Goal: Information Seeking & Learning: Find specific fact

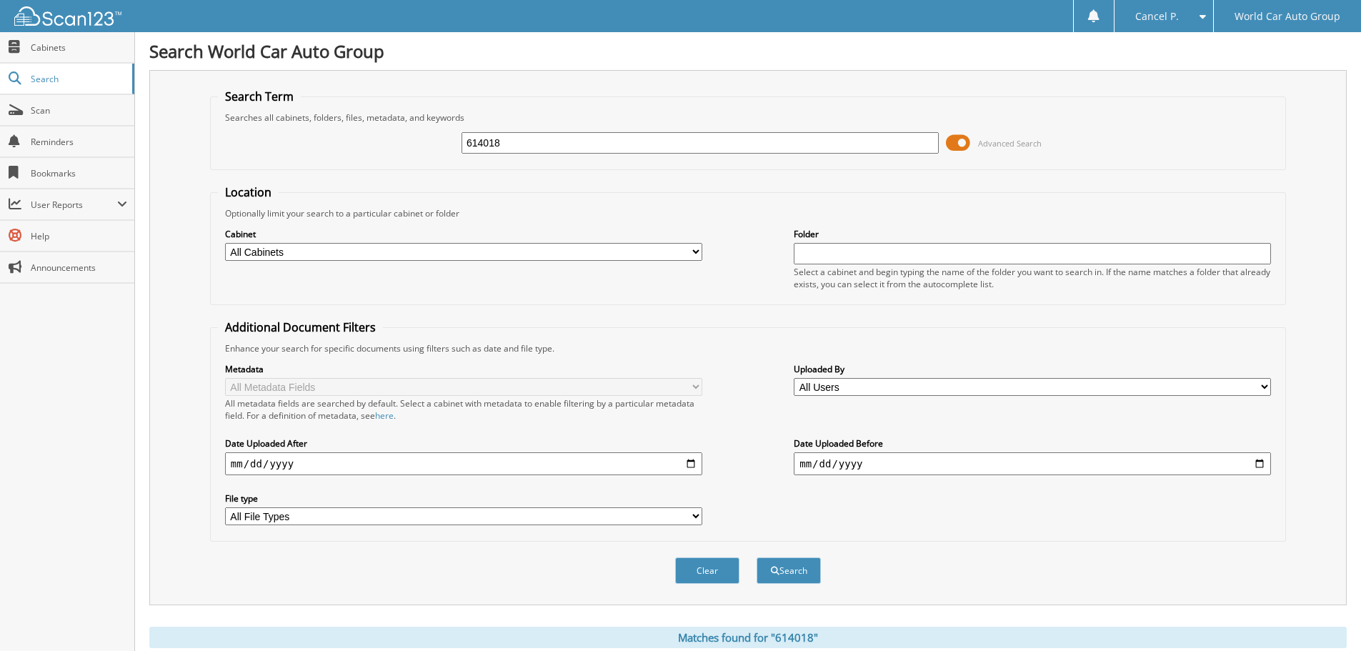
click at [539, 119] on div "Searches all cabinets, folders, files, metadata, and keywords" at bounding box center [748, 117] width 1060 height 12
click at [539, 137] on input "614018" at bounding box center [700, 142] width 477 height 21
type input "041588"
click at [757, 557] on button "Search" at bounding box center [789, 570] width 64 height 26
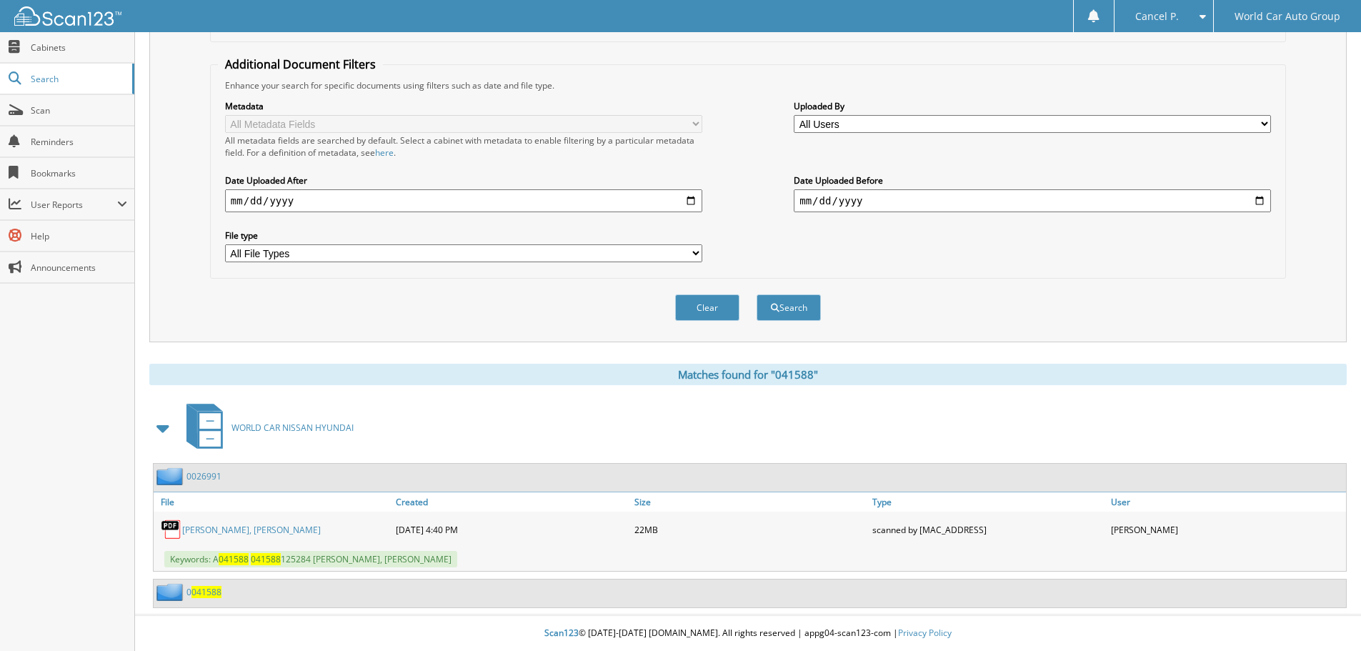
click at [300, 531] on link "PAULINE DEJEAR, MARVIN LEO DEJEAR" at bounding box center [251, 530] width 139 height 12
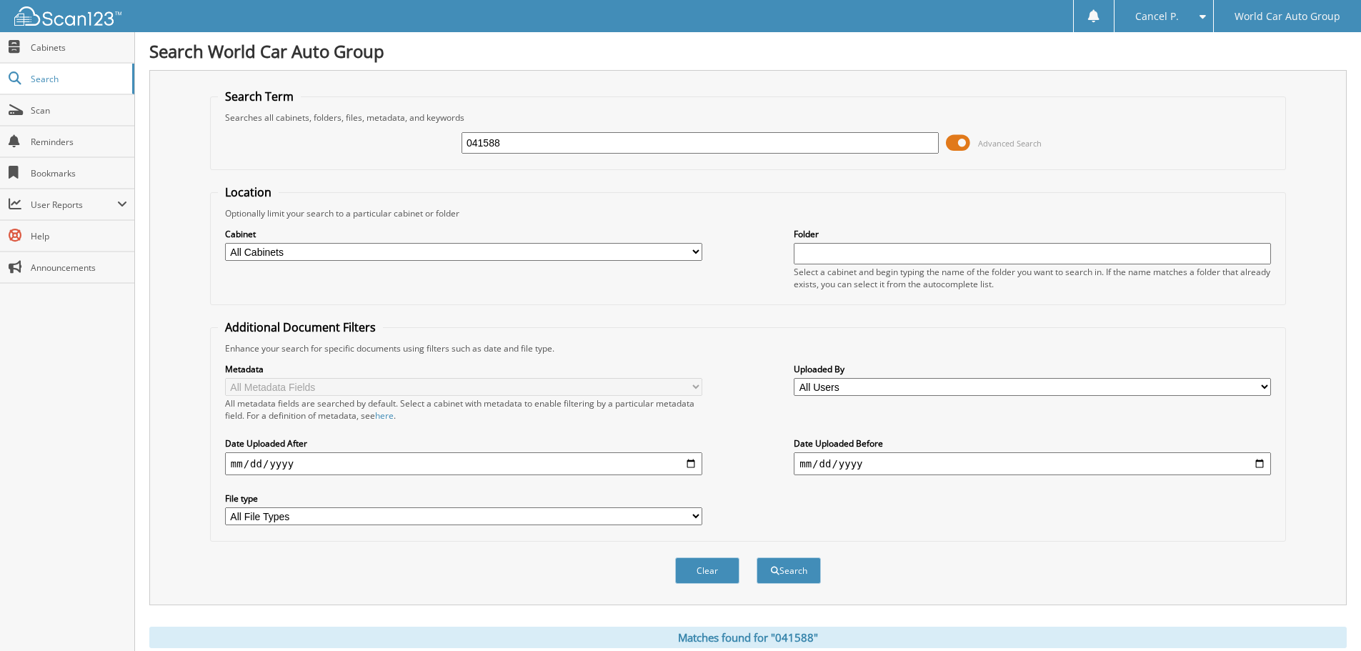
click at [562, 162] on fieldset "Search Term Searches all cabinets, folders, files, metadata, and keywords 04158…" at bounding box center [748, 129] width 1076 height 81
click at [565, 148] on input "041588" at bounding box center [700, 142] width 477 height 21
type input "557180"
click at [757, 557] on button "Search" at bounding box center [789, 570] width 64 height 26
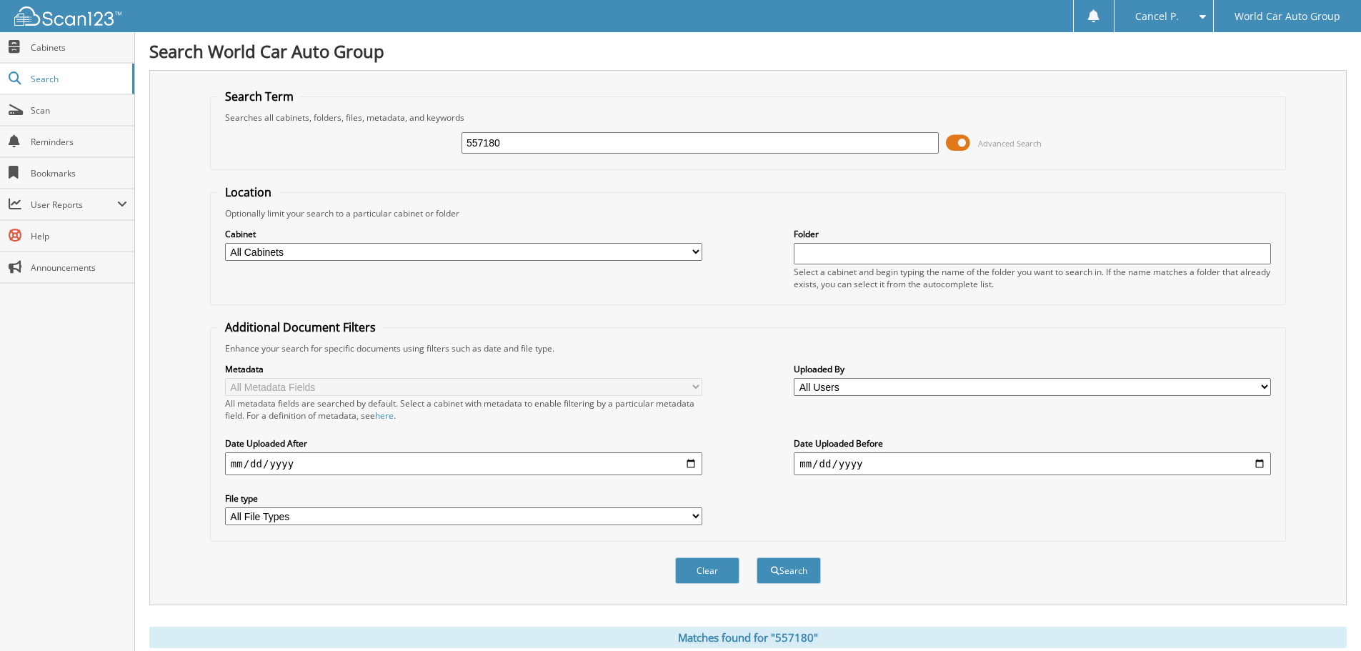
scroll to position [227, 0]
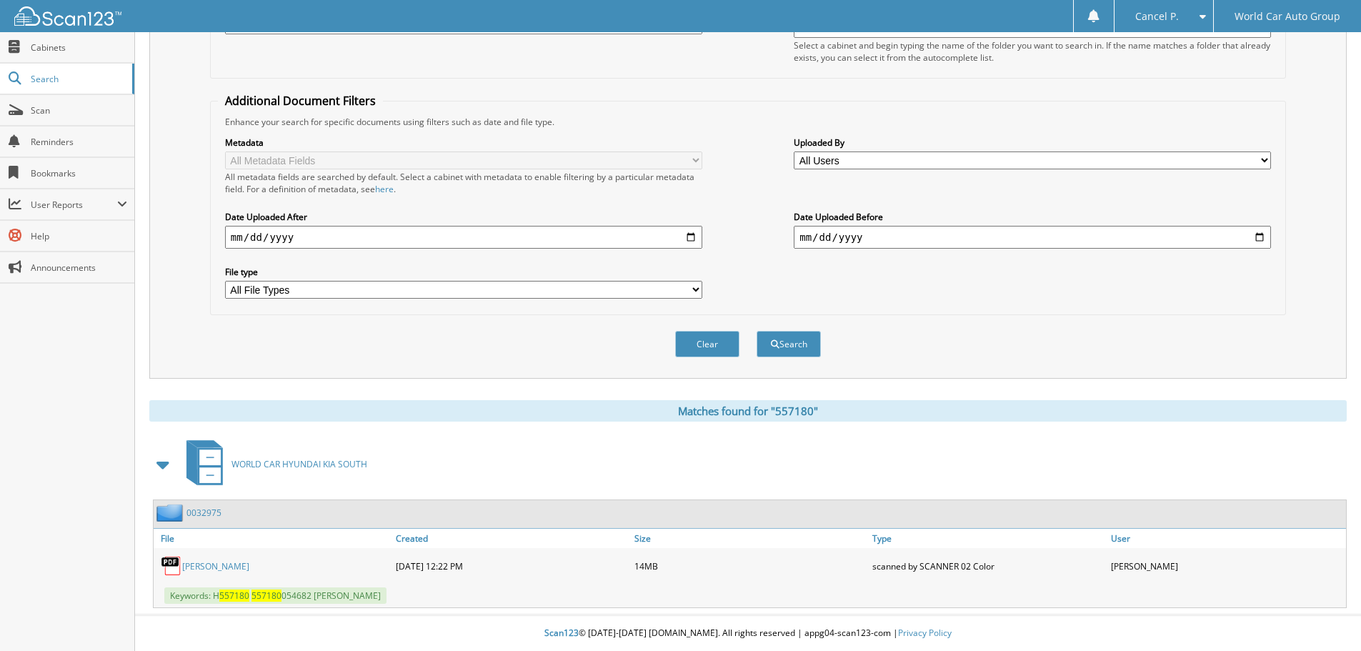
click at [249, 564] on link "JERRY EUGENE JONES" at bounding box center [215, 566] width 67 height 12
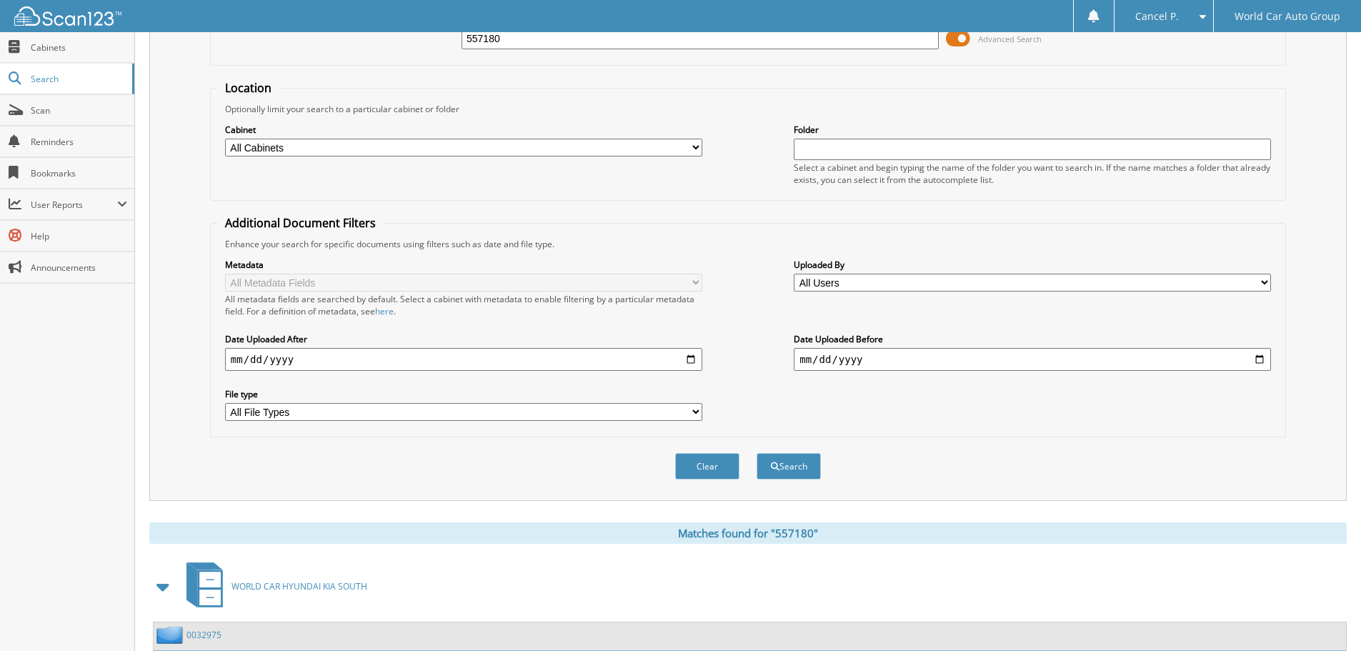
scroll to position [0, 0]
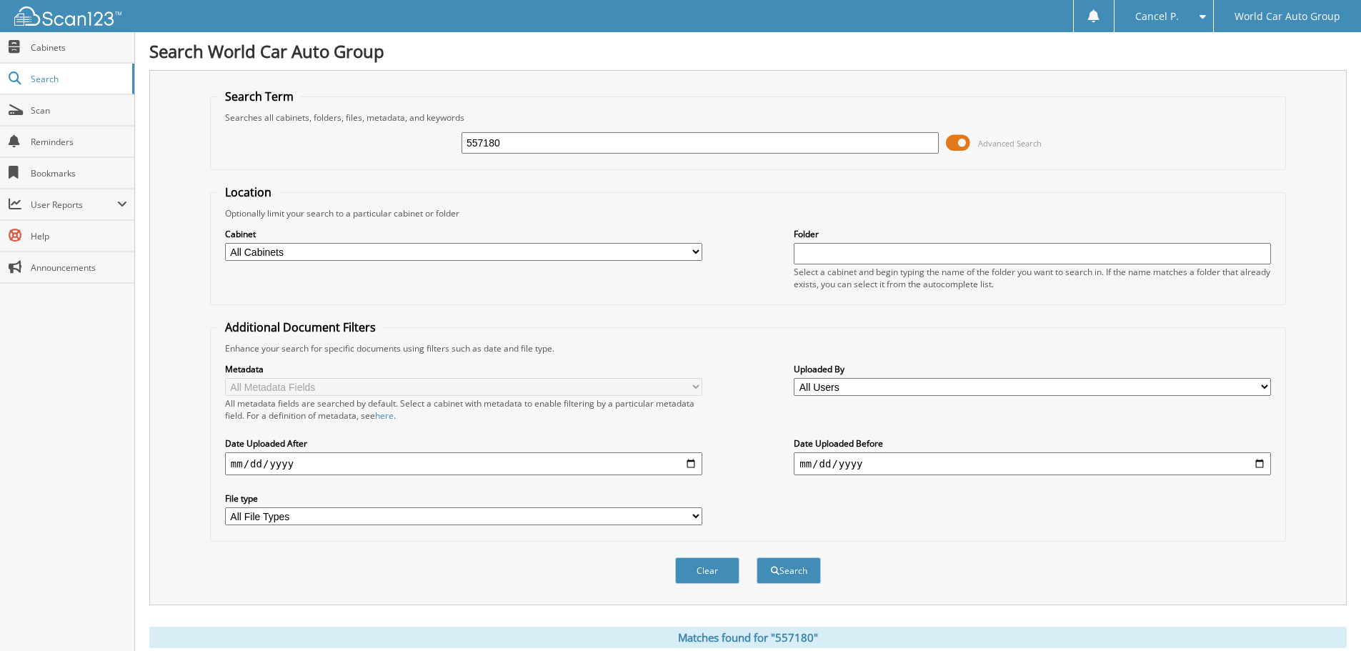
click at [697, 142] on input "557180" at bounding box center [700, 142] width 477 height 21
type input "104881"
click at [757, 557] on button "Search" at bounding box center [789, 570] width 64 height 26
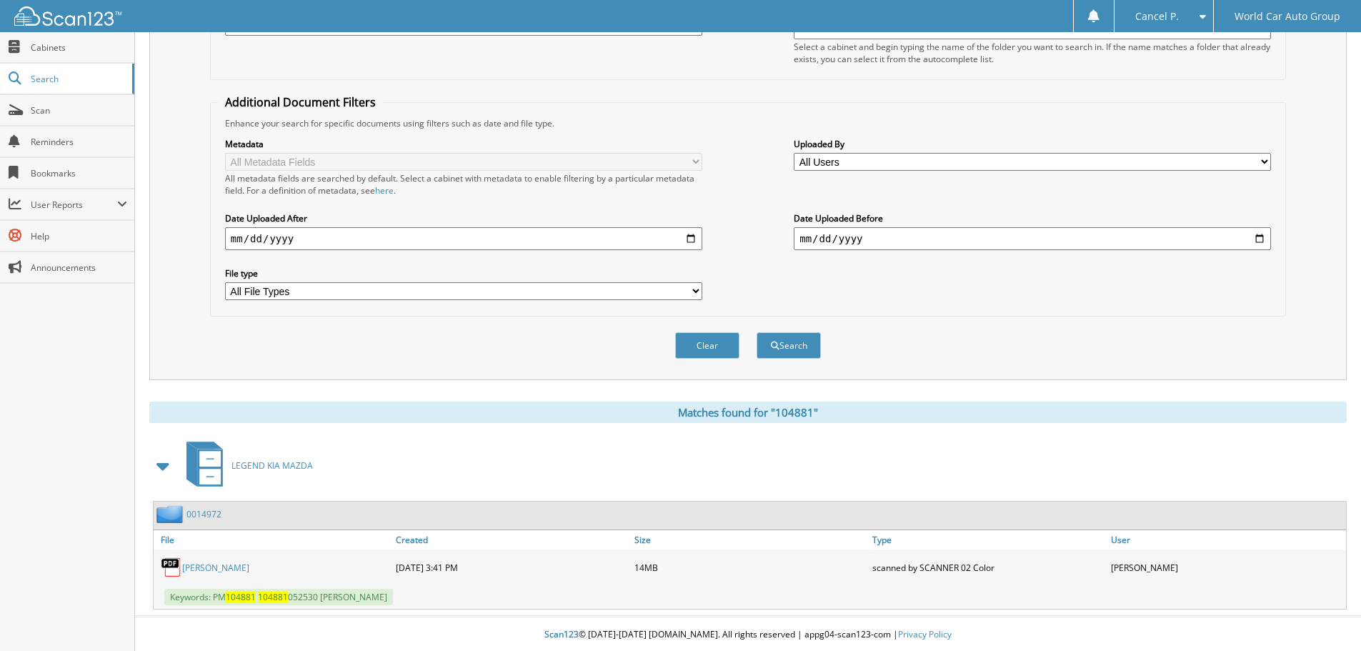
scroll to position [227, 0]
click at [249, 562] on link "STEPHANIE MARIE ROGERS" at bounding box center [215, 566] width 67 height 12
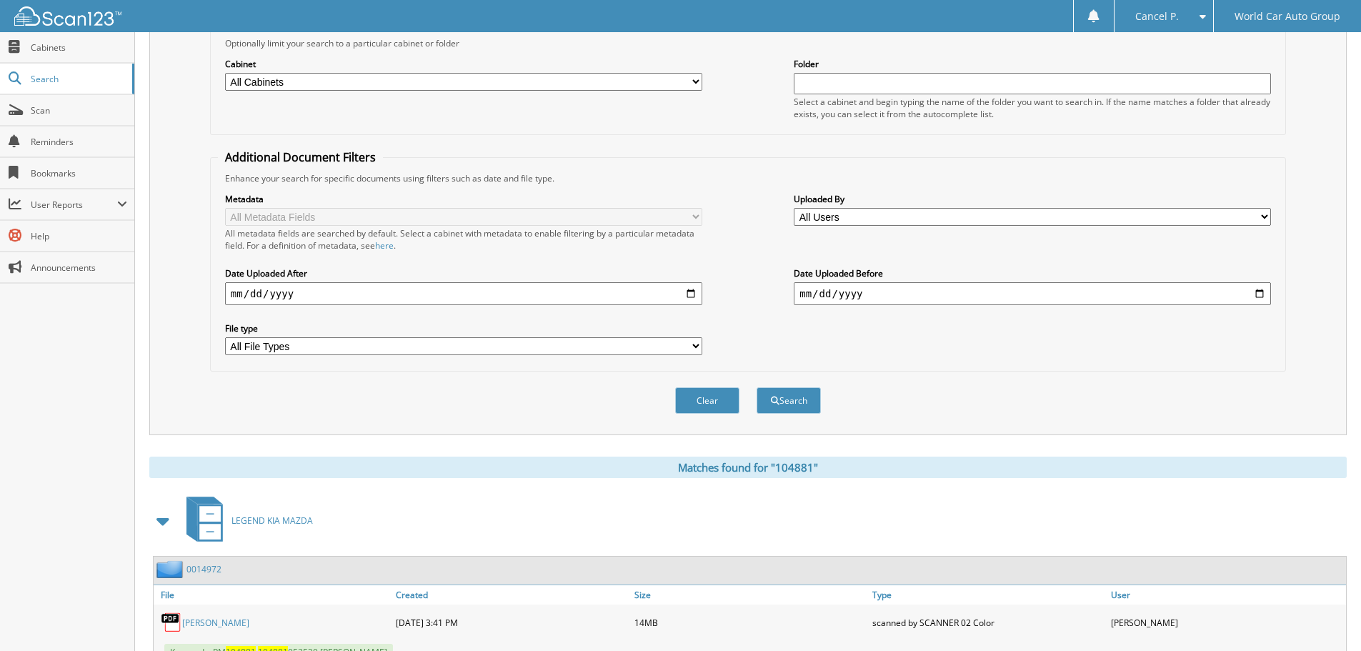
scroll to position [0, 0]
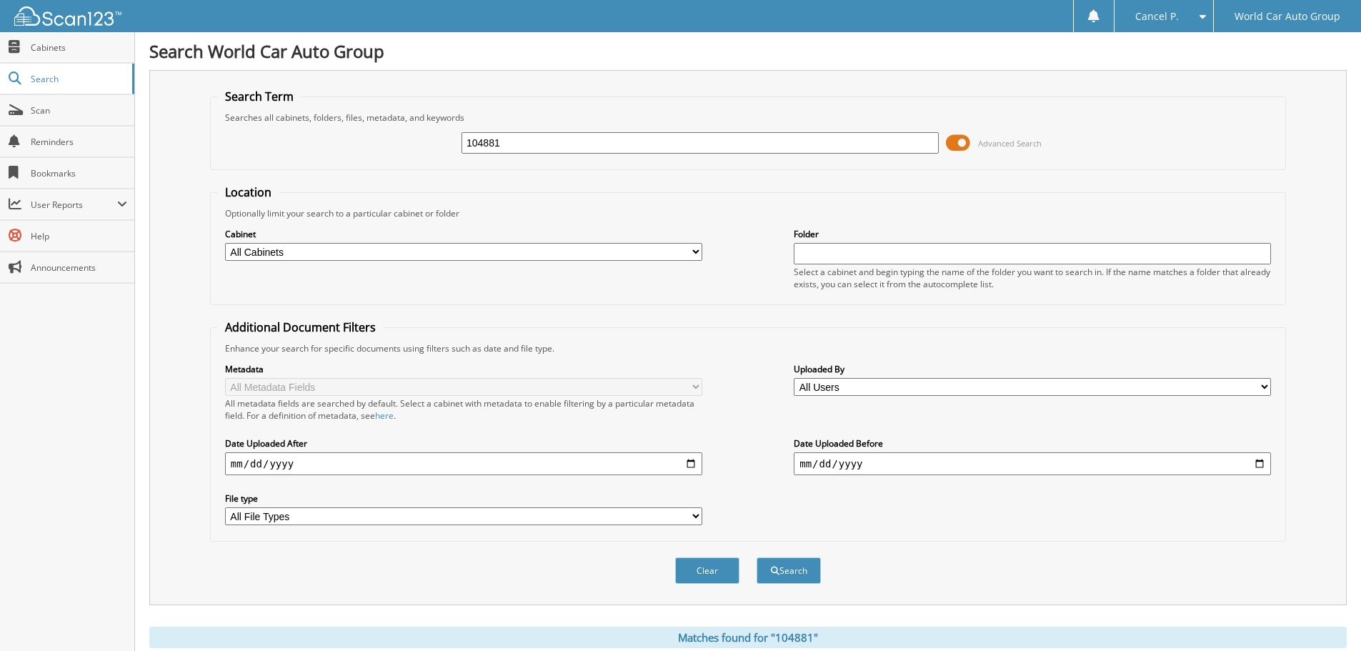
click at [620, 150] on input "104881" at bounding box center [700, 142] width 477 height 21
type input "258578"
click at [757, 557] on button "Search" at bounding box center [789, 570] width 64 height 26
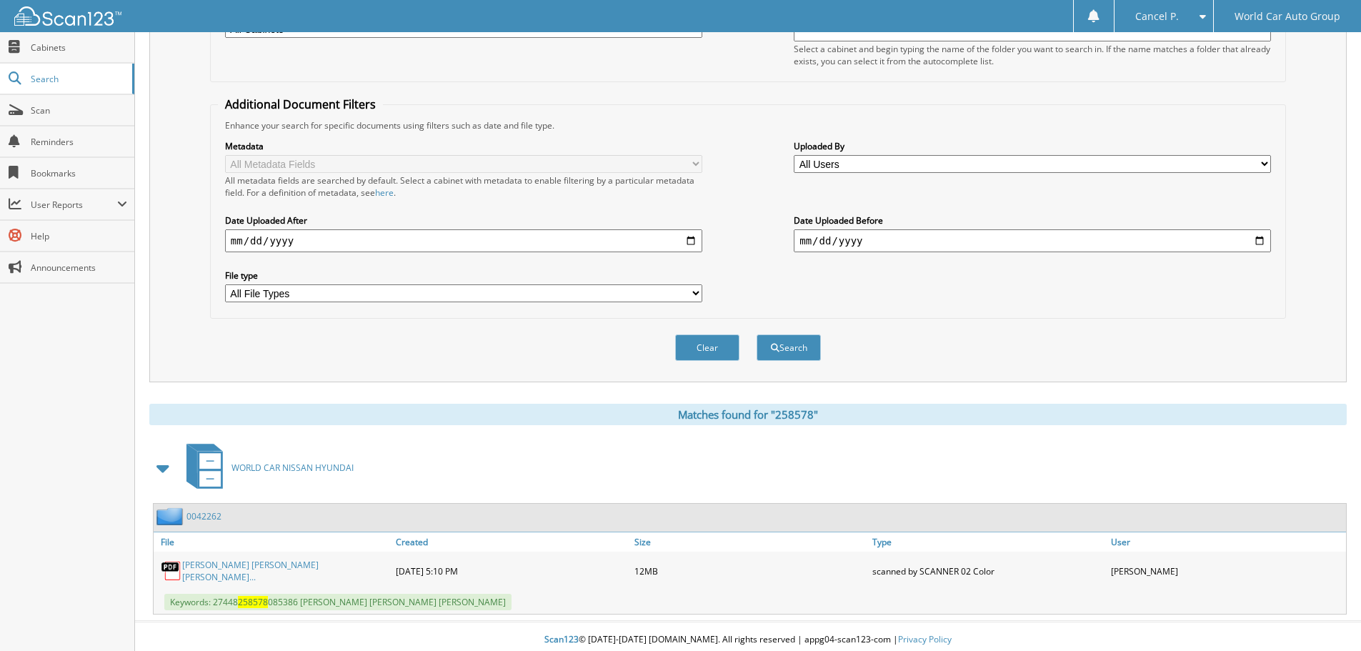
scroll to position [227, 0]
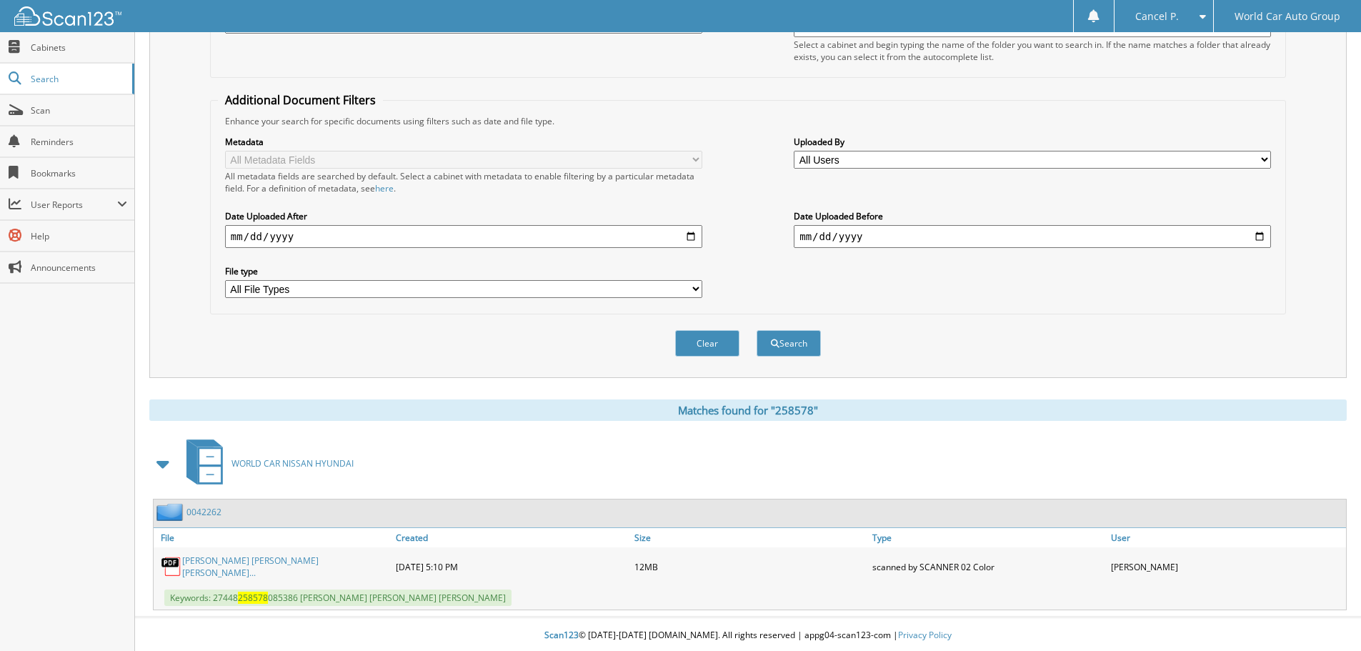
click at [293, 566] on link "[PERSON_NAME] [PERSON_NAME] [PERSON_NAME]..." at bounding box center [285, 566] width 206 height 24
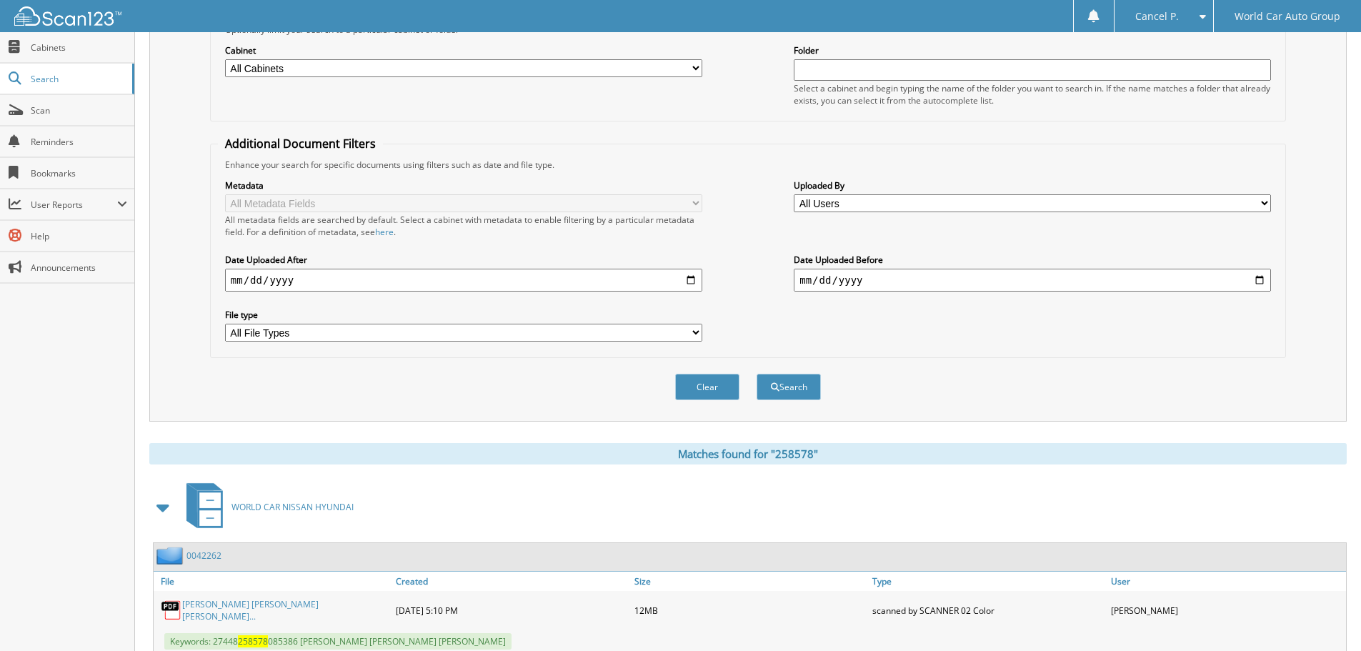
scroll to position [0, 0]
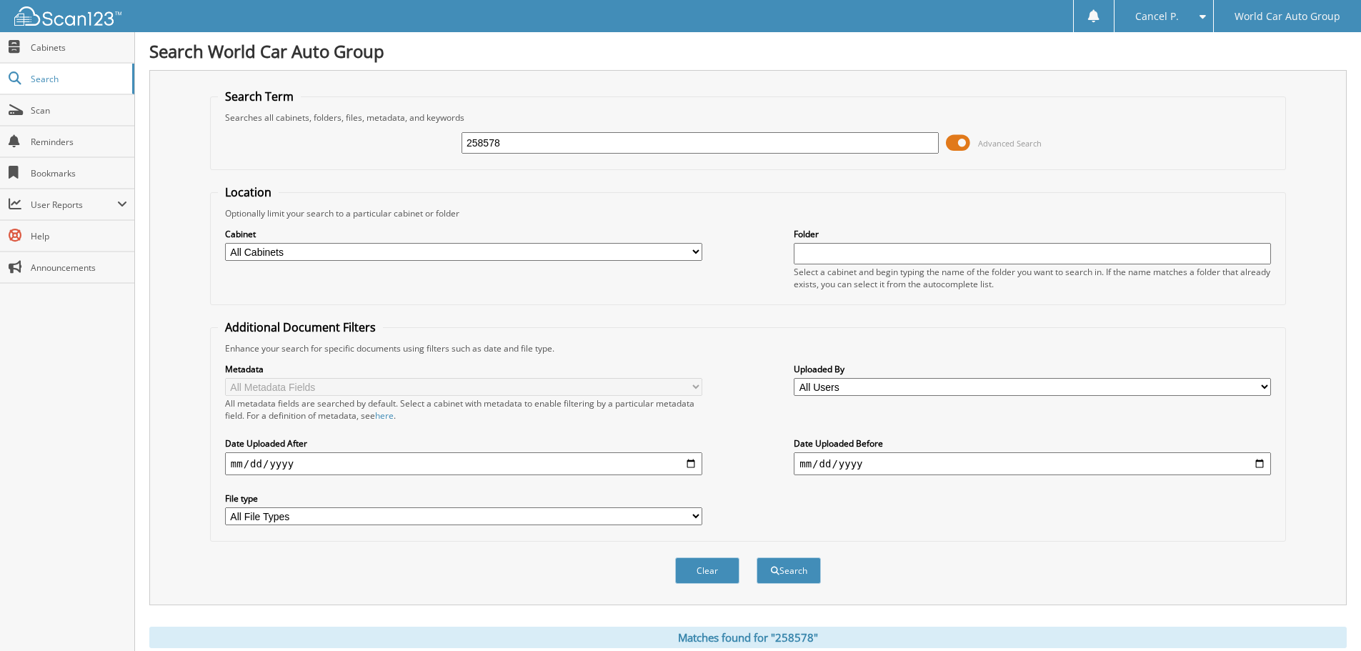
click at [535, 139] on input "258578" at bounding box center [700, 142] width 477 height 21
click at [645, 151] on input "258578" at bounding box center [700, 142] width 477 height 21
click at [645, 149] on input "258578" at bounding box center [700, 142] width 477 height 21
type input "258578566008"
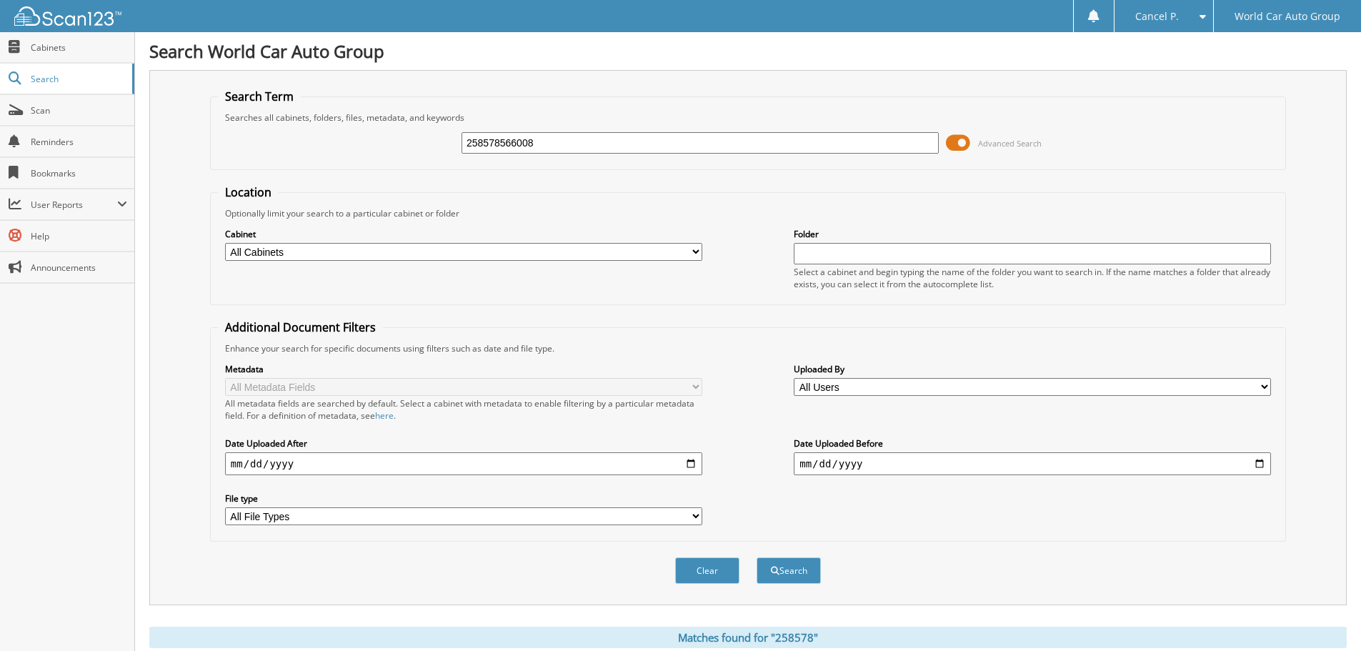
click at [757, 557] on button "Search" at bounding box center [789, 570] width 64 height 26
drag, startPoint x: 500, startPoint y: 144, endPoint x: 393, endPoint y: 138, distance: 107.3
click at [398, 138] on div "258578566008 Advanced Search" at bounding box center [748, 143] width 1060 height 39
type input "566008"
click at [757, 557] on button "Search" at bounding box center [789, 570] width 64 height 26
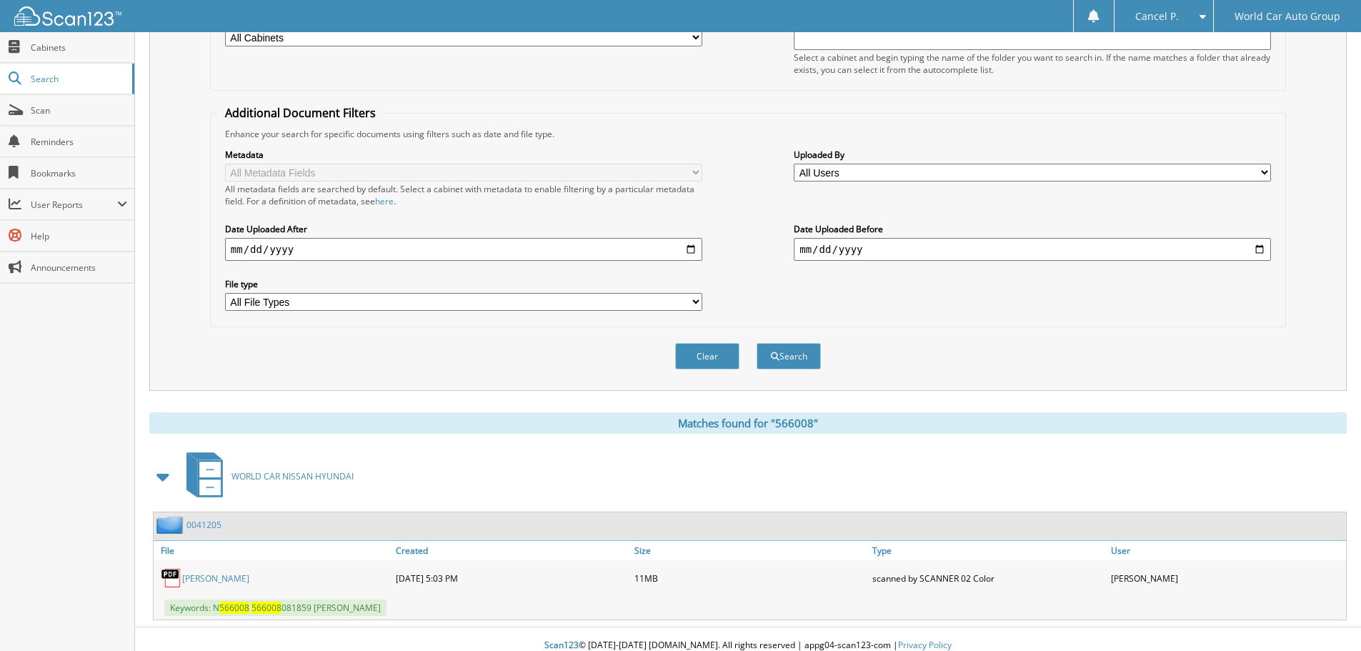
scroll to position [227, 0]
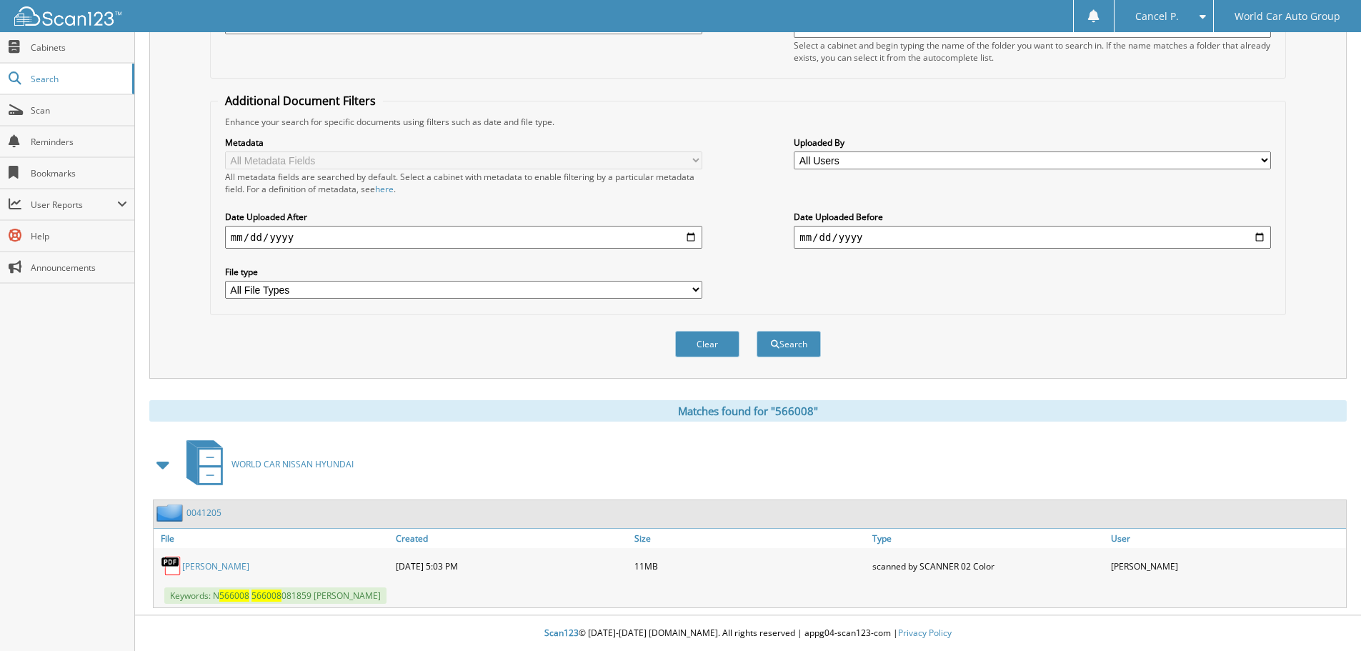
click at [242, 557] on div "PEDRO ESTRADA RANGEL" at bounding box center [273, 566] width 239 height 29
click at [248, 567] on link "PEDRO ESTRADA RANGEL" at bounding box center [215, 566] width 67 height 12
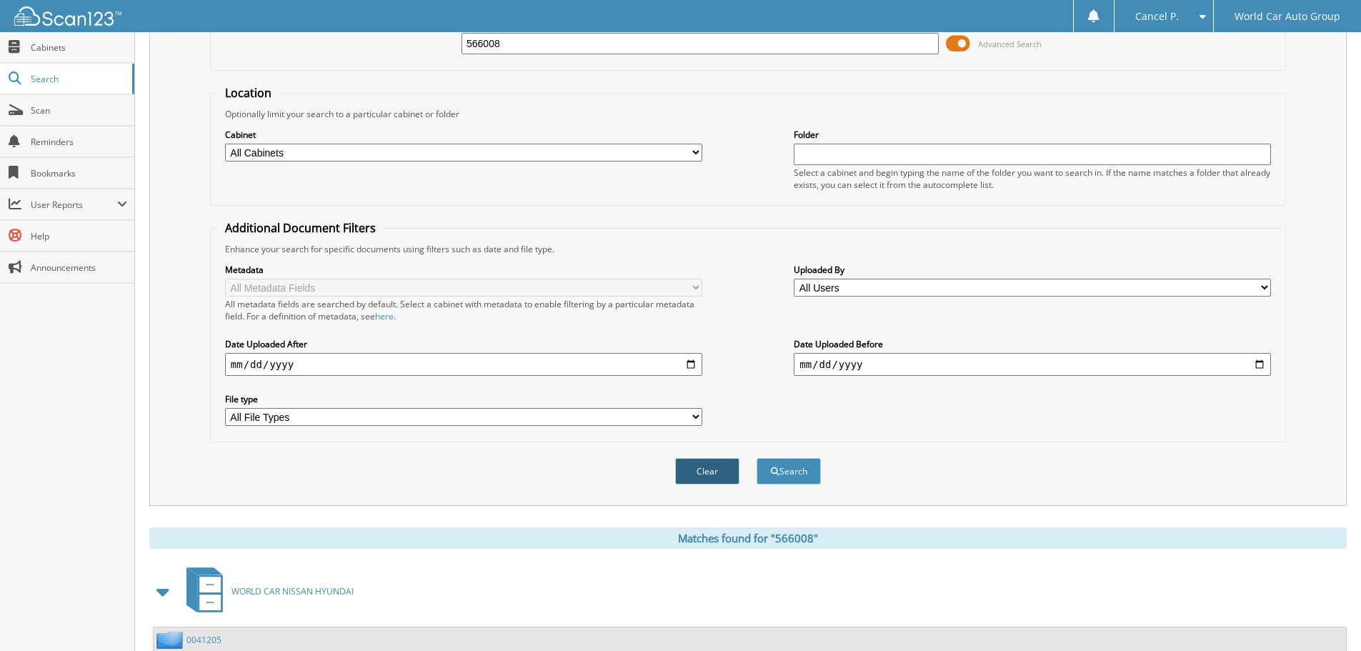
scroll to position [0, 0]
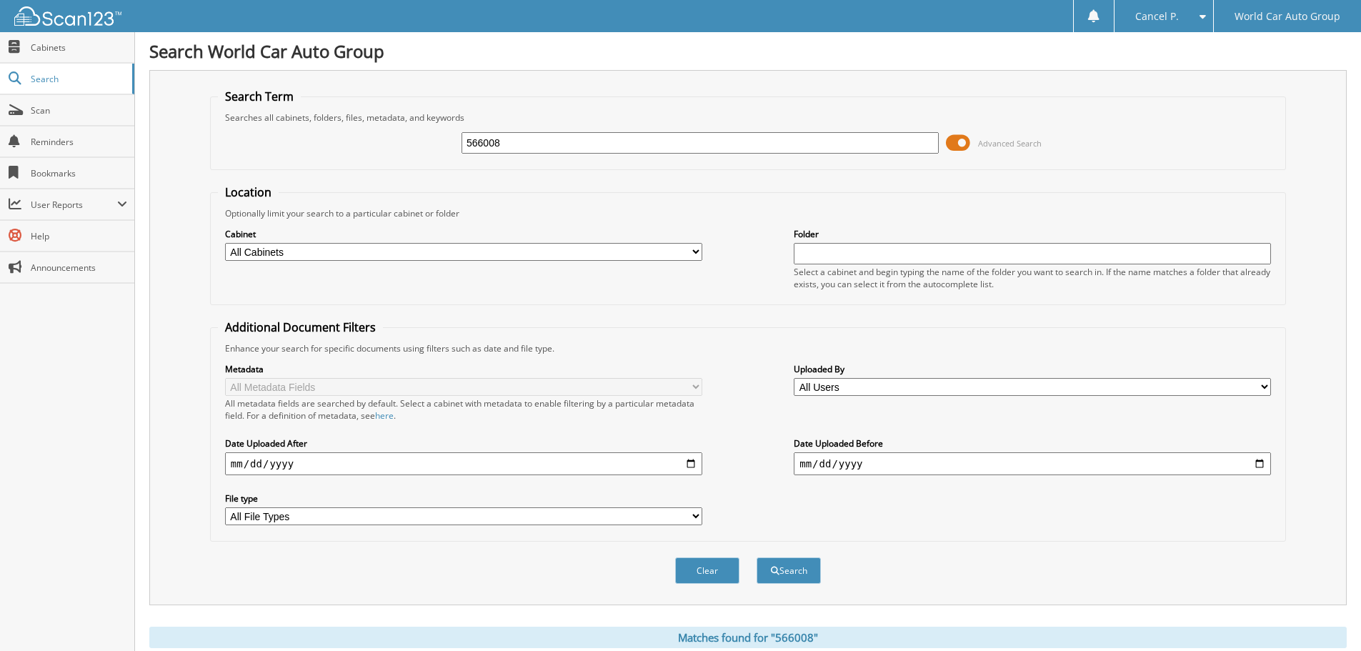
click at [639, 156] on div "566008 Advanced Search" at bounding box center [748, 143] width 1060 height 39
click at [634, 146] on input "566008" at bounding box center [700, 142] width 477 height 21
type input "125688"
click at [757, 557] on button "Search" at bounding box center [789, 570] width 64 height 26
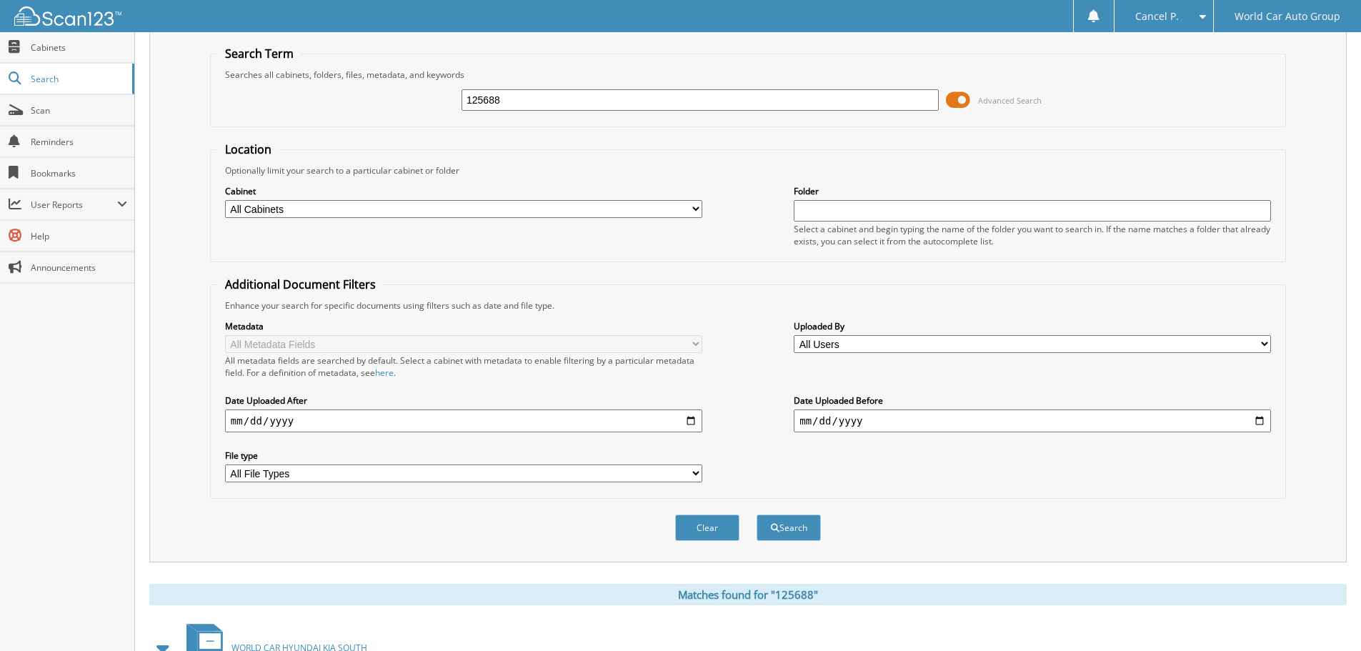
scroll to position [227, 0]
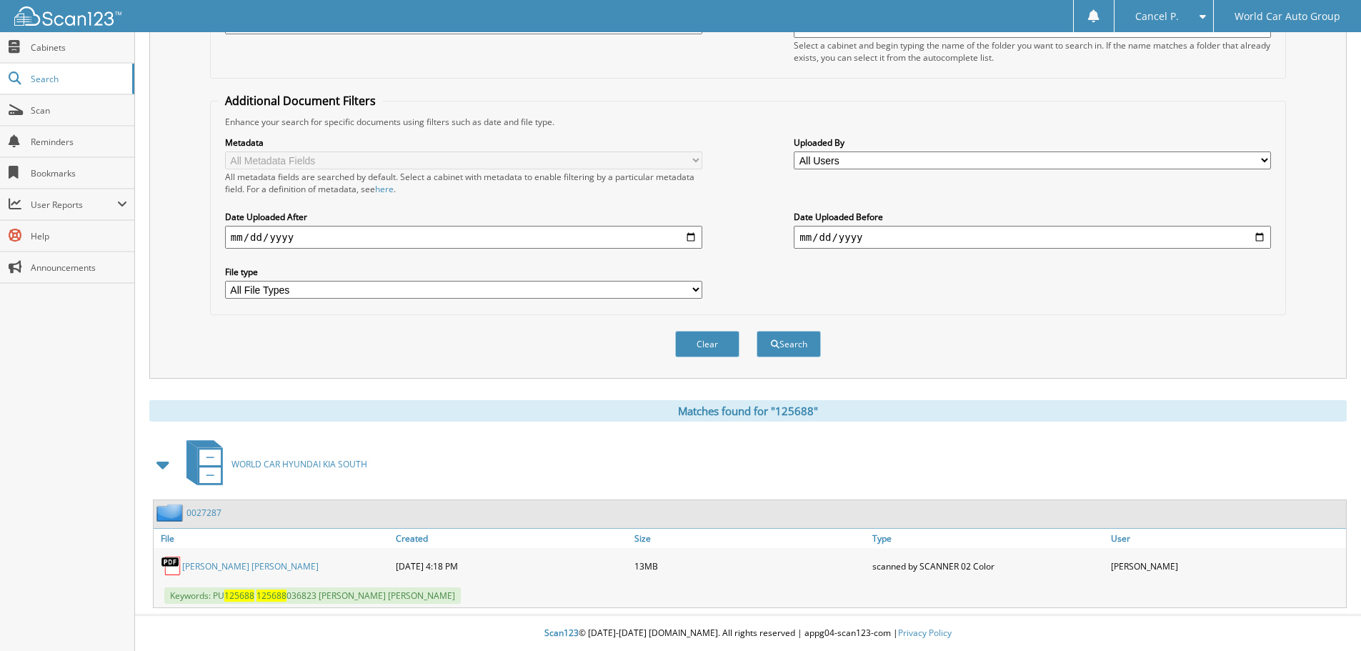
click at [217, 568] on link "NATHAN ISAIAH WOODARD" at bounding box center [250, 566] width 136 height 12
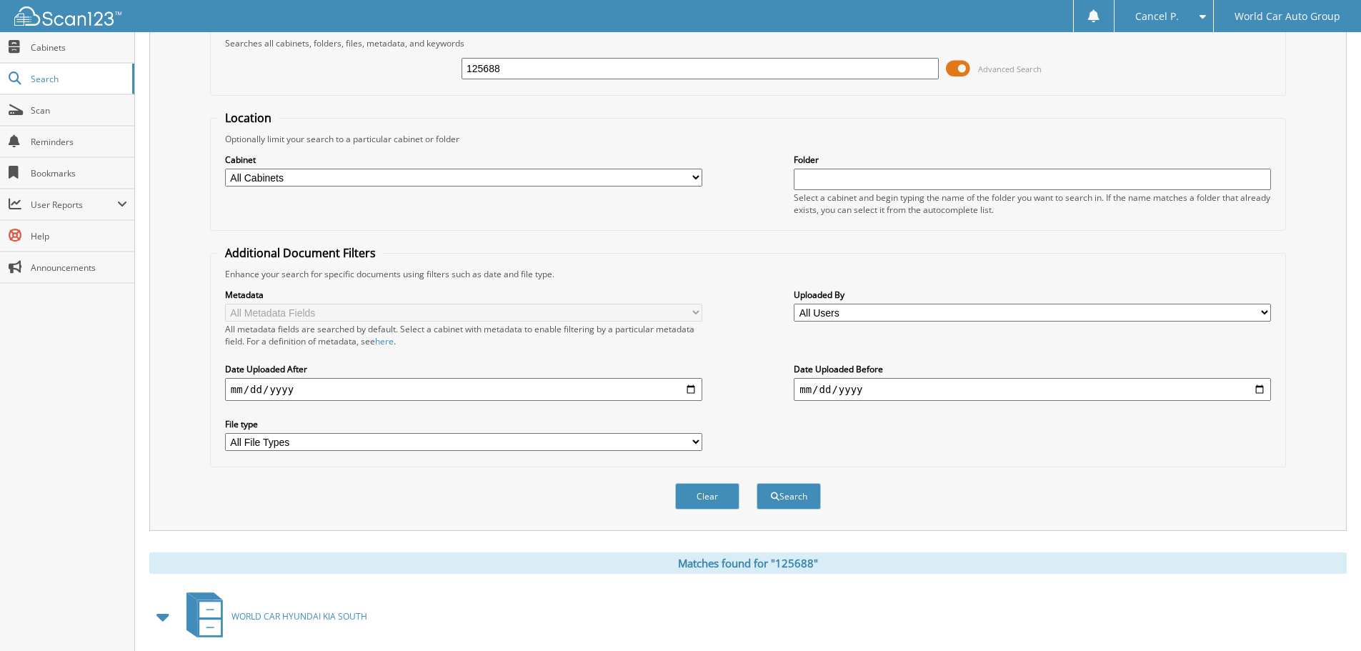
scroll to position [0, 0]
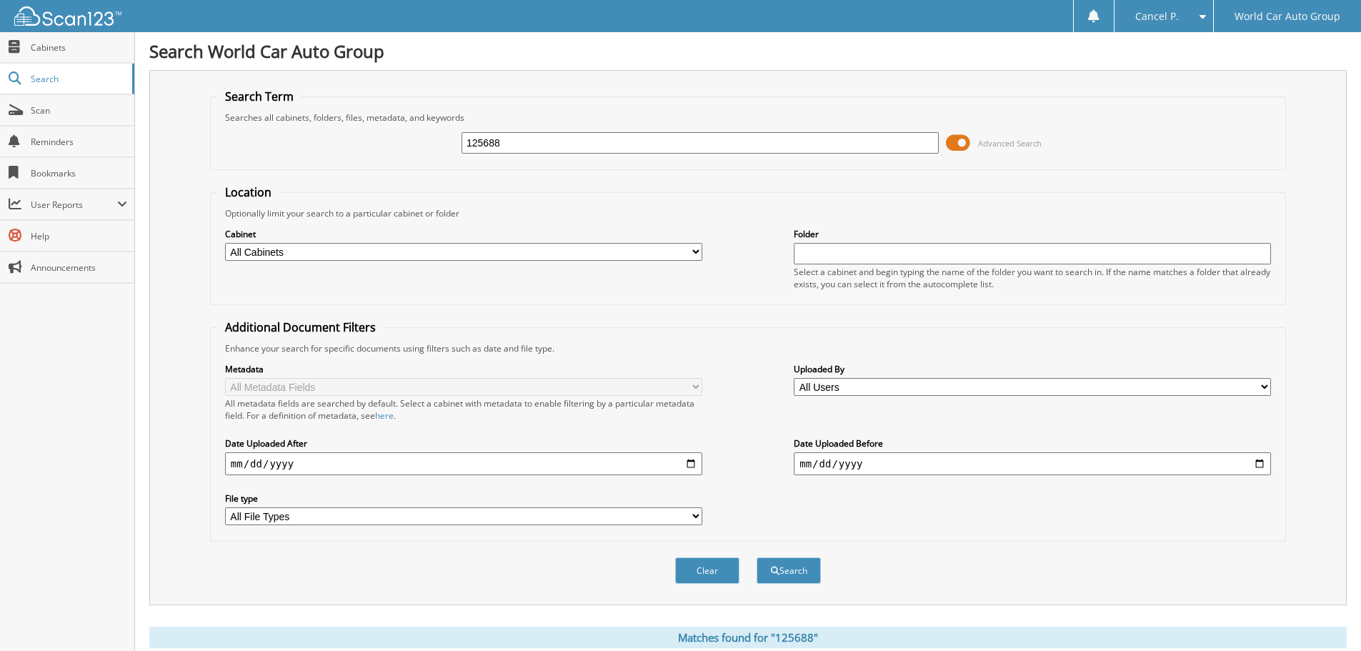
click at [568, 146] on input "125688" at bounding box center [700, 142] width 477 height 21
click at [724, 138] on input "125688" at bounding box center [700, 142] width 477 height 21
click at [723, 139] on input "125688" at bounding box center [700, 142] width 477 height 21
type input "133703"
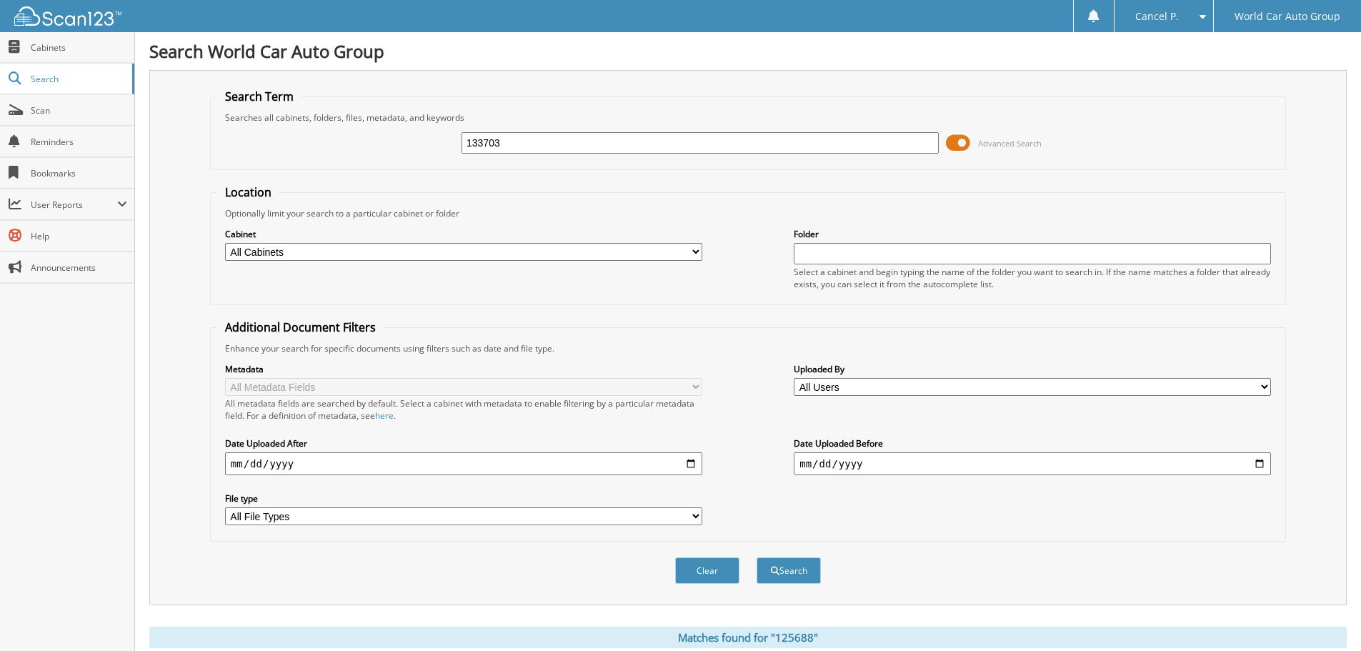
click at [757, 557] on button "Search" at bounding box center [789, 570] width 64 height 26
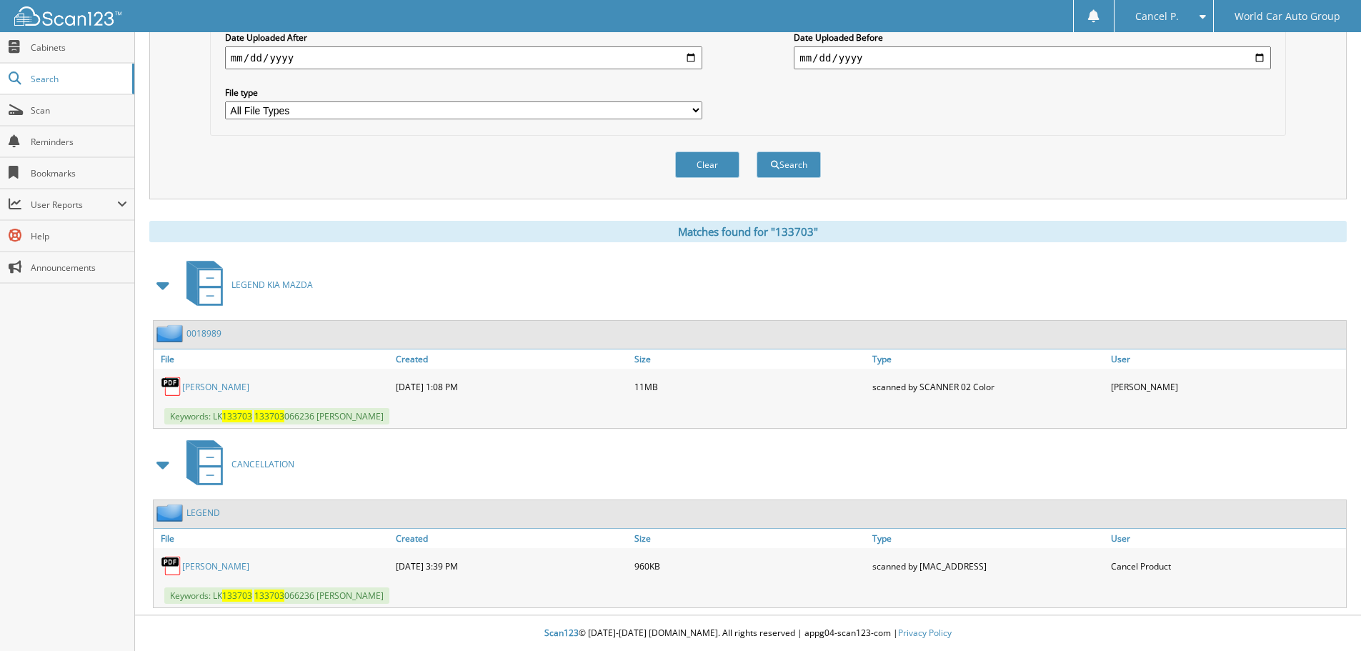
click at [200, 567] on link "WILLIAM RENDALL" at bounding box center [215, 566] width 67 height 12
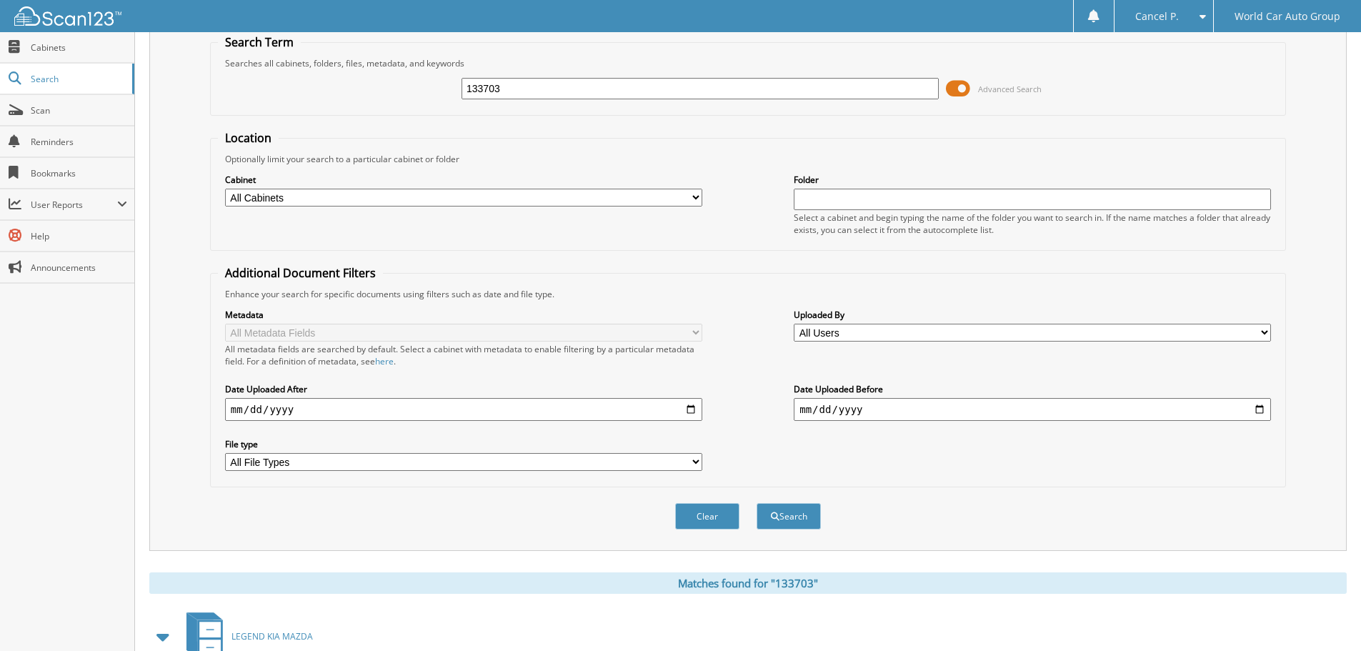
scroll to position [49, 0]
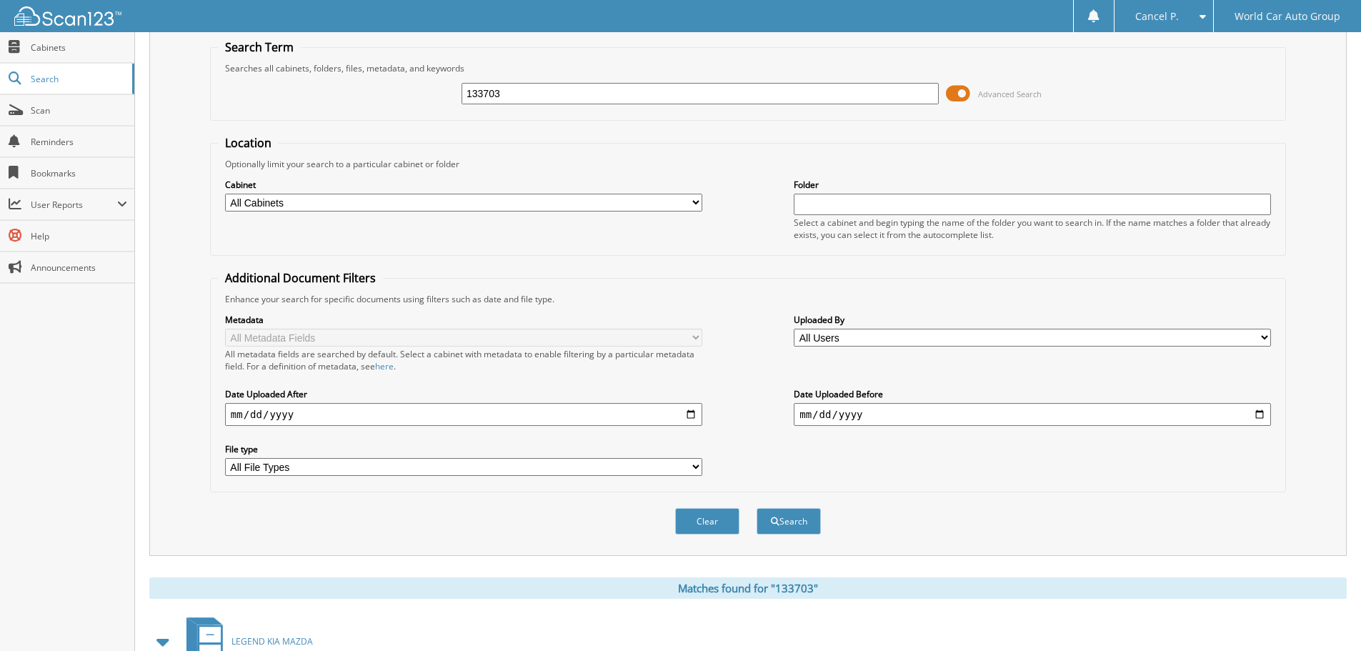
click at [572, 90] on input "133703" at bounding box center [700, 93] width 477 height 21
type input "020631"
click at [967, 98] on span at bounding box center [958, 93] width 24 height 21
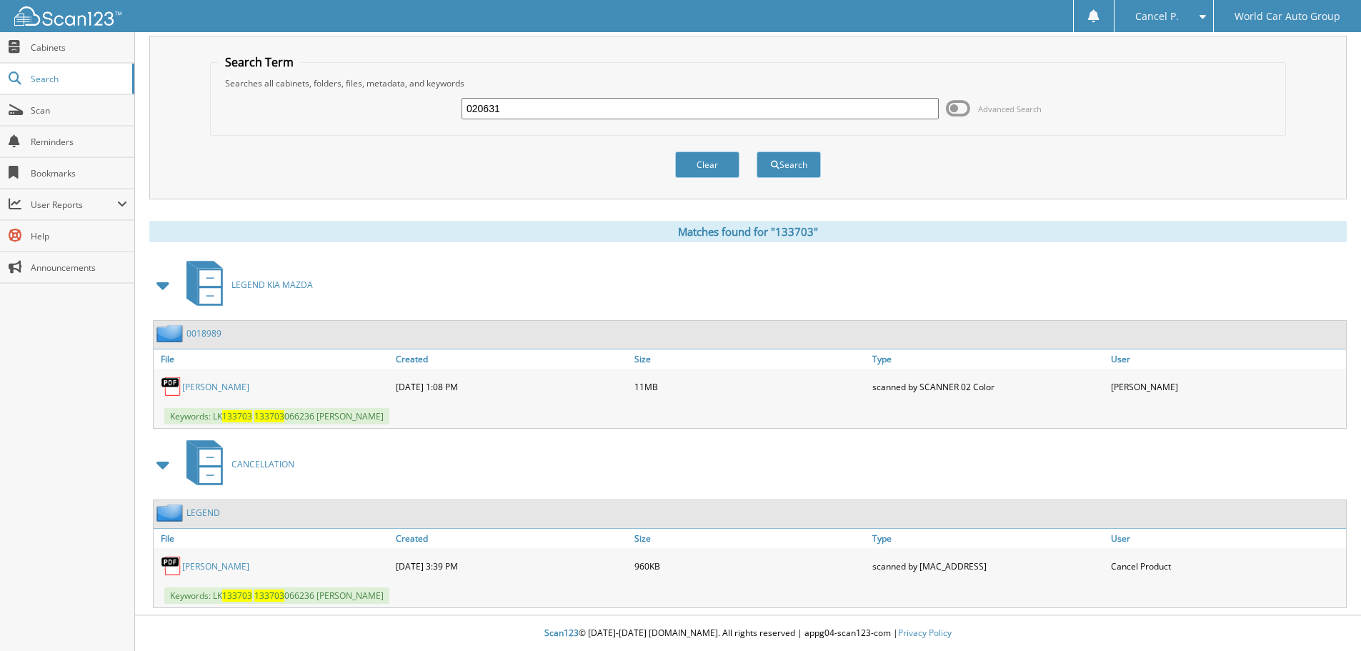
scroll to position [34, 0]
click at [902, 97] on div "020631" at bounding box center [700, 108] width 477 height 24
click at [812, 169] on button "Search" at bounding box center [789, 164] width 64 height 26
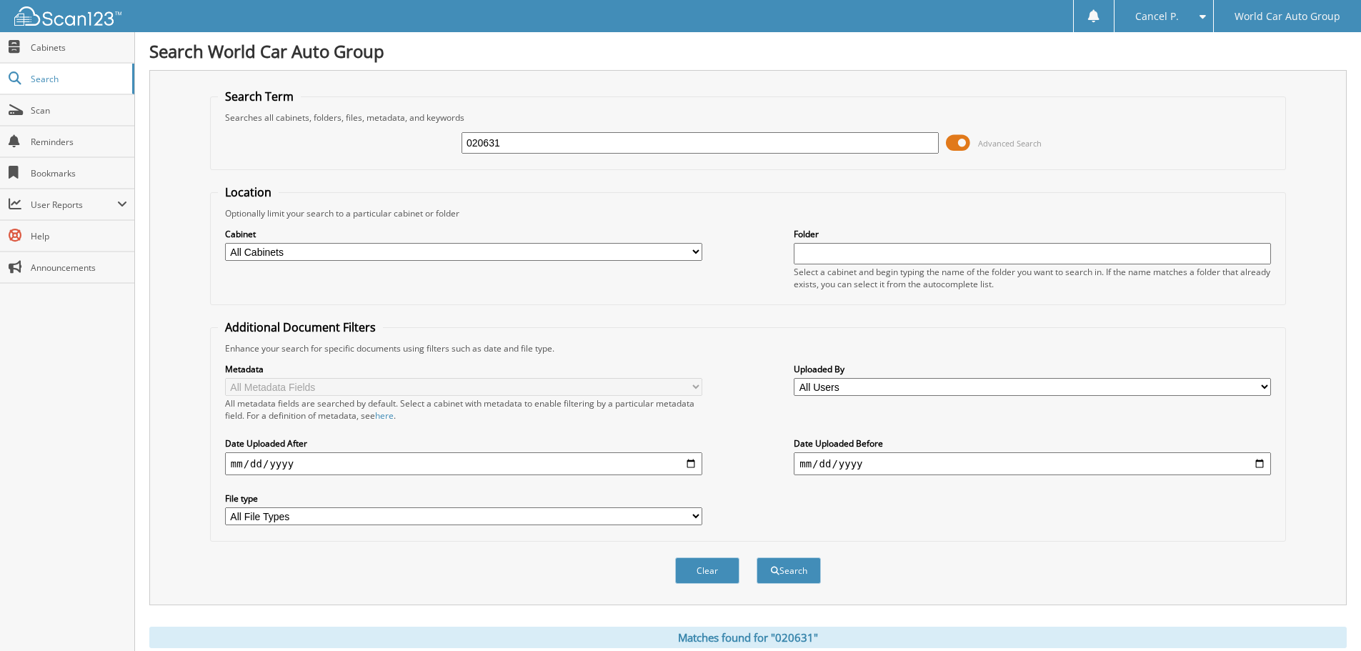
click at [954, 138] on span at bounding box center [958, 142] width 24 height 21
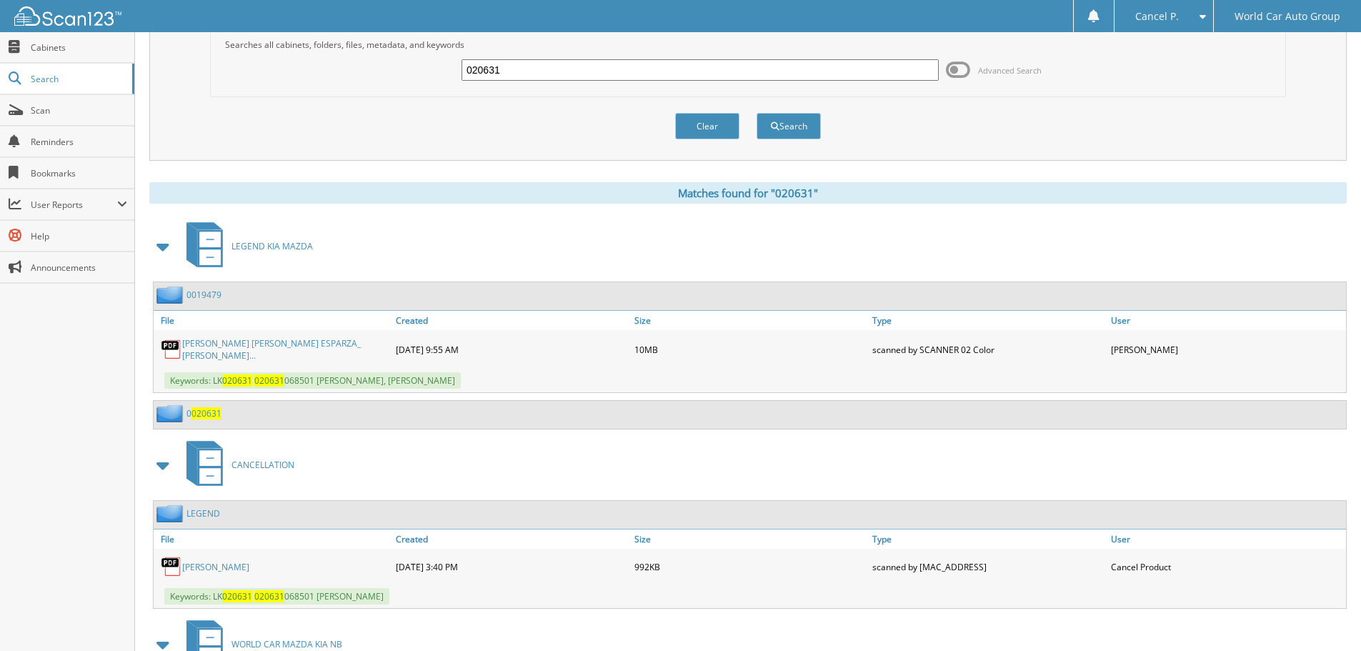
scroll to position [171, 0]
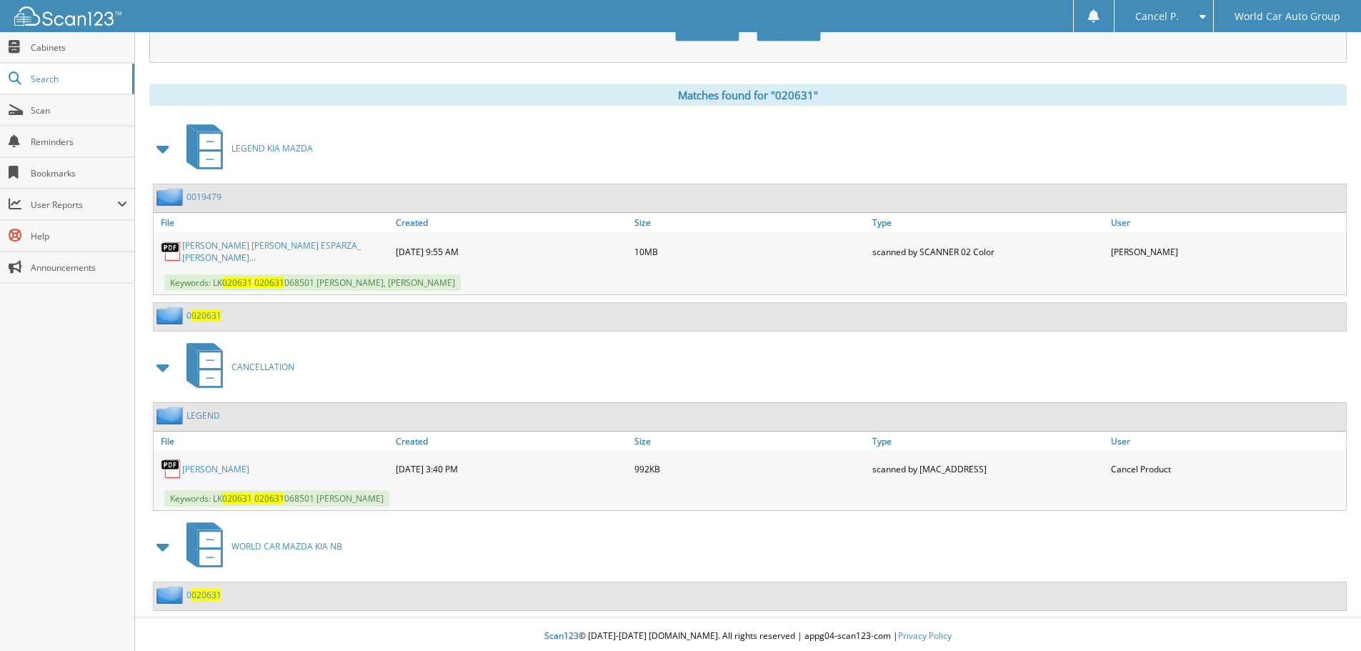
click at [244, 468] on link "[PERSON_NAME]" at bounding box center [215, 469] width 67 height 12
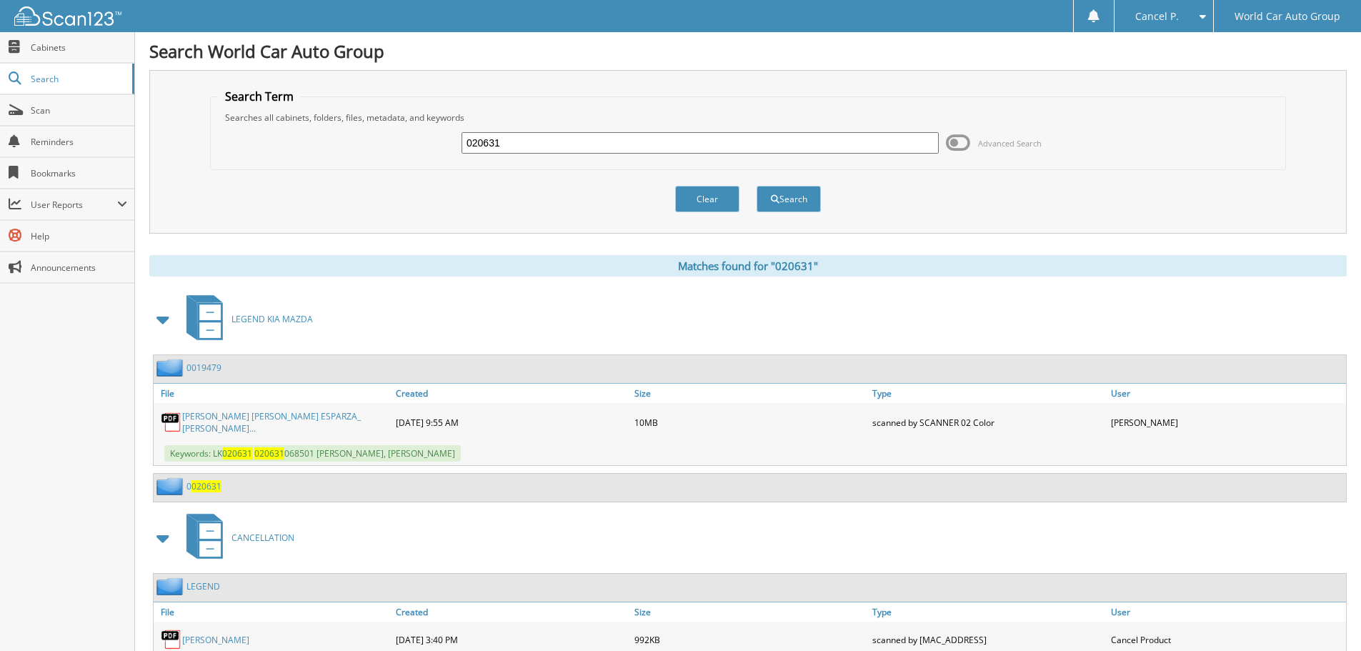
click at [776, 134] on input "020631" at bounding box center [700, 142] width 477 height 21
type input "387987"
click at [757, 186] on button "Search" at bounding box center [789, 199] width 64 height 26
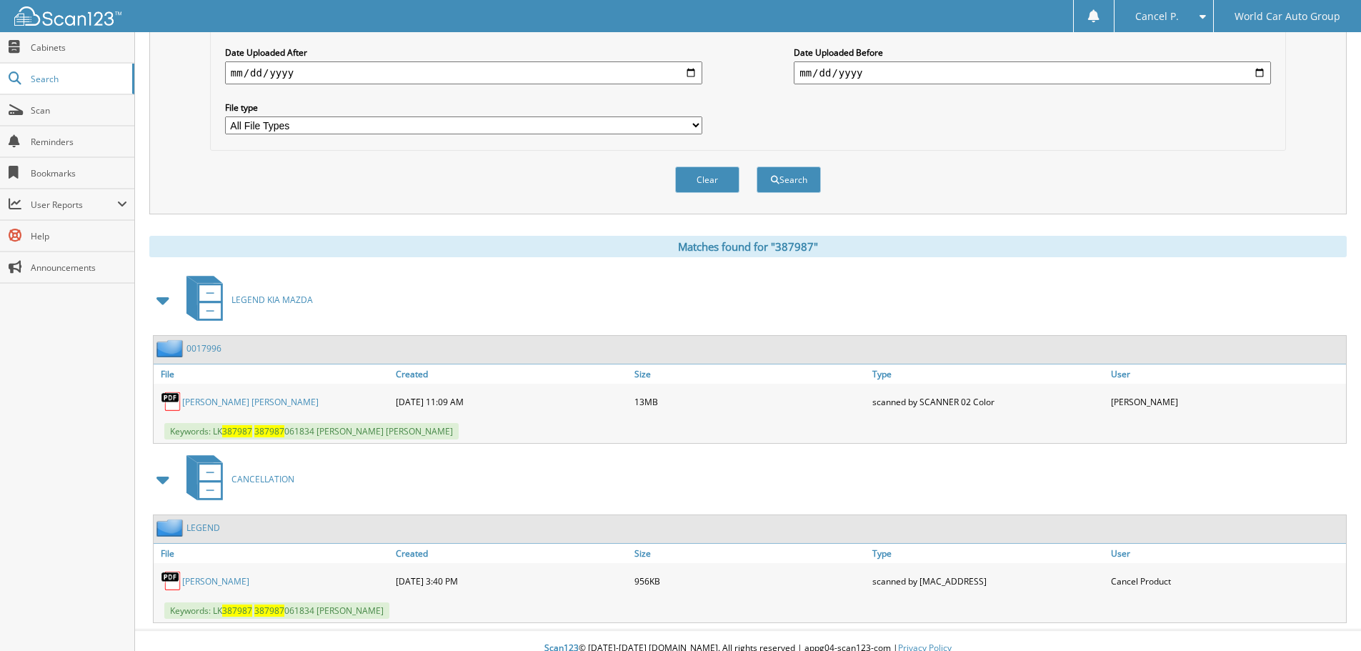
scroll to position [406, 0]
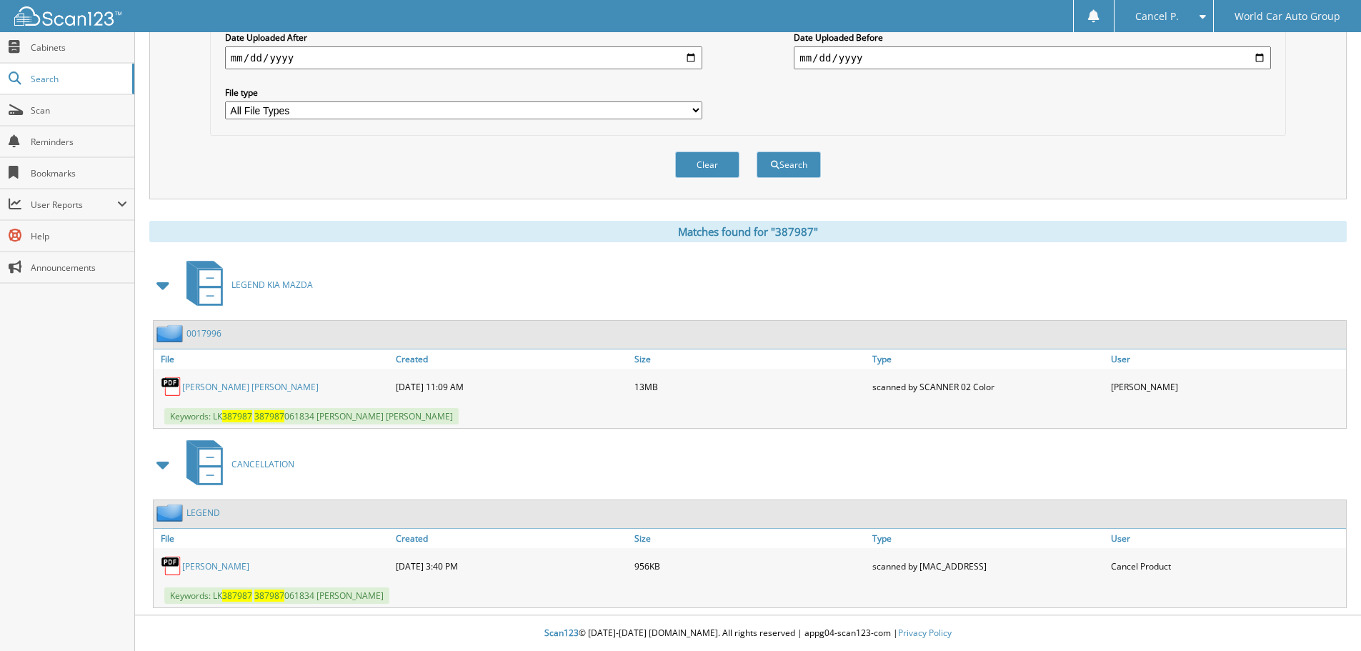
click at [214, 563] on link "ELI LOPEZ JR." at bounding box center [215, 566] width 67 height 12
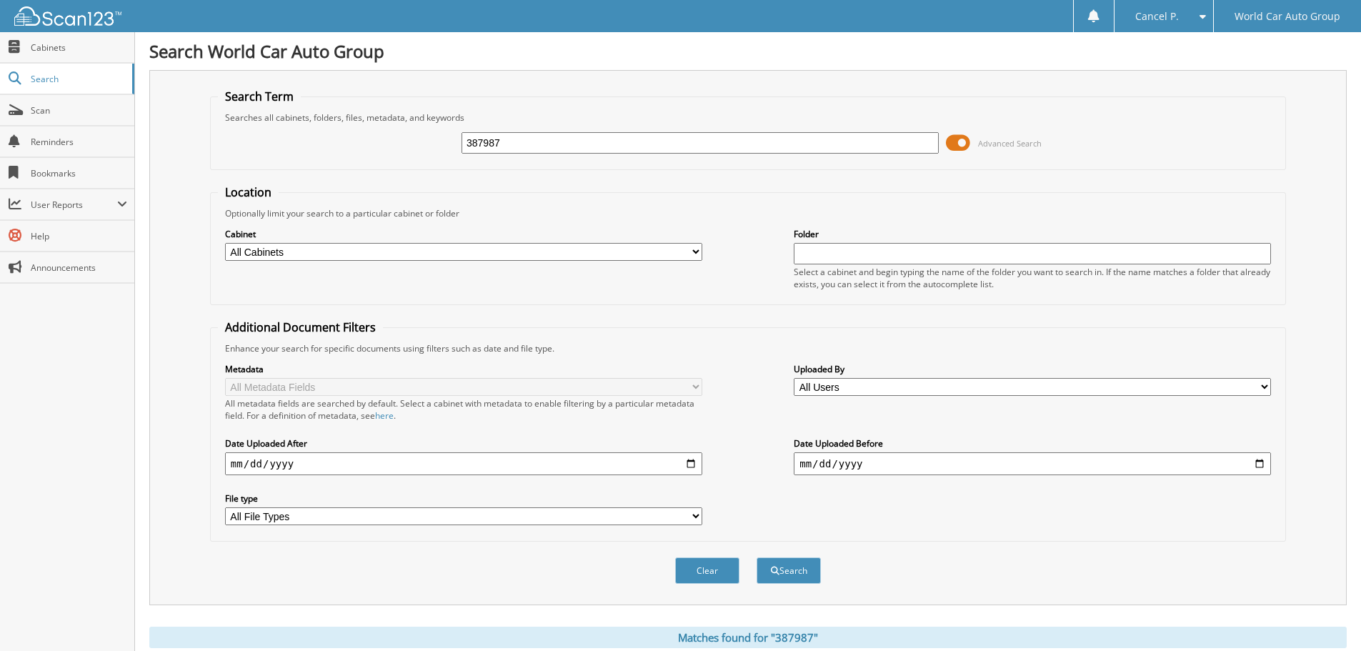
click at [705, 141] on input "387987" at bounding box center [700, 142] width 477 height 21
type input "209602"
click at [757, 557] on button "Search" at bounding box center [789, 570] width 64 height 26
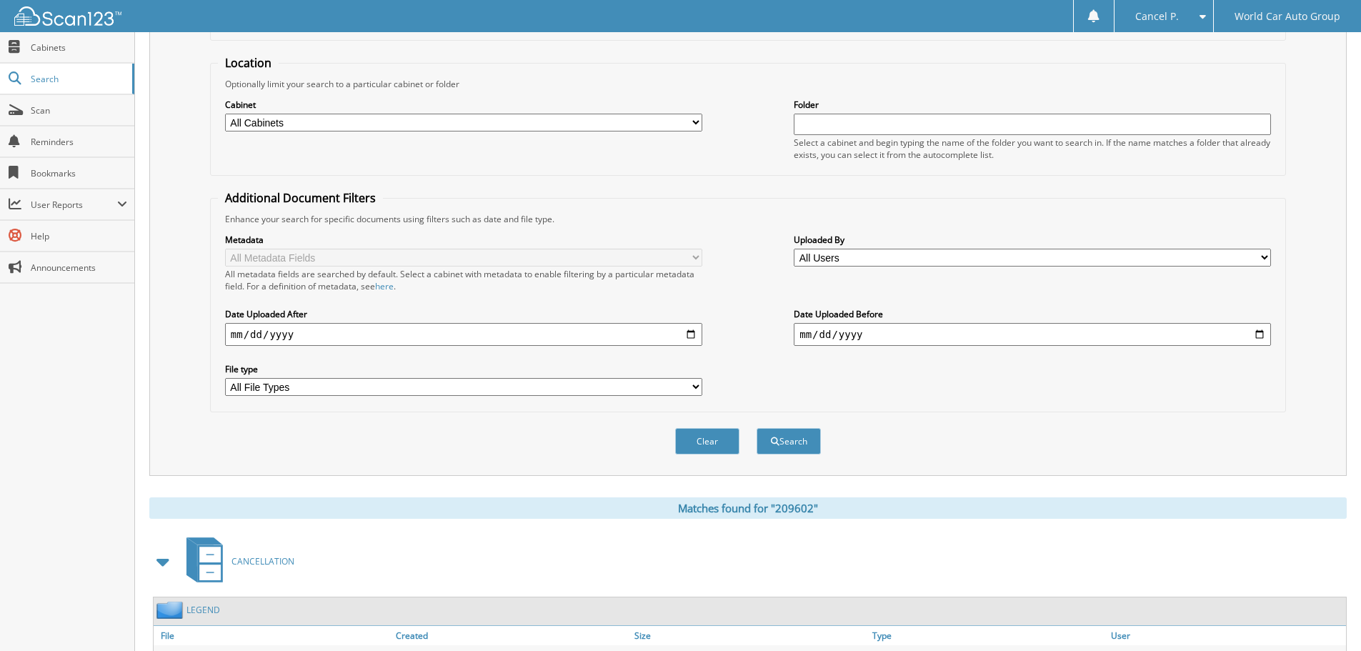
scroll to position [406, 0]
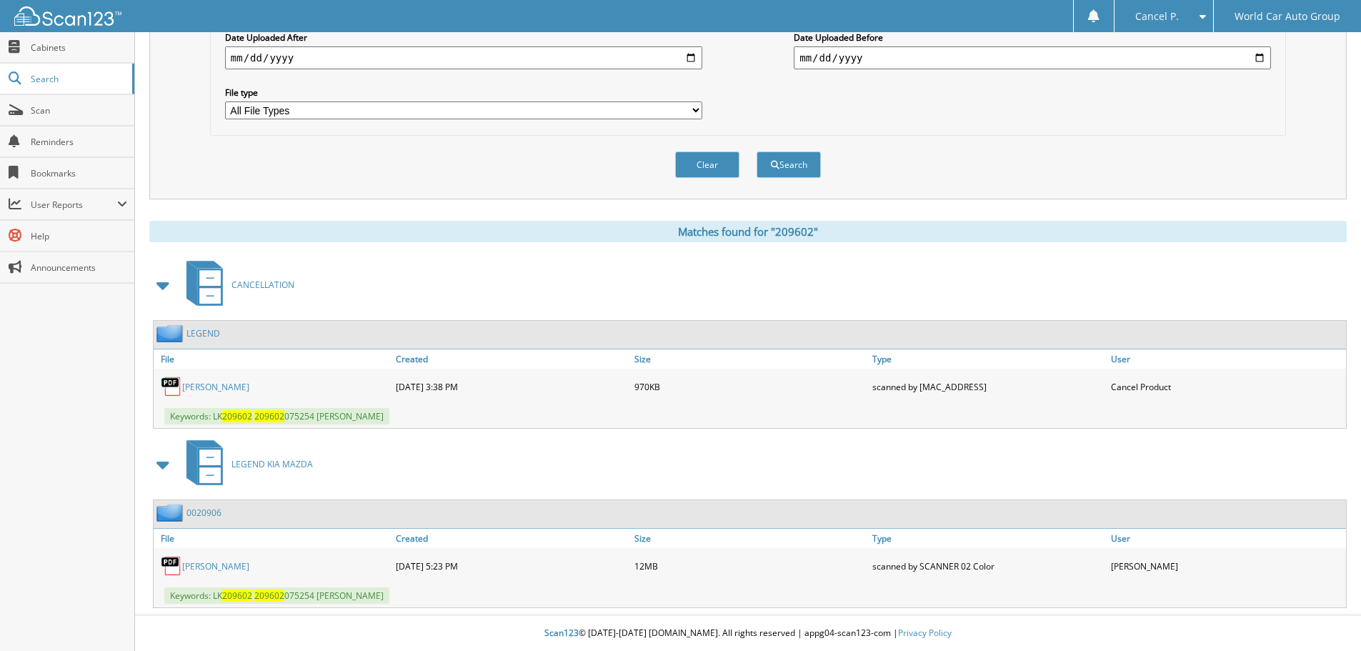
click at [237, 388] on link "GABRIELLA FRANCO" at bounding box center [215, 387] width 67 height 12
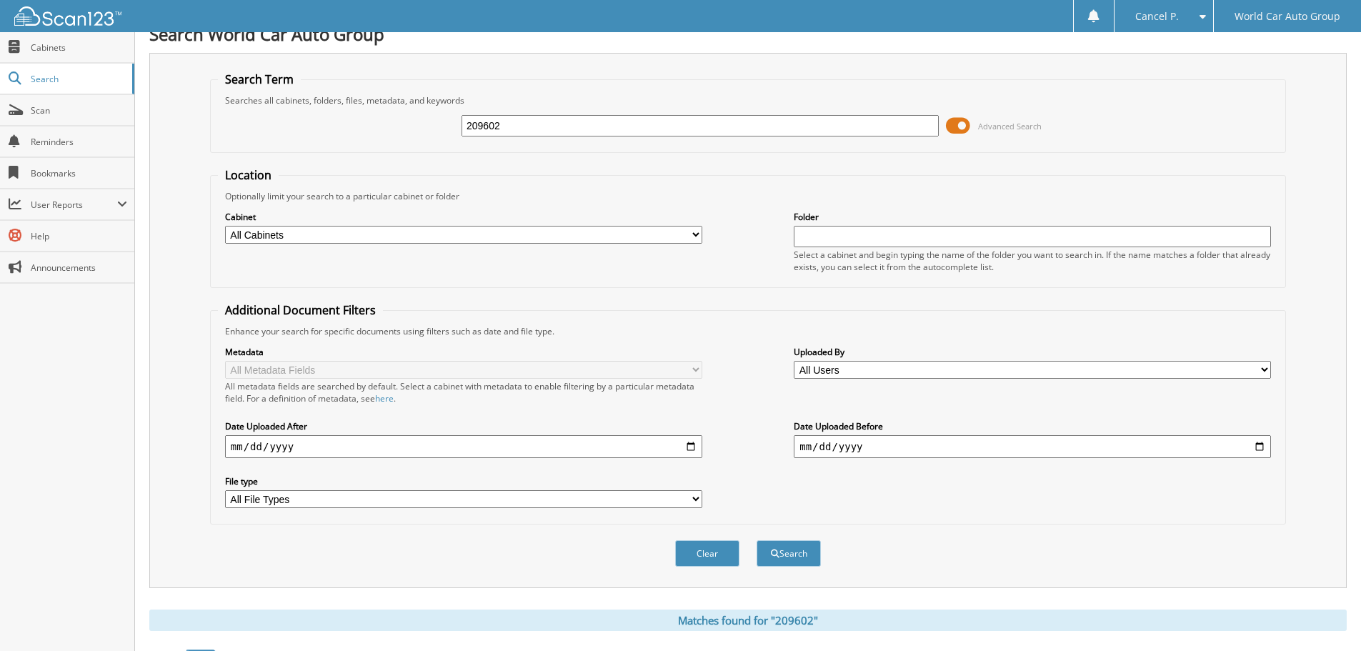
scroll to position [0, 0]
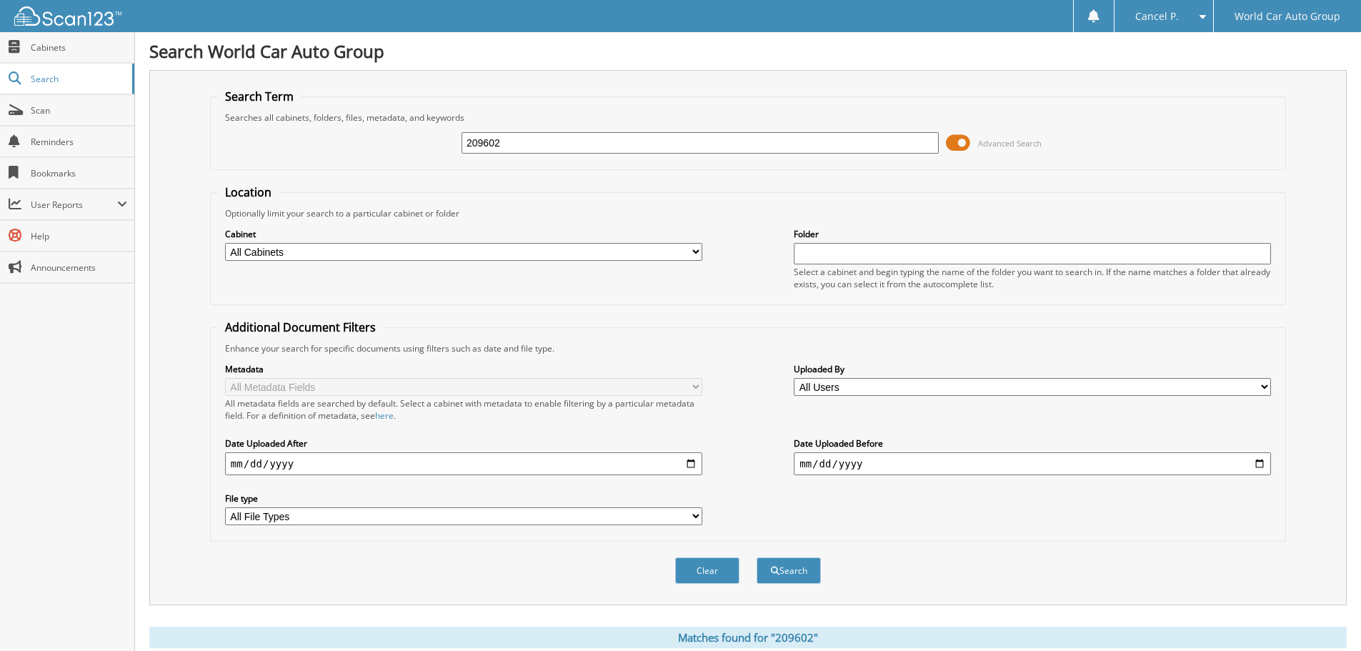
click at [652, 136] on input "209602" at bounding box center [700, 142] width 477 height 21
type input "184933"
click at [757, 557] on button "Search" at bounding box center [789, 570] width 64 height 26
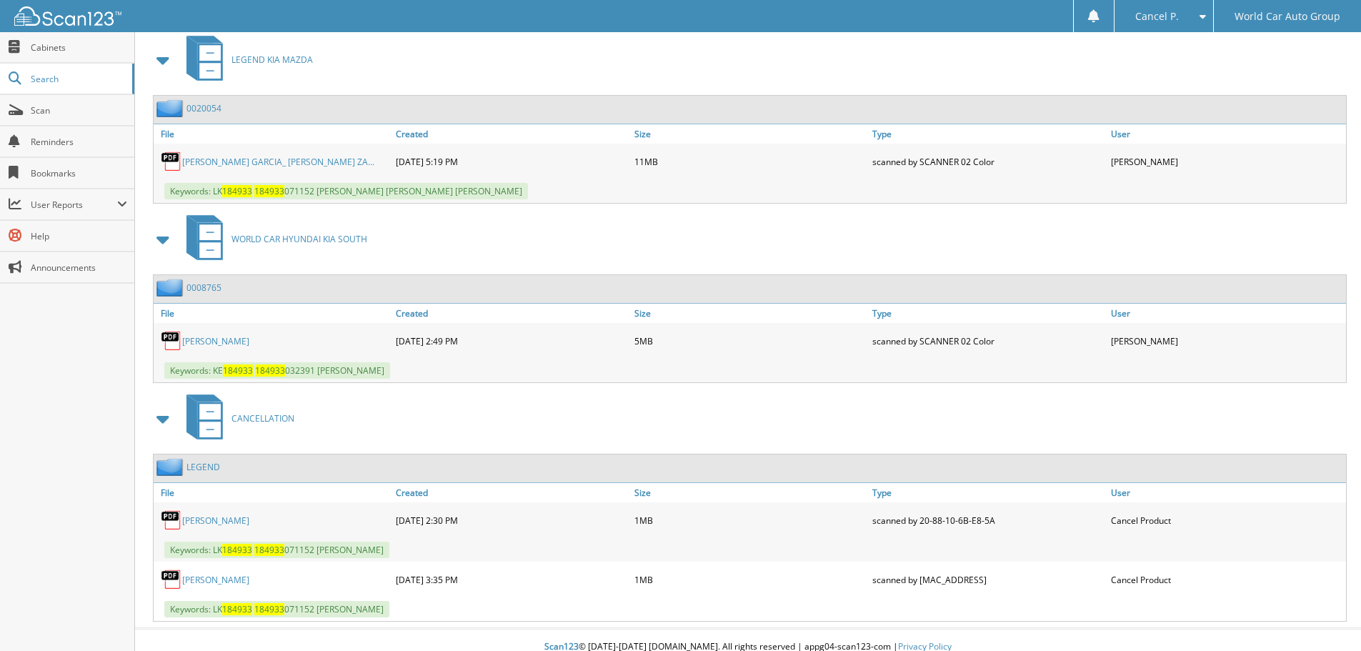
scroll to position [645, 0]
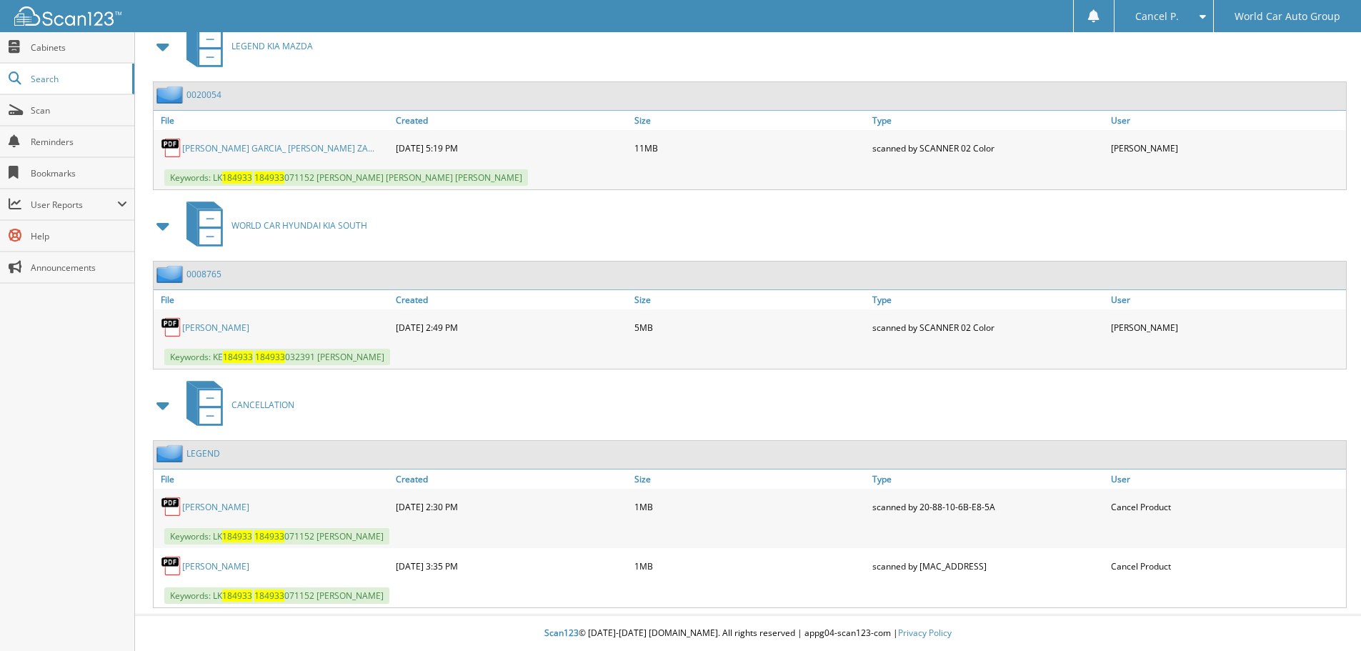
click at [198, 564] on link "JUAN GARCIA" at bounding box center [215, 566] width 67 height 12
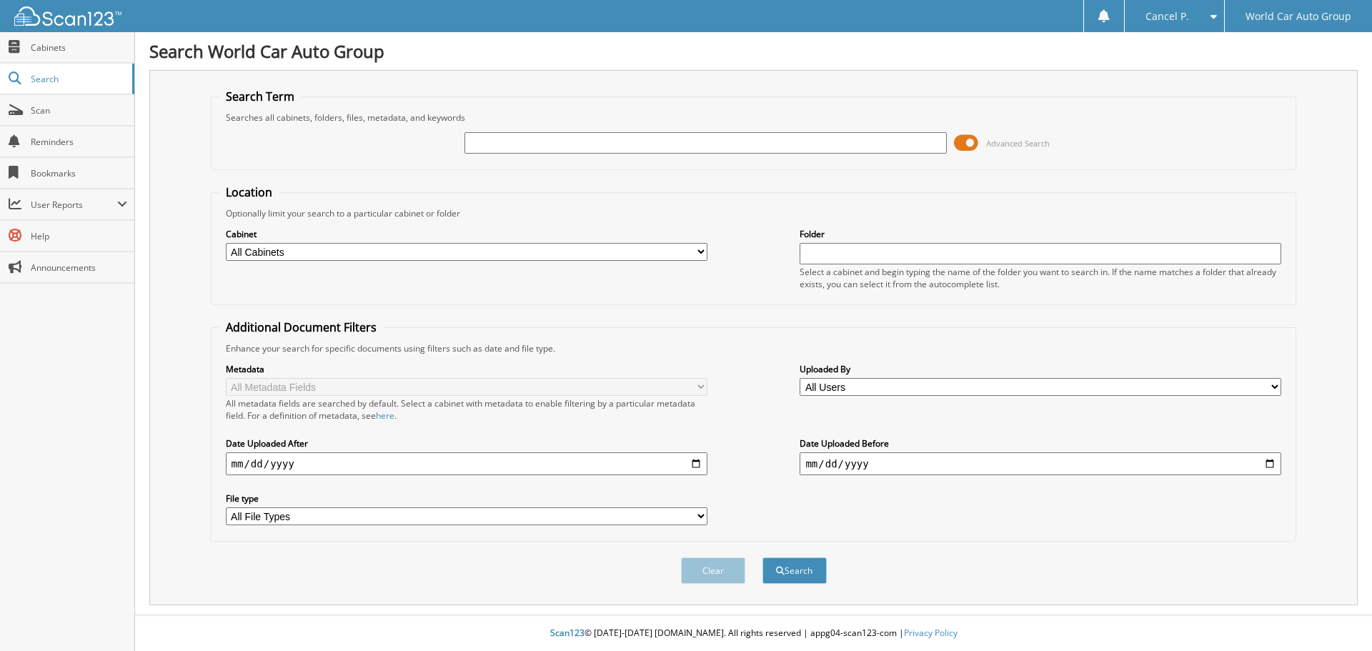
click at [561, 149] on input "text" at bounding box center [705, 142] width 482 height 21
type input "166599"
click at [762, 557] on button "Search" at bounding box center [794, 570] width 64 height 26
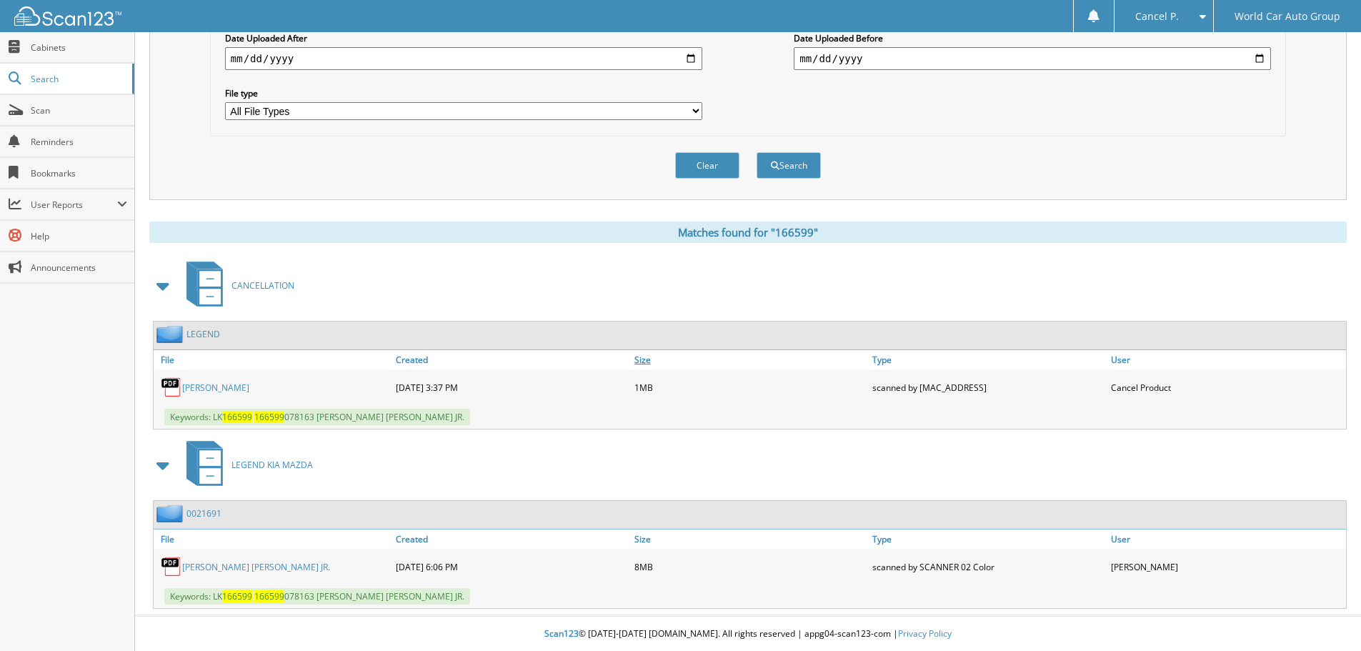
scroll to position [406, 0]
click at [241, 384] on link "ANTHONY JOHNSON JR." at bounding box center [215, 387] width 67 height 12
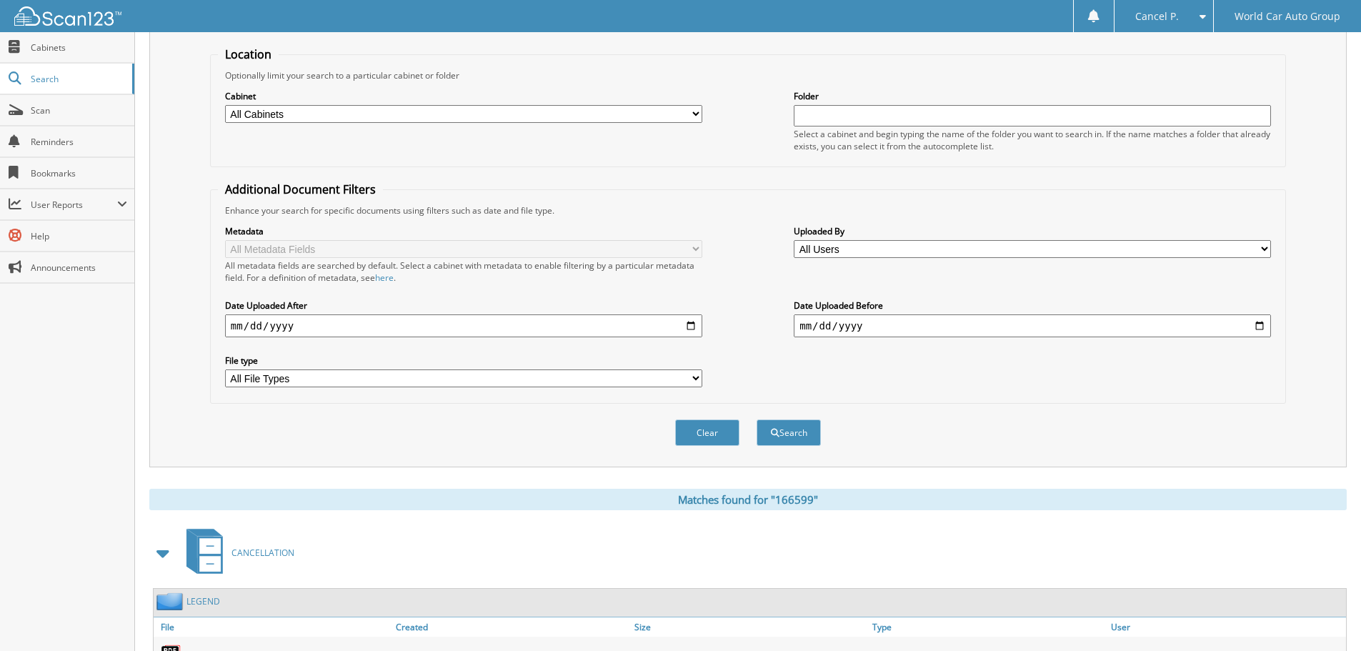
scroll to position [0, 0]
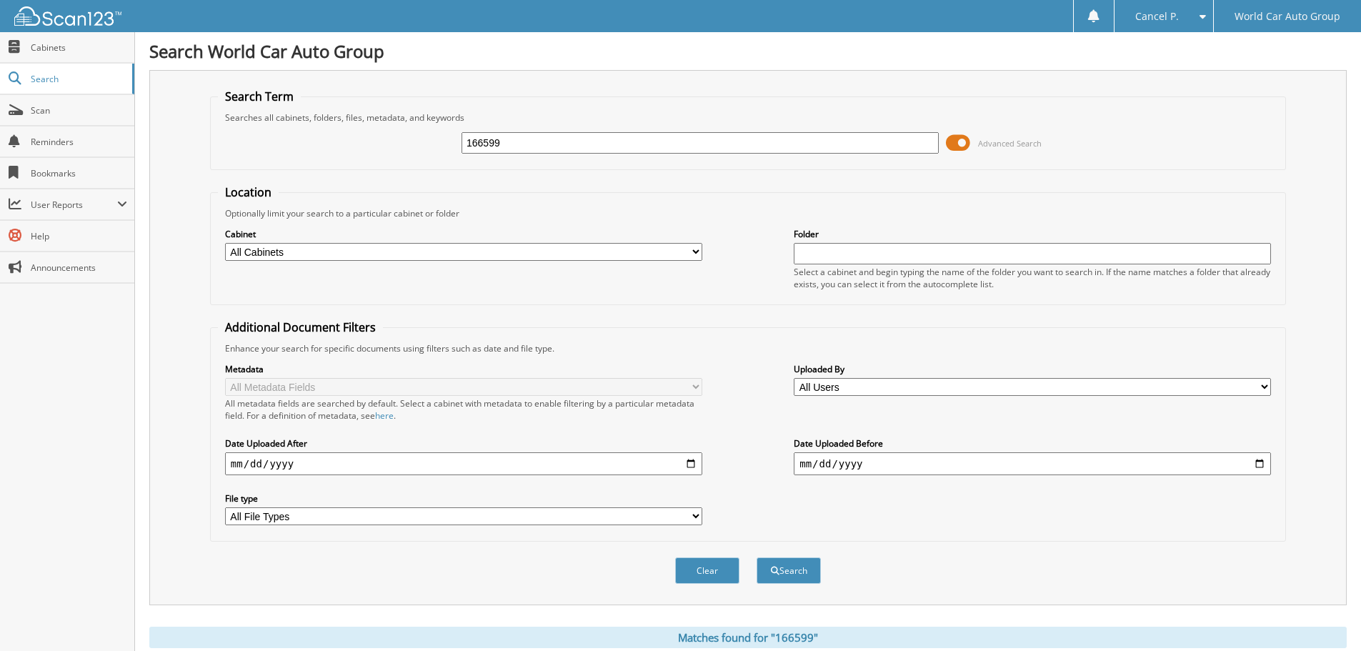
click at [603, 136] on input "166599" at bounding box center [700, 142] width 477 height 21
type input "136597"
click at [757, 557] on button "Search" at bounding box center [789, 570] width 64 height 26
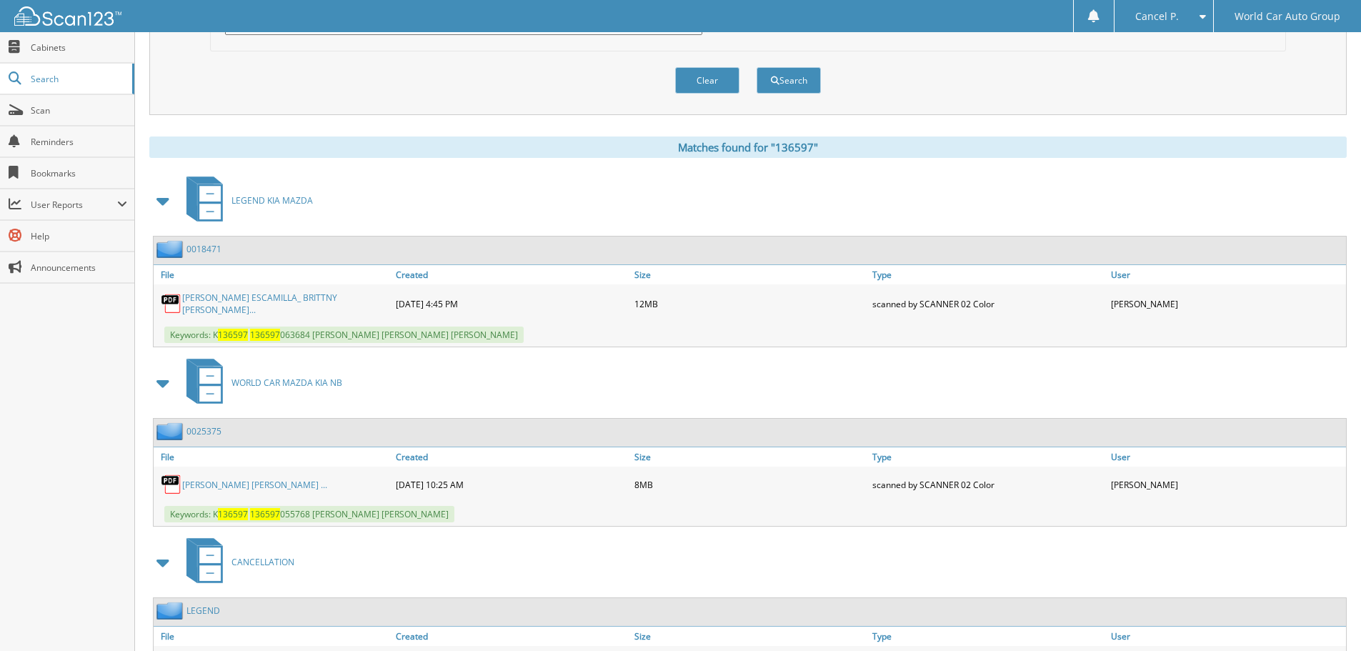
scroll to position [572, 0]
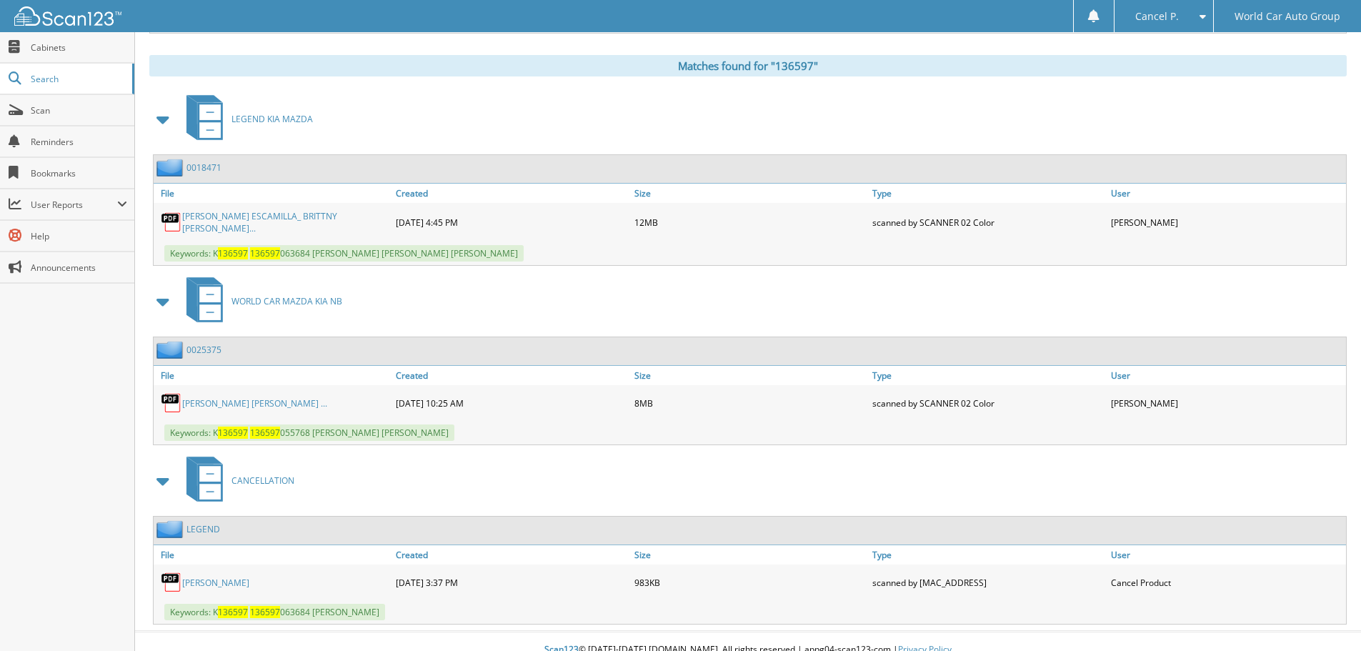
click at [228, 580] on link "[PERSON_NAME]" at bounding box center [215, 583] width 67 height 12
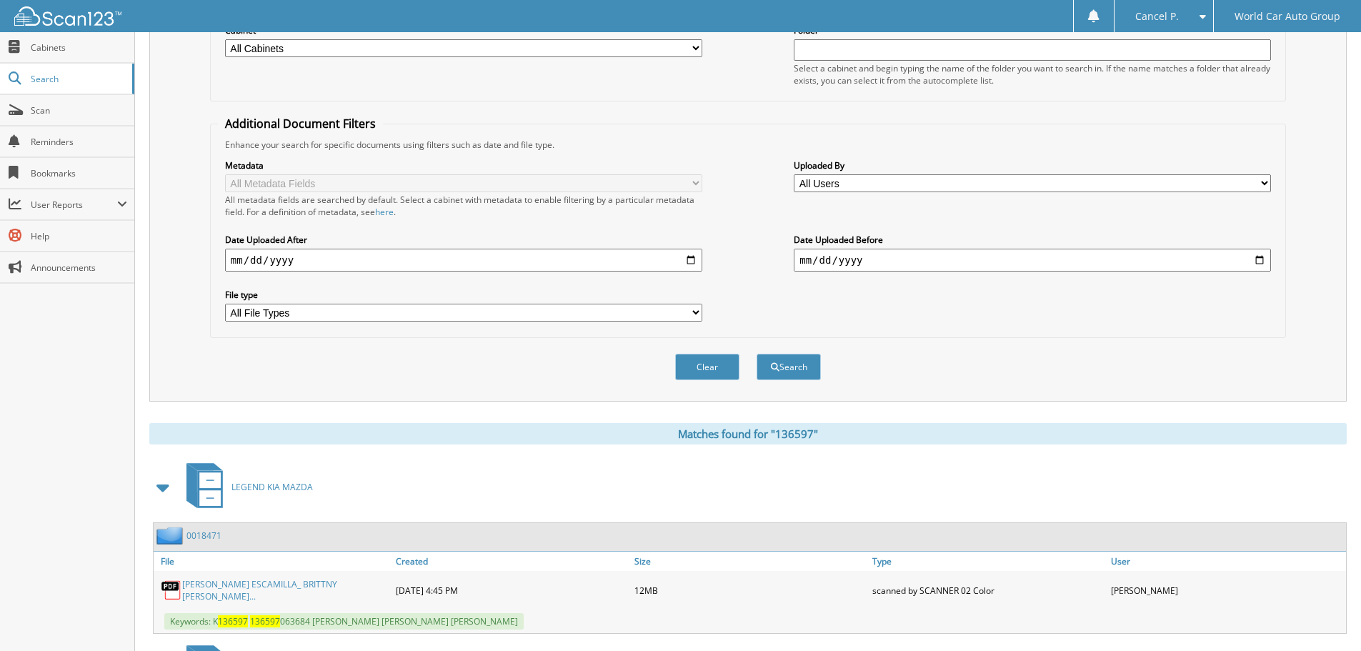
scroll to position [0, 0]
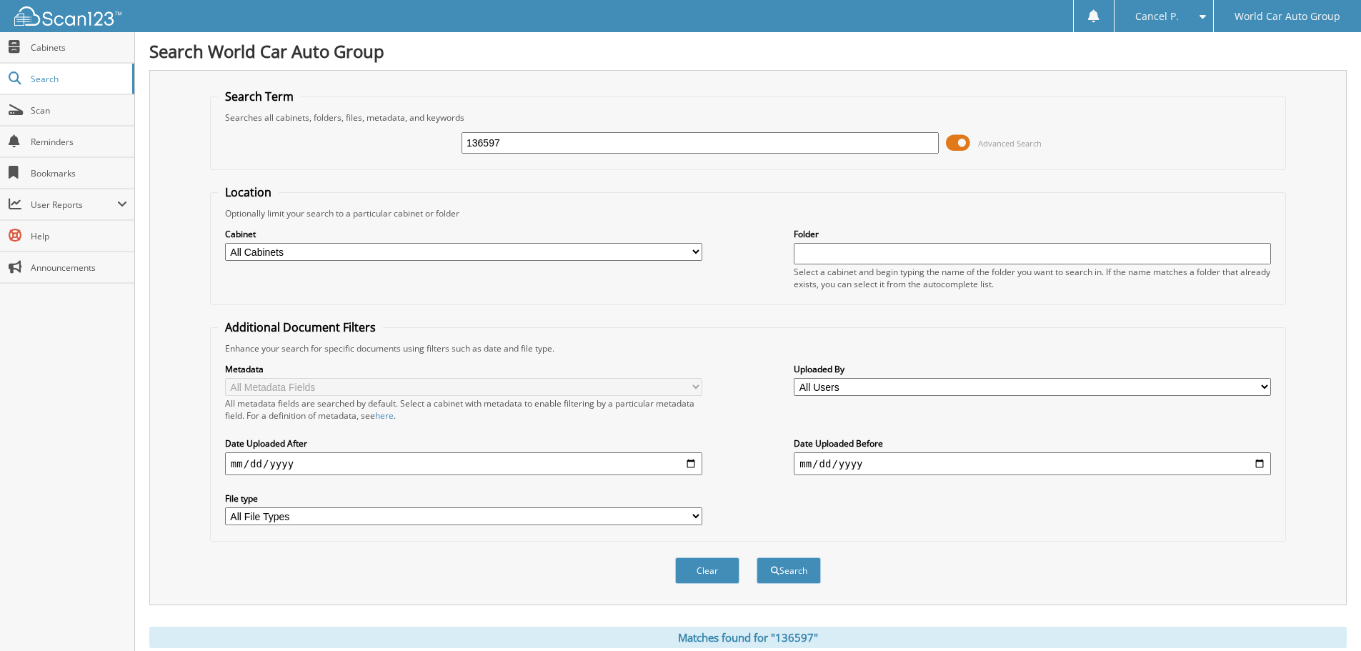
click at [642, 140] on input "136597" at bounding box center [700, 142] width 477 height 21
type input "010996"
click at [757, 557] on button "Search" at bounding box center [789, 570] width 64 height 26
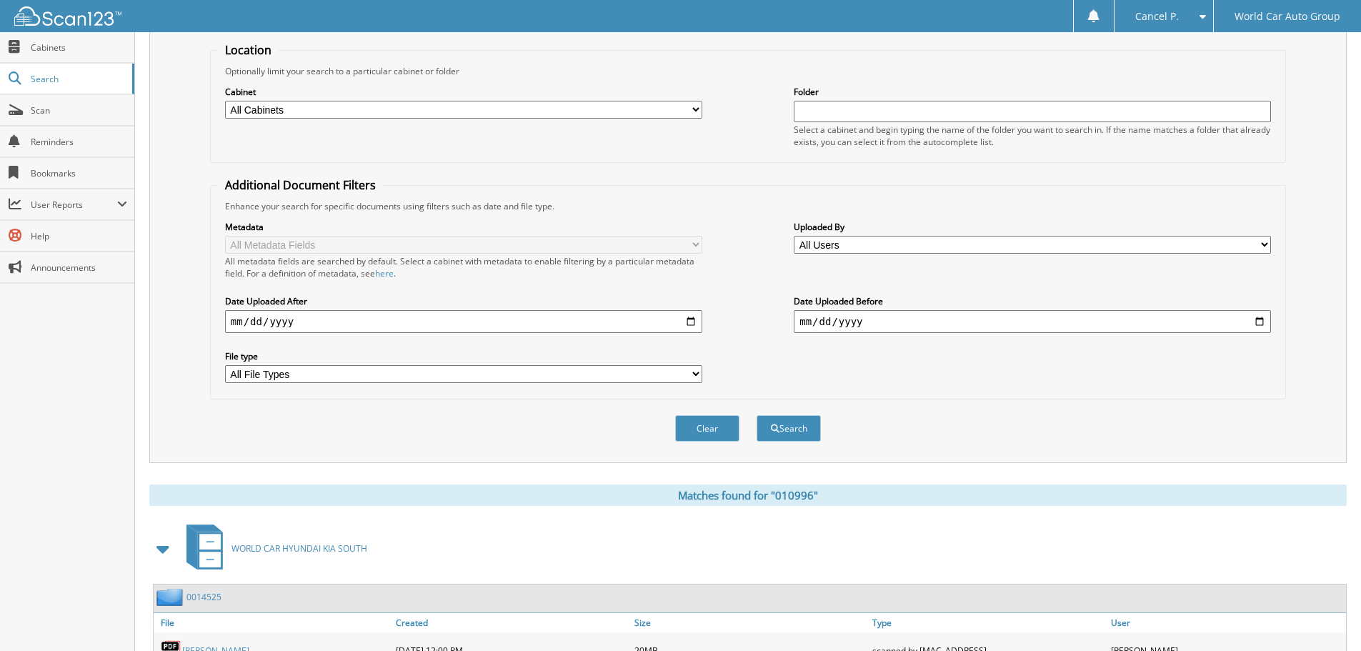
scroll to position [70, 0]
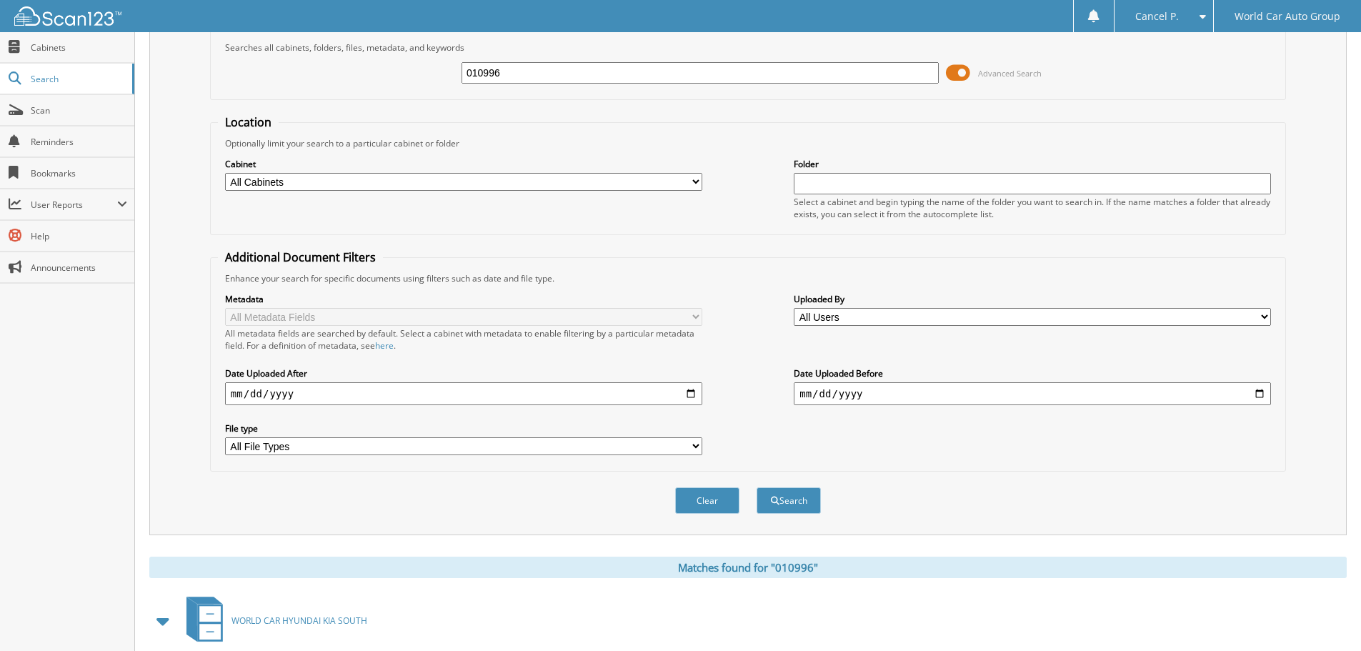
click at [583, 79] on input "010996" at bounding box center [700, 72] width 477 height 21
type input "769250"
click at [757, 487] on button "Search" at bounding box center [789, 500] width 64 height 26
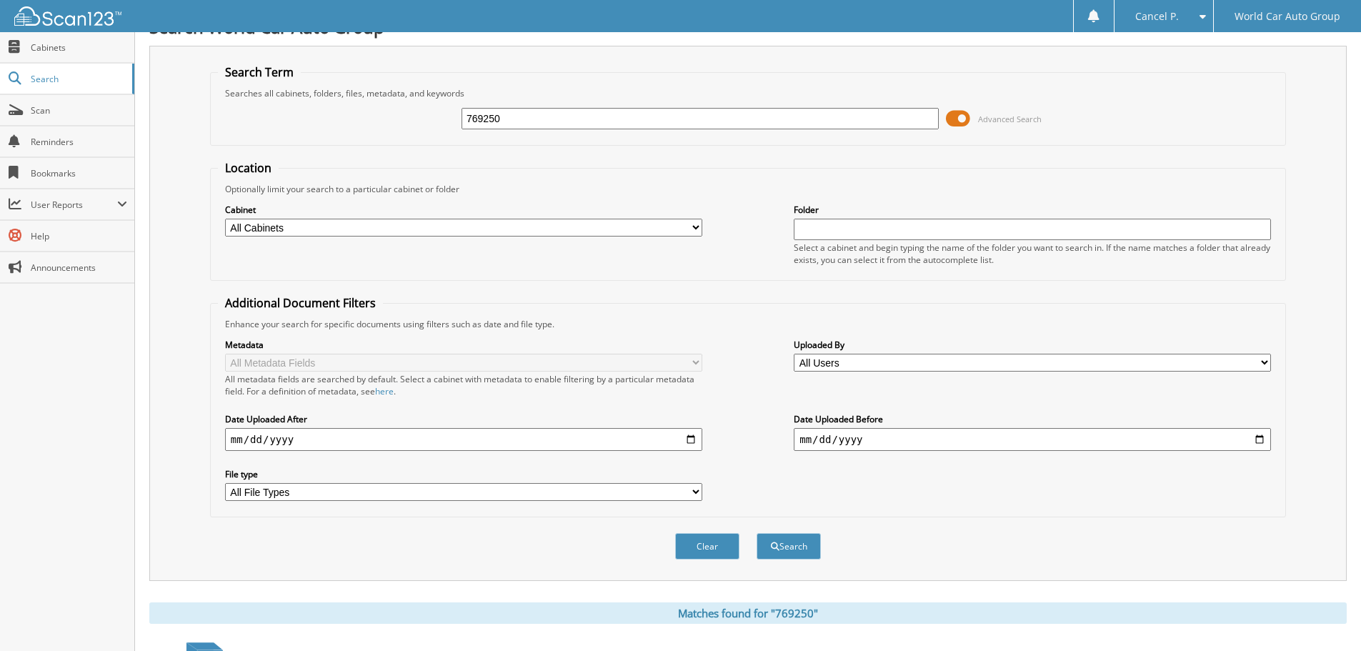
scroll to position [406, 0]
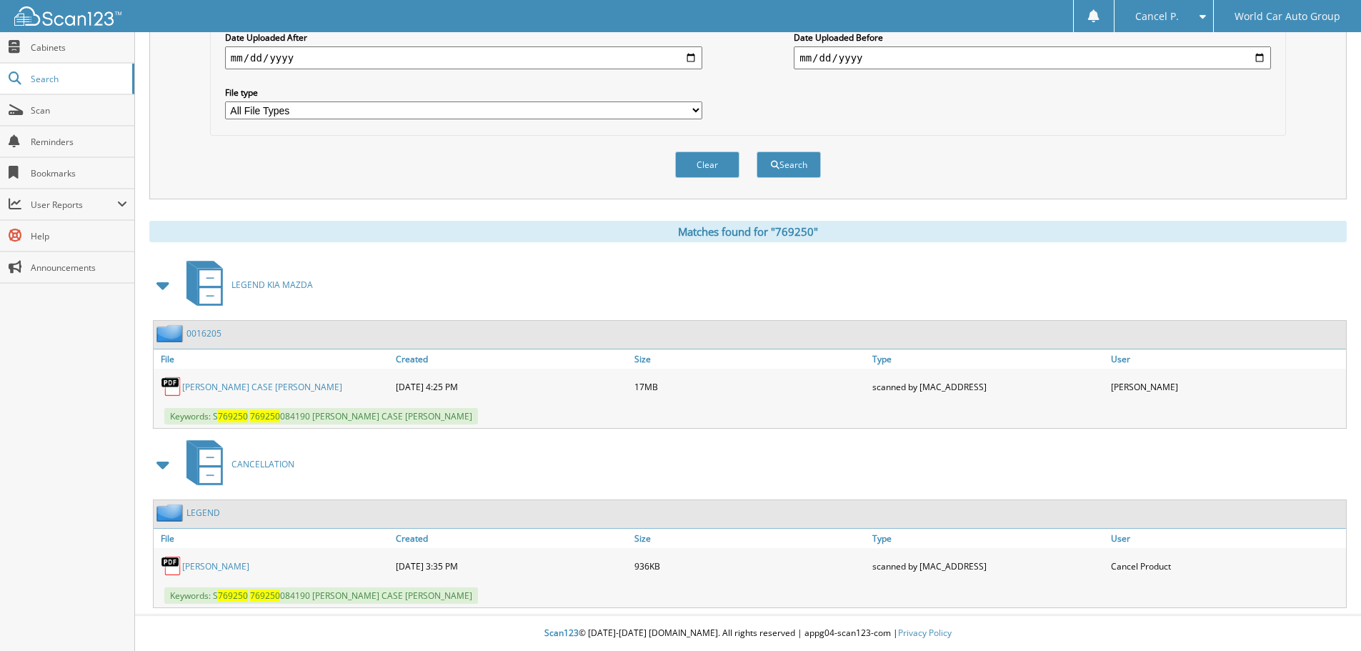
click at [237, 563] on link "CARMEN SUMMEY" at bounding box center [215, 566] width 67 height 12
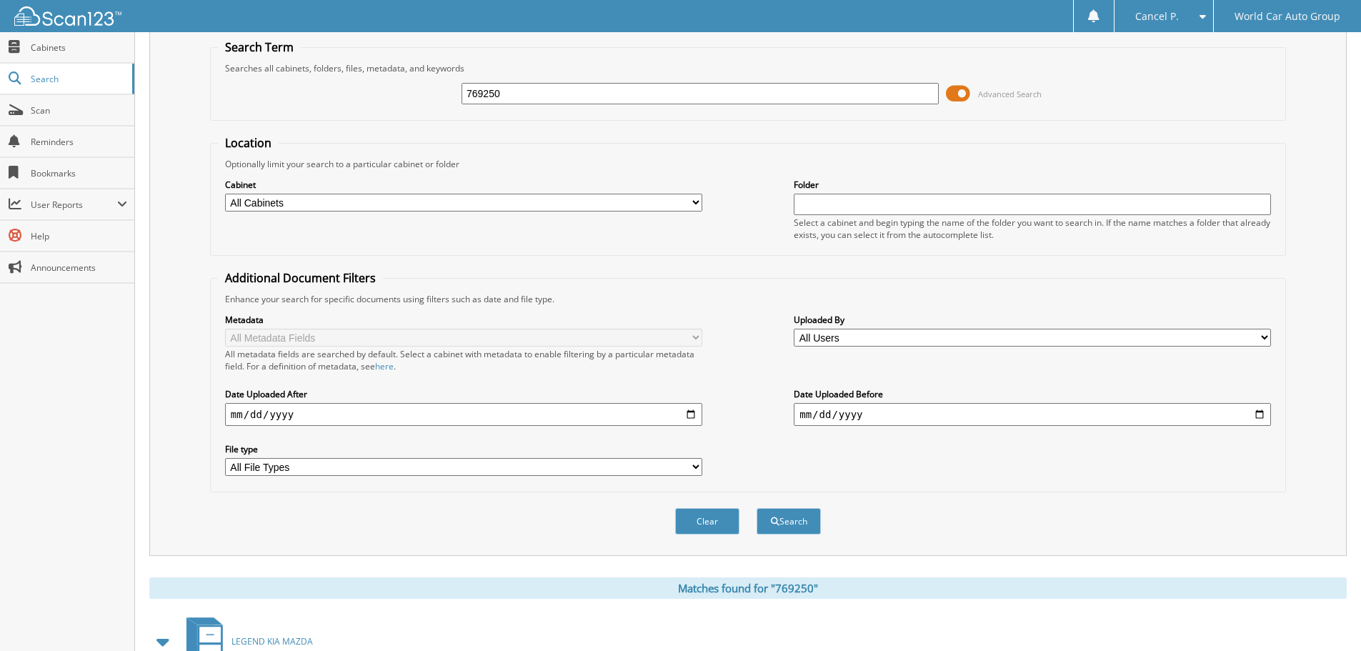
scroll to position [0, 0]
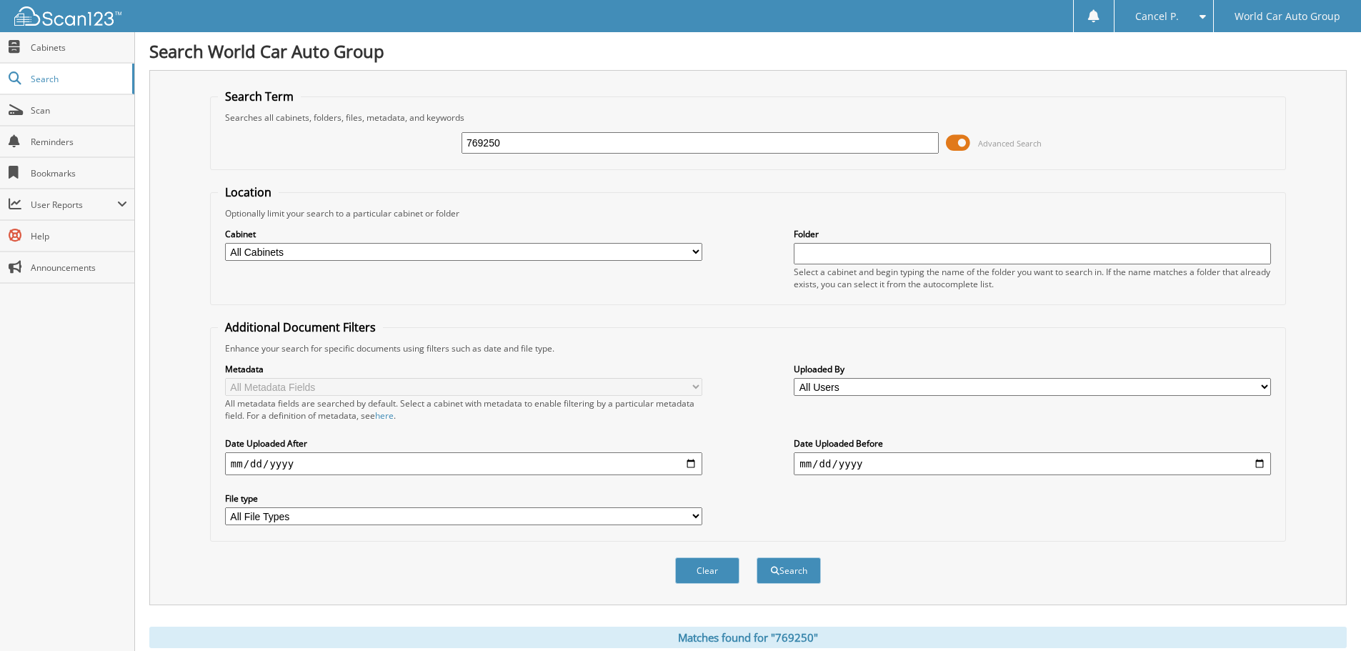
click at [782, 152] on input "769250" at bounding box center [700, 142] width 477 height 21
type input "170832"
click at [757, 557] on button "Search" at bounding box center [789, 570] width 64 height 26
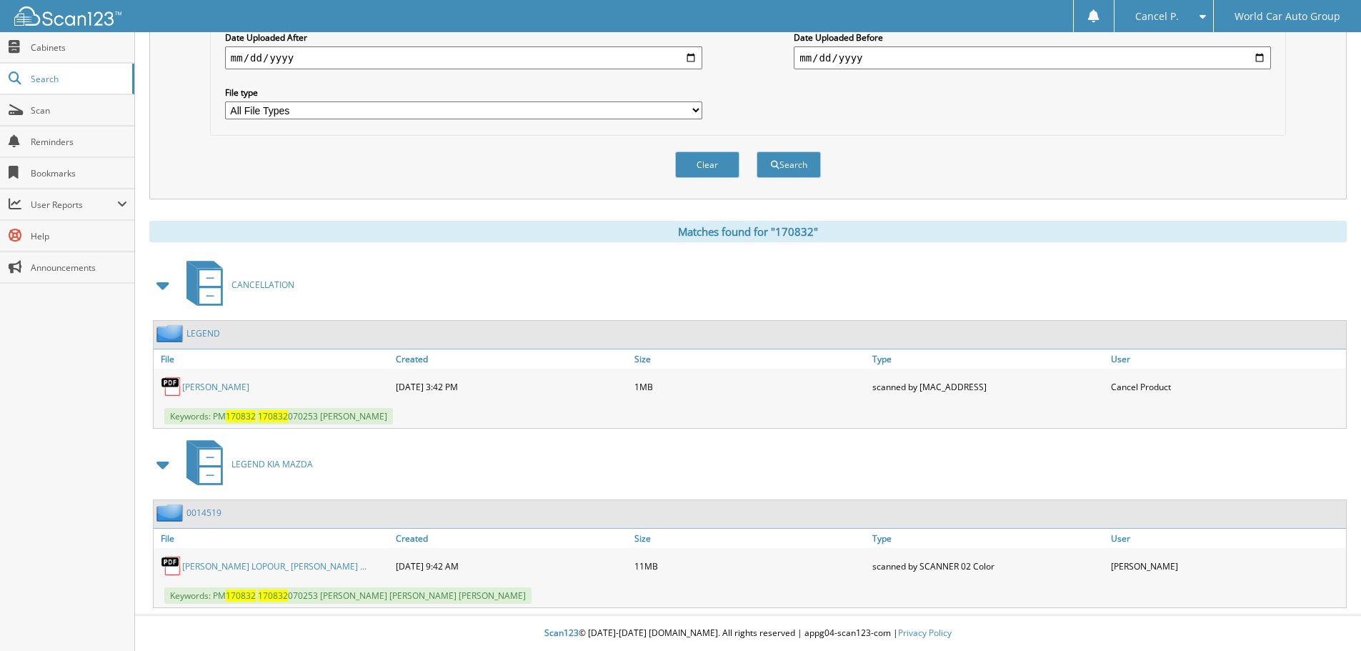
click at [241, 384] on link "JEFFERY LOPOUR" at bounding box center [215, 387] width 67 height 12
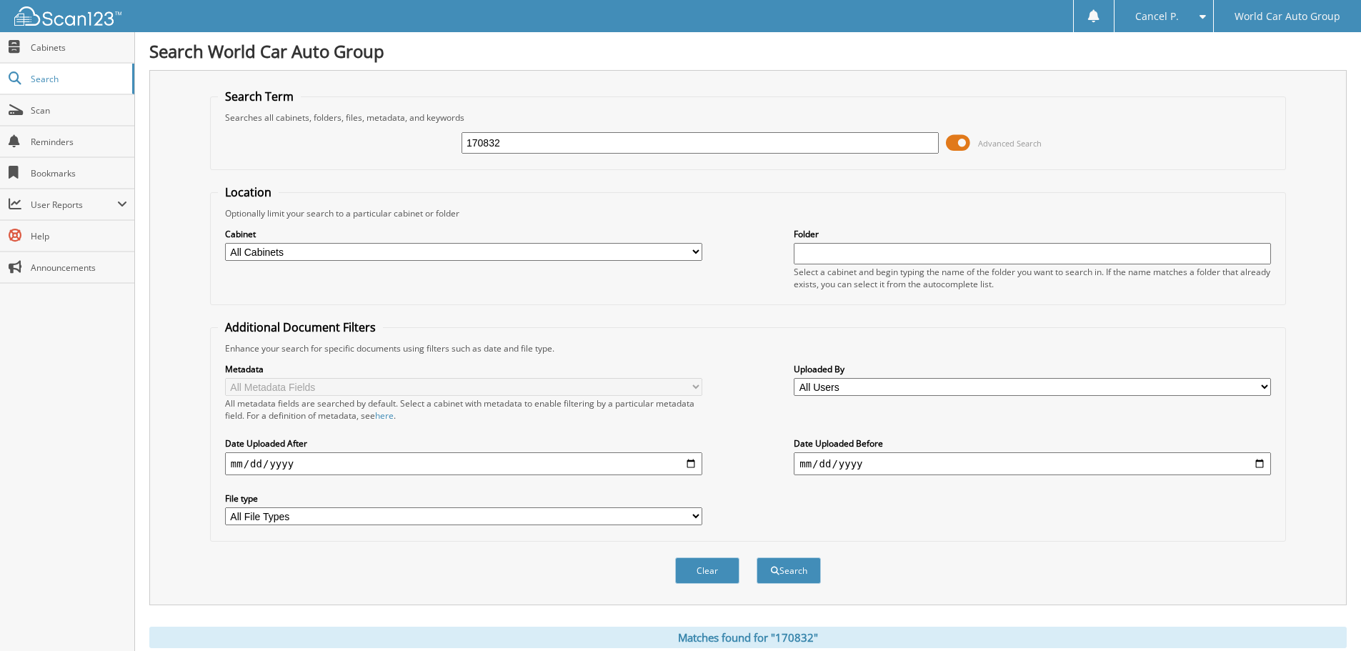
click at [629, 136] on input "170832" at bounding box center [700, 142] width 477 height 21
type input "663346"
click at [757, 557] on button "Search" at bounding box center [789, 570] width 64 height 26
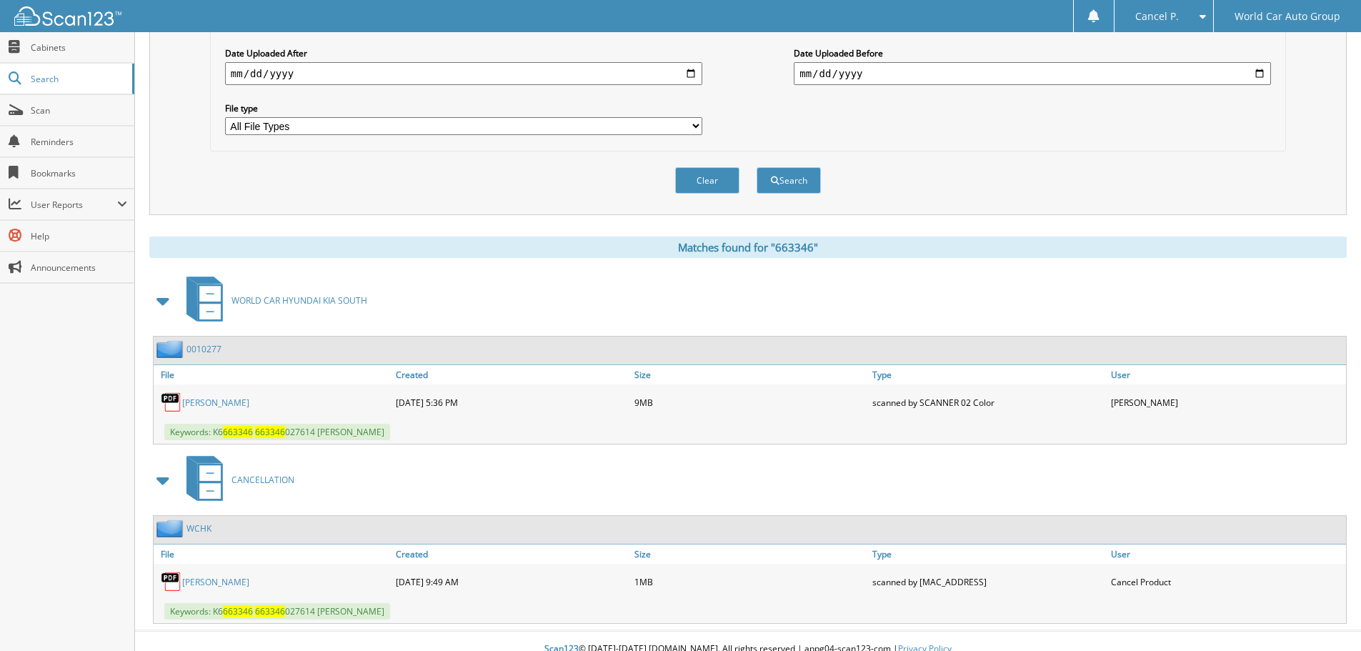
scroll to position [406, 0]
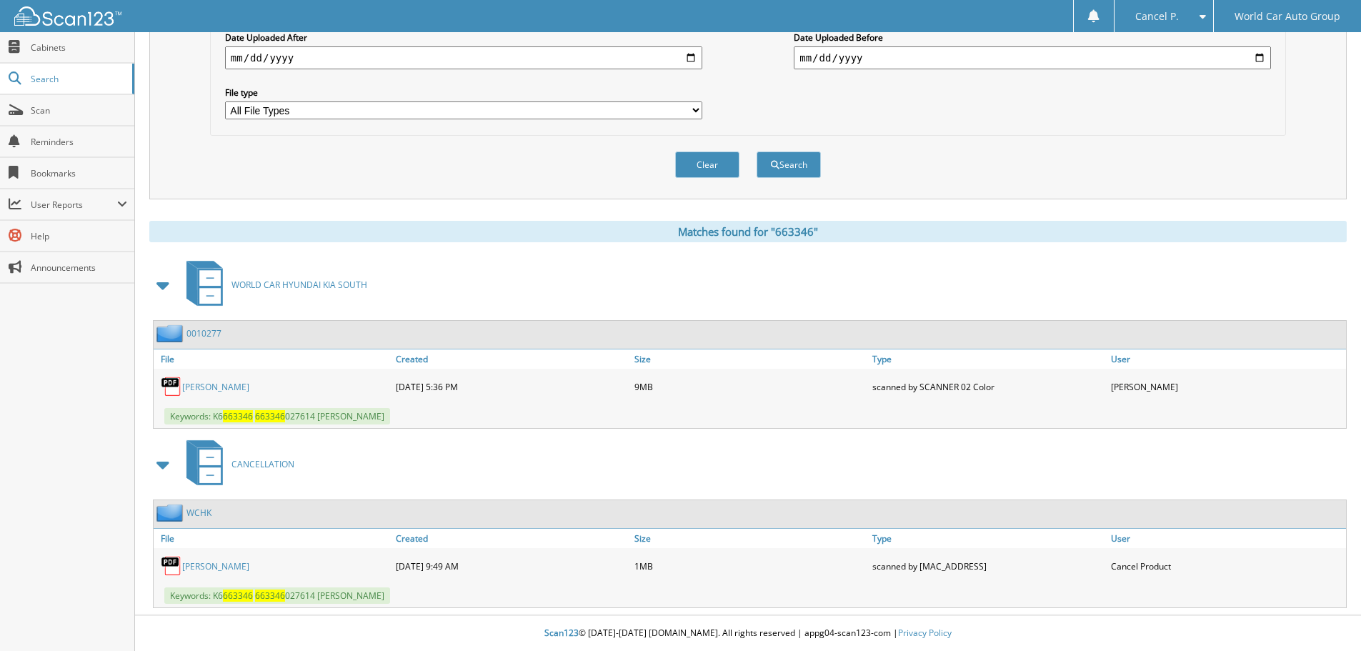
click at [189, 567] on link "[PERSON_NAME]" at bounding box center [215, 566] width 67 height 12
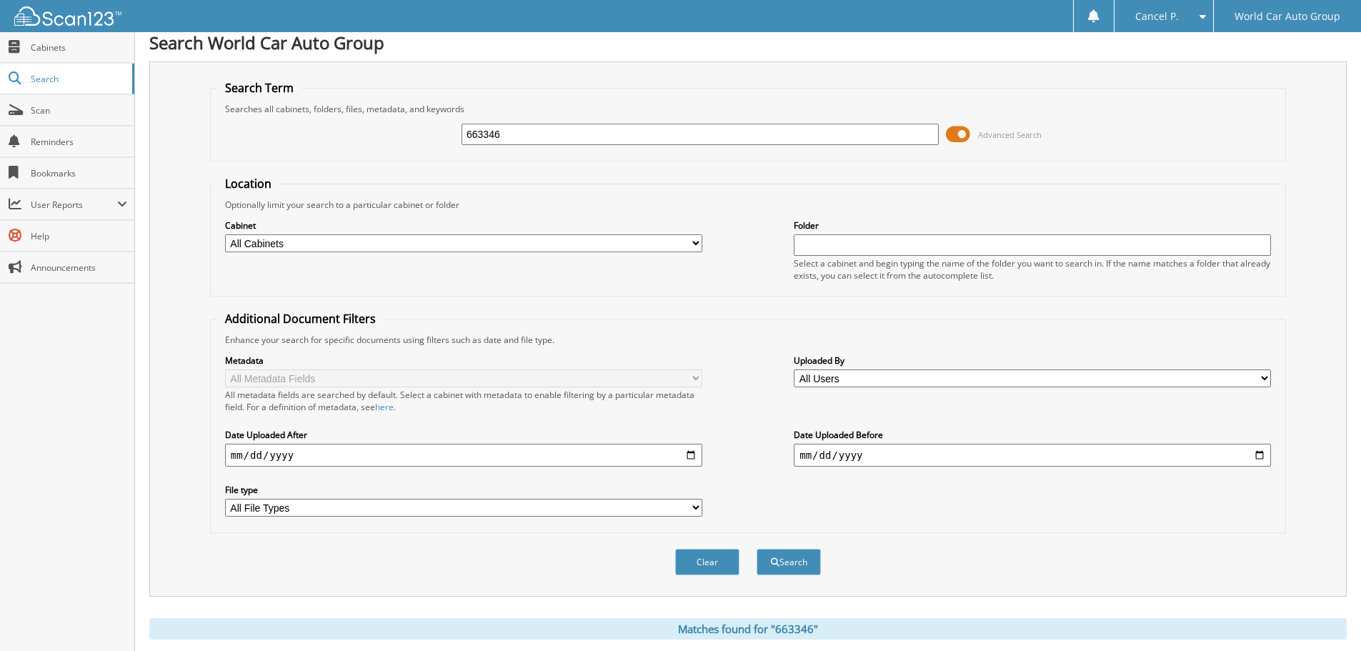
scroll to position [0, 0]
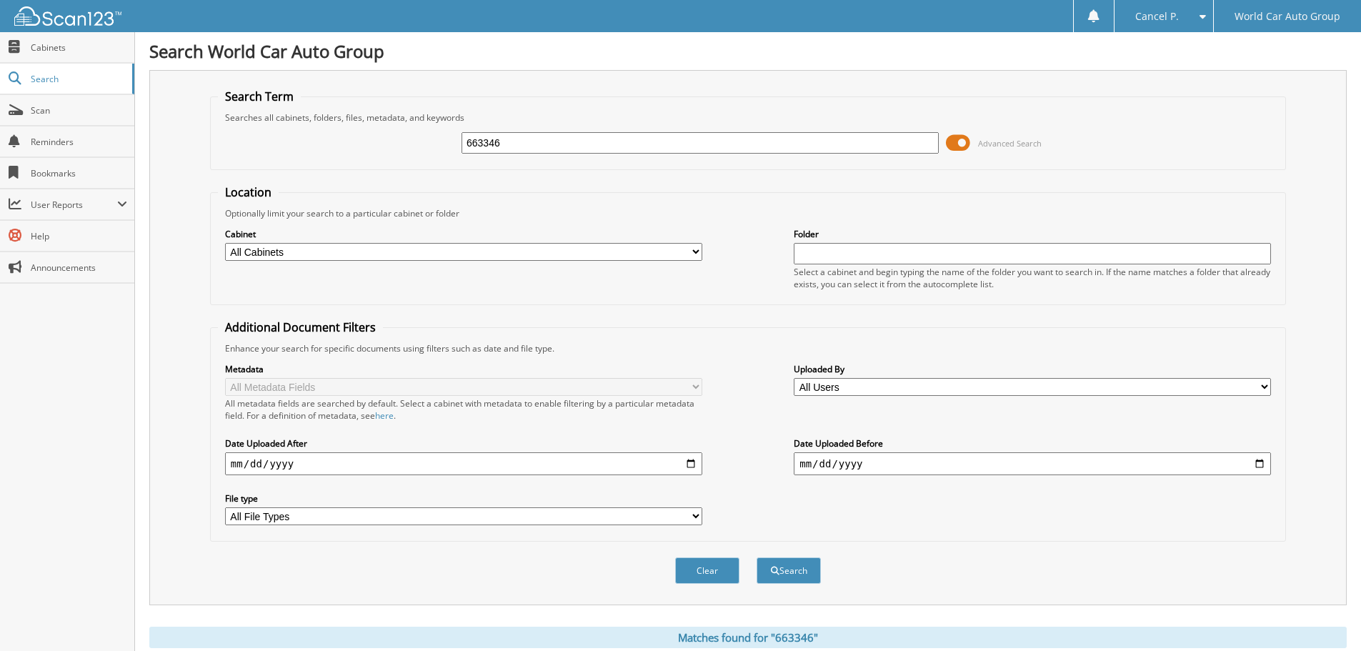
click at [538, 146] on input "663346" at bounding box center [700, 142] width 477 height 21
type input "066825"
click at [757, 557] on button "Search" at bounding box center [789, 570] width 64 height 26
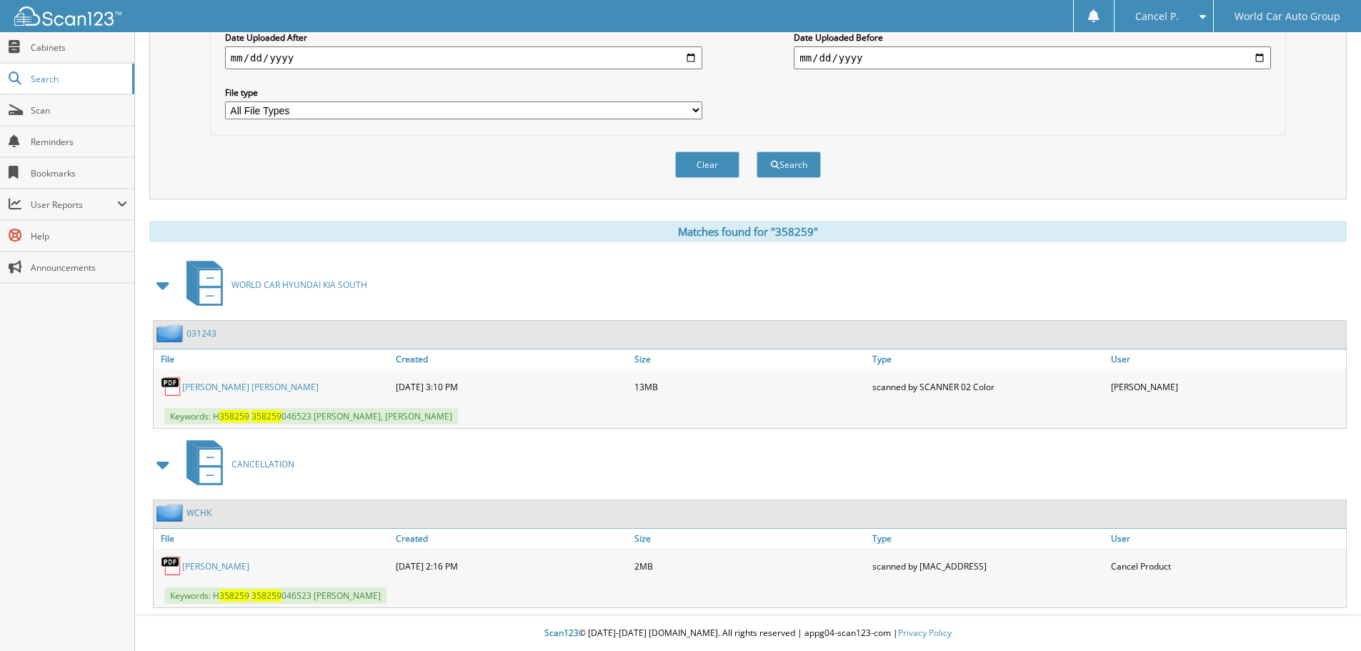
click at [204, 566] on link "[PERSON_NAME]" at bounding box center [215, 566] width 67 height 12
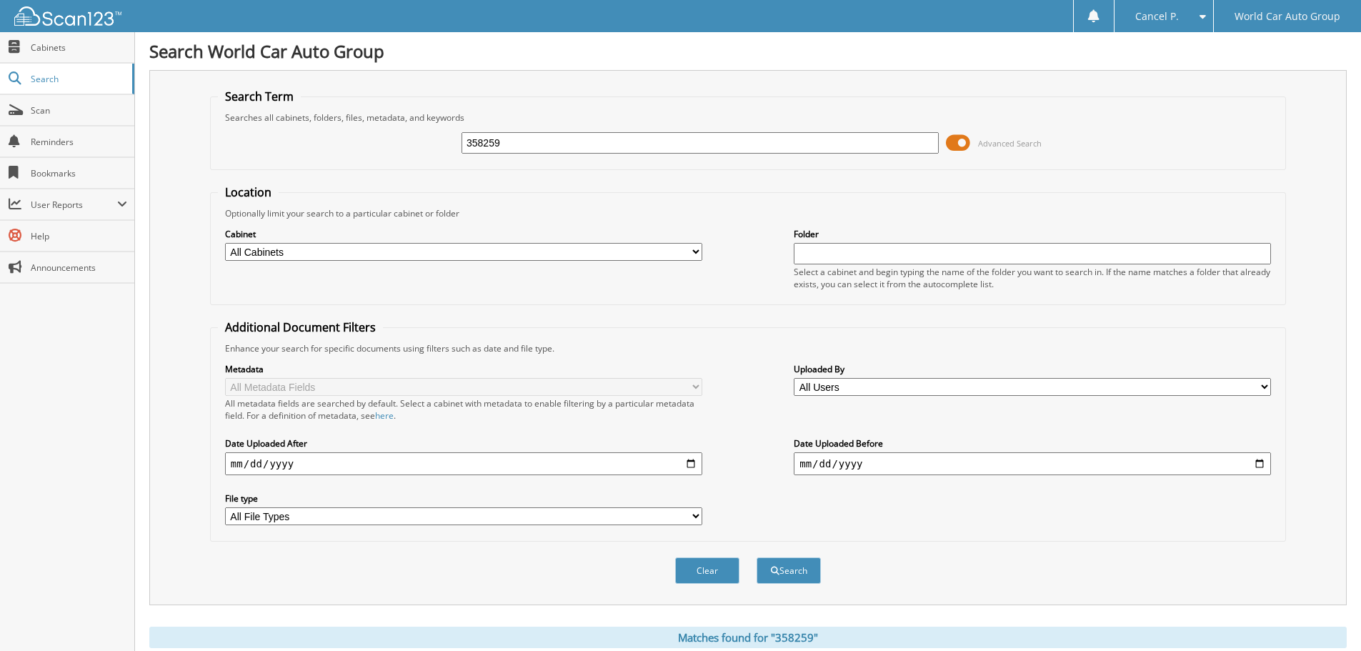
click at [604, 134] on input "358259" at bounding box center [700, 142] width 477 height 21
type input "240471"
click at [757, 557] on button "Search" at bounding box center [789, 570] width 64 height 26
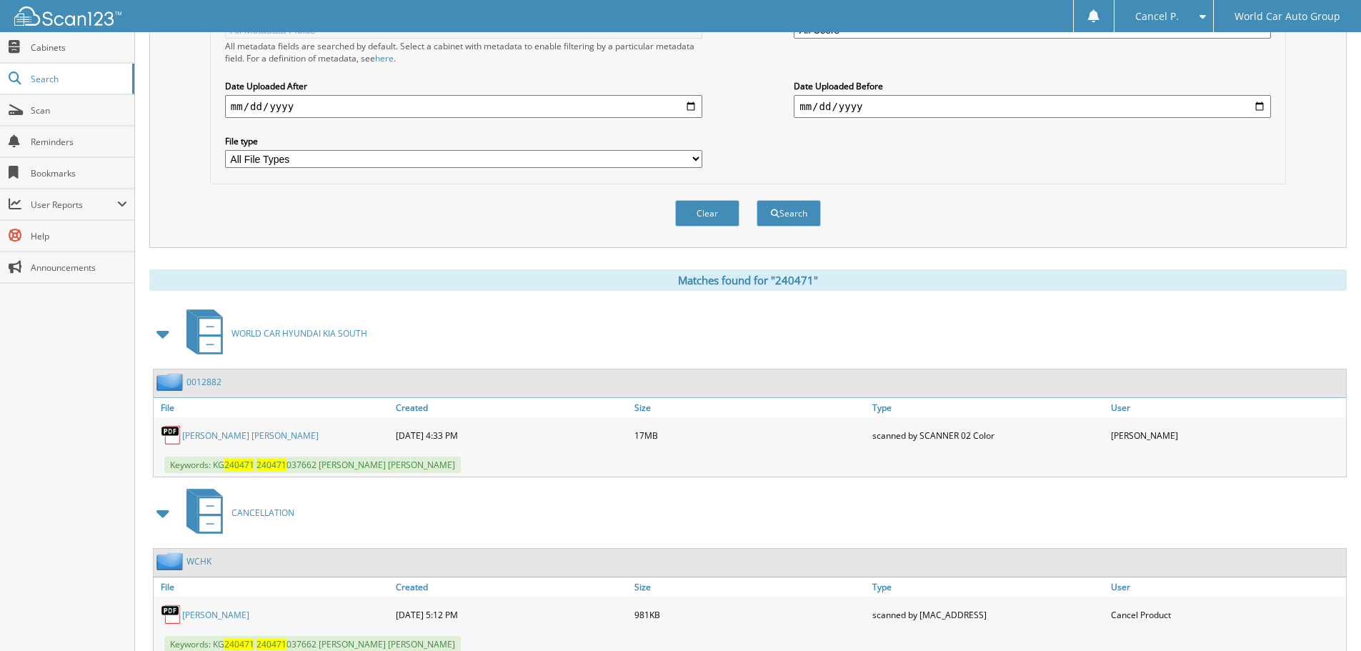
scroll to position [406, 0]
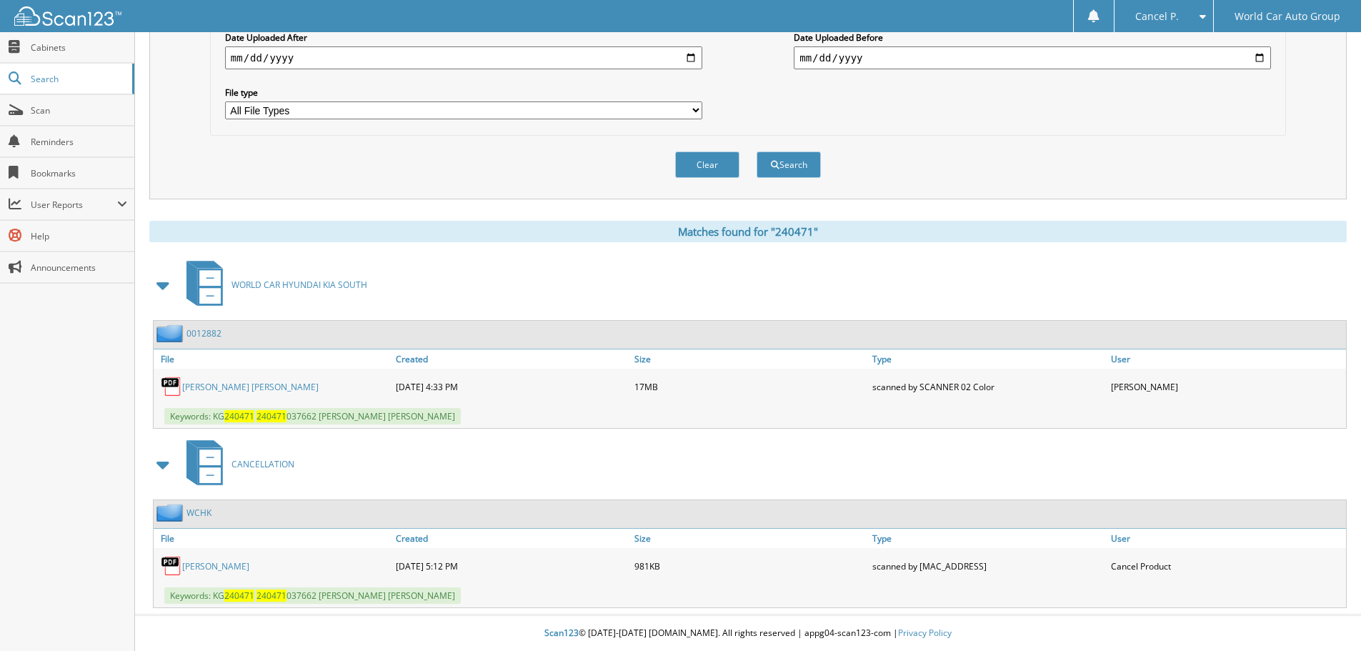
click at [219, 562] on link "[PERSON_NAME]" at bounding box center [215, 566] width 67 height 12
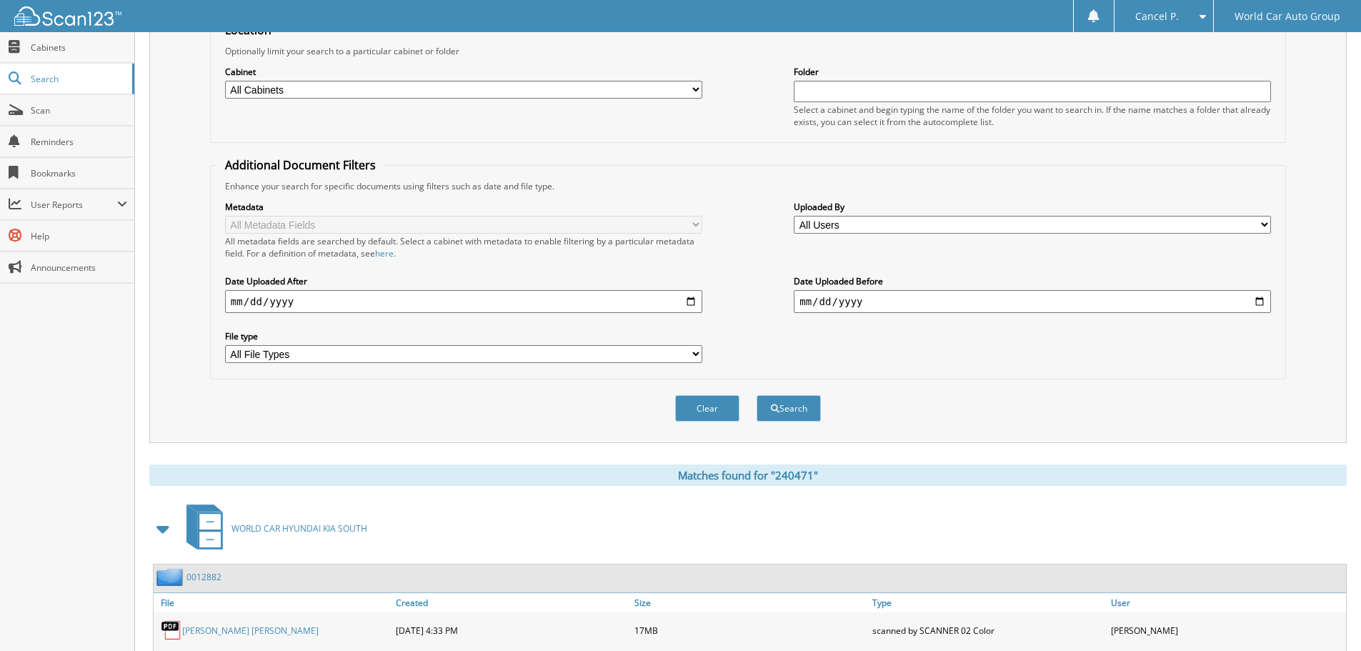
scroll to position [0, 0]
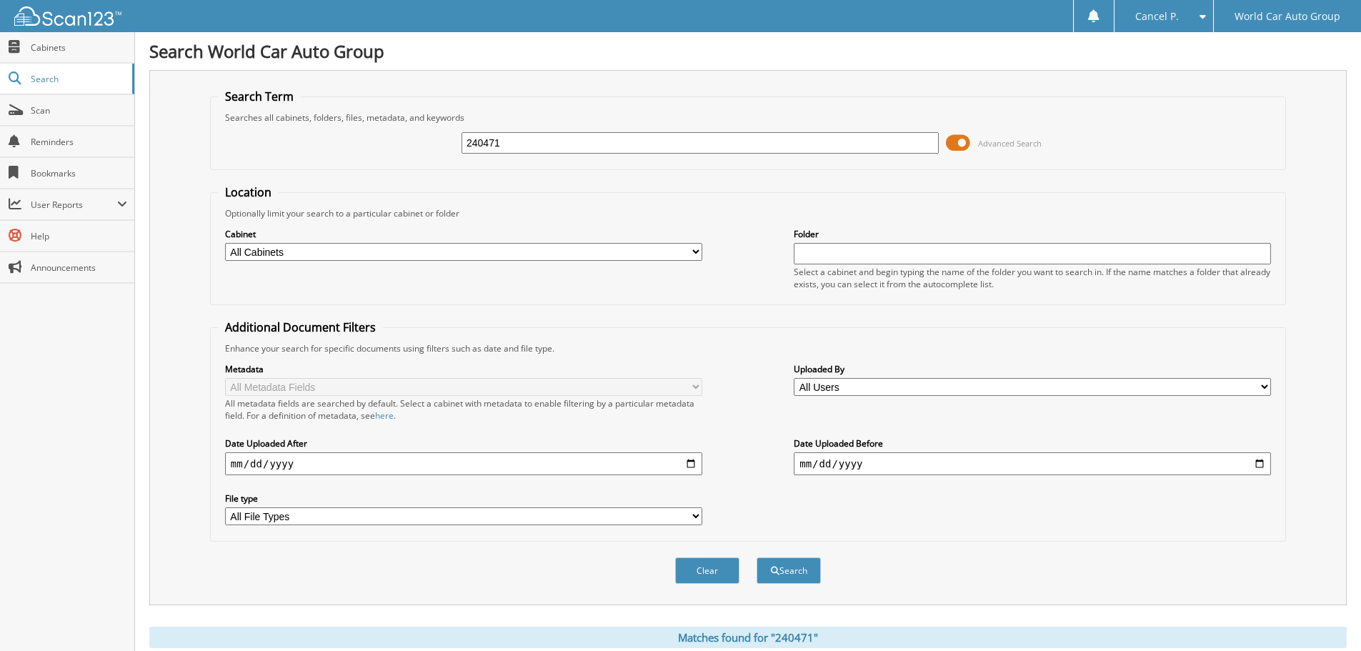
click at [553, 136] on input "240471" at bounding box center [700, 142] width 477 height 21
type input "206424"
click at [757, 557] on button "Search" at bounding box center [789, 570] width 64 height 26
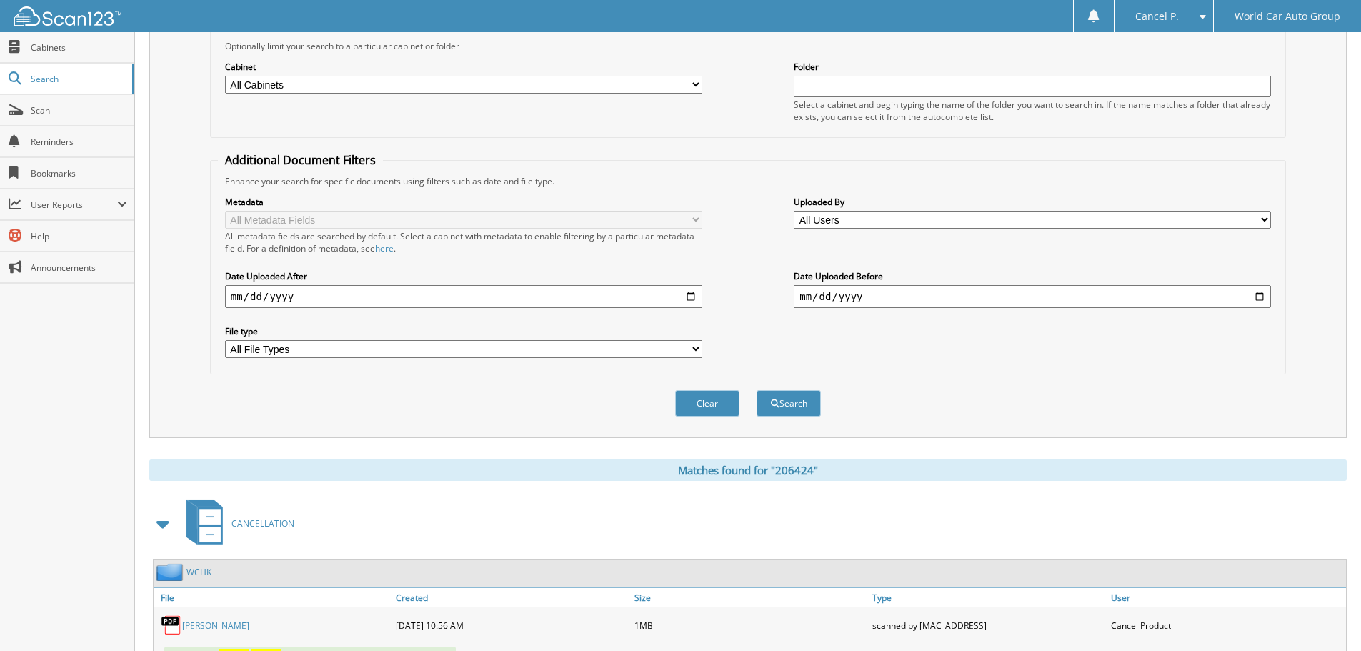
scroll to position [406, 0]
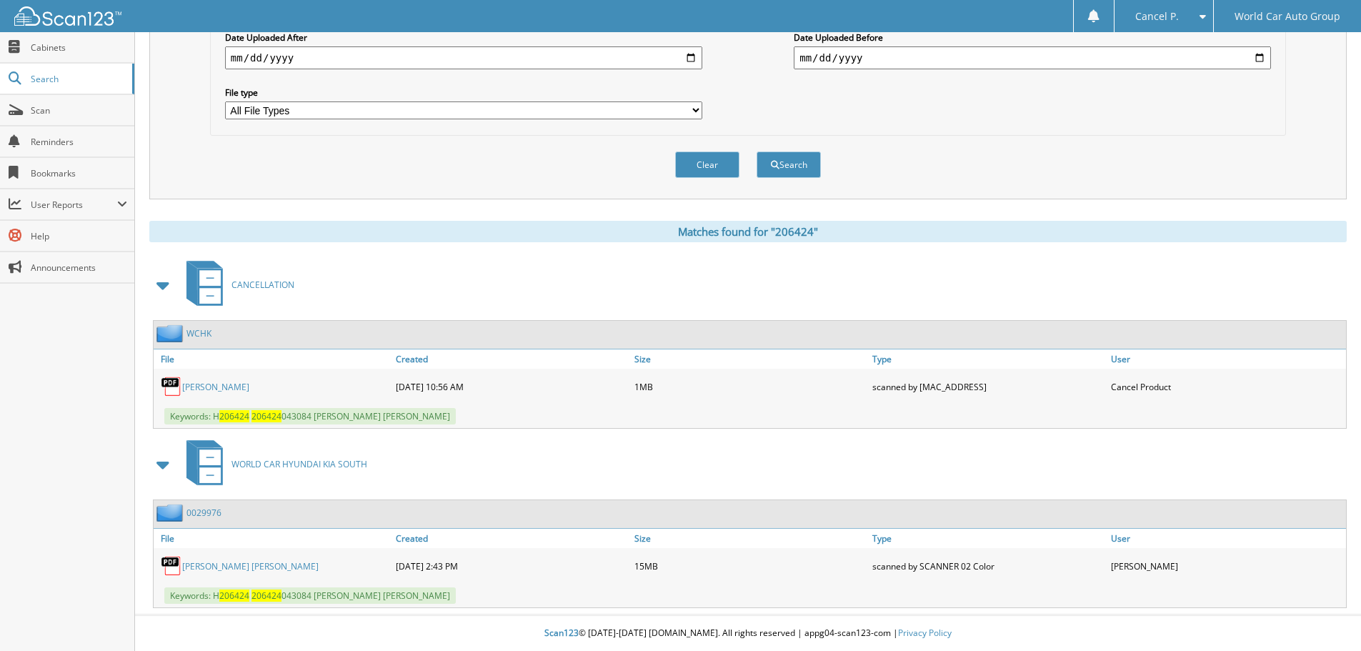
click at [226, 392] on link "[PERSON_NAME]" at bounding box center [215, 387] width 67 height 12
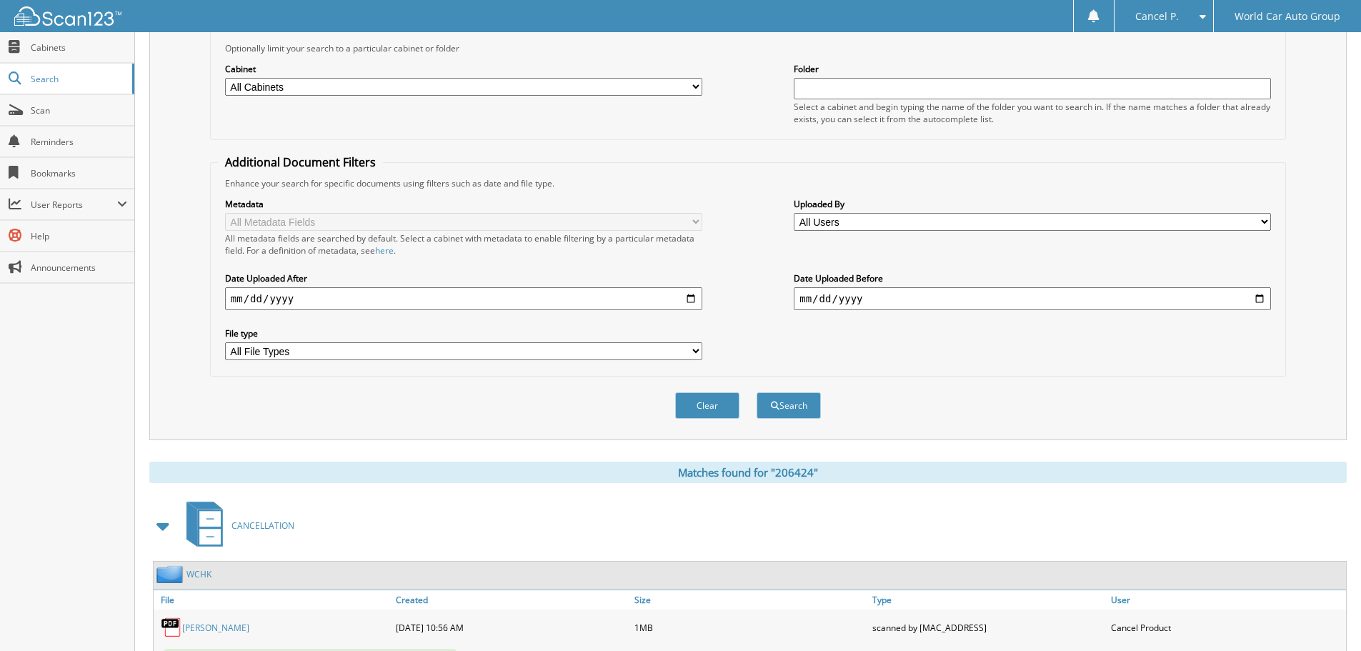
scroll to position [0, 0]
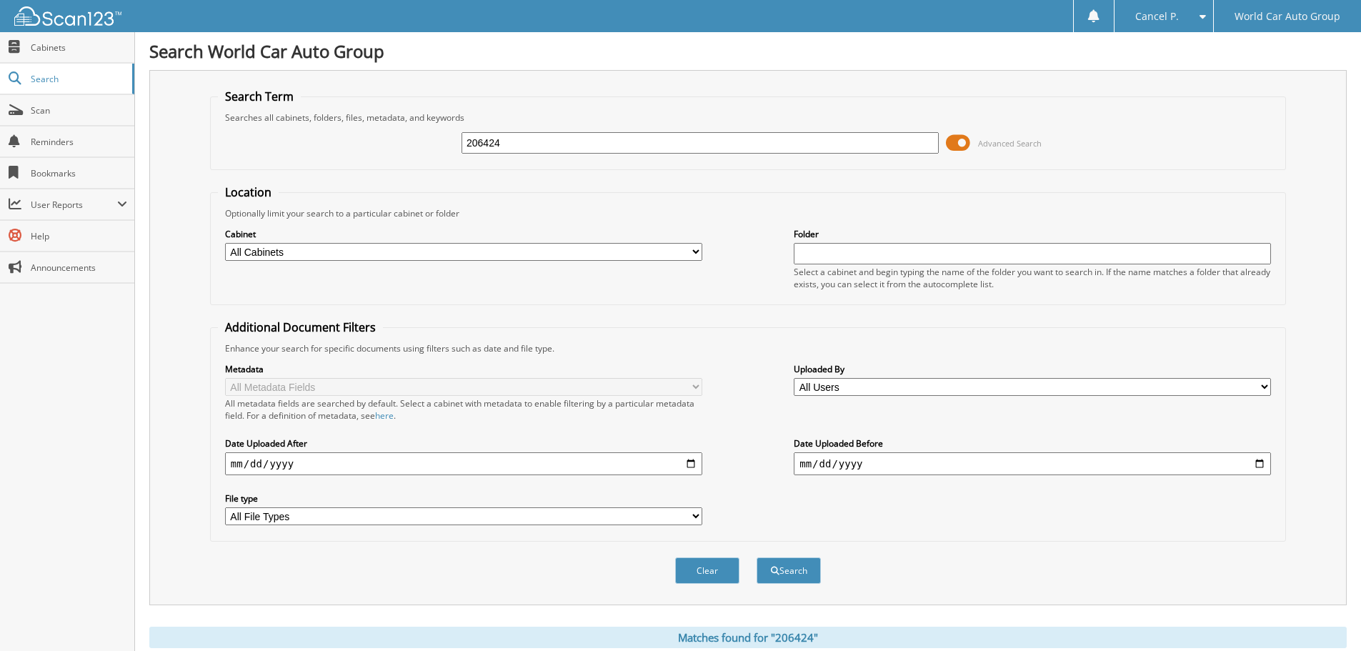
click at [517, 140] on input "206424" at bounding box center [700, 142] width 477 height 21
type input "027786"
click at [757, 557] on button "Search" at bounding box center [789, 570] width 64 height 26
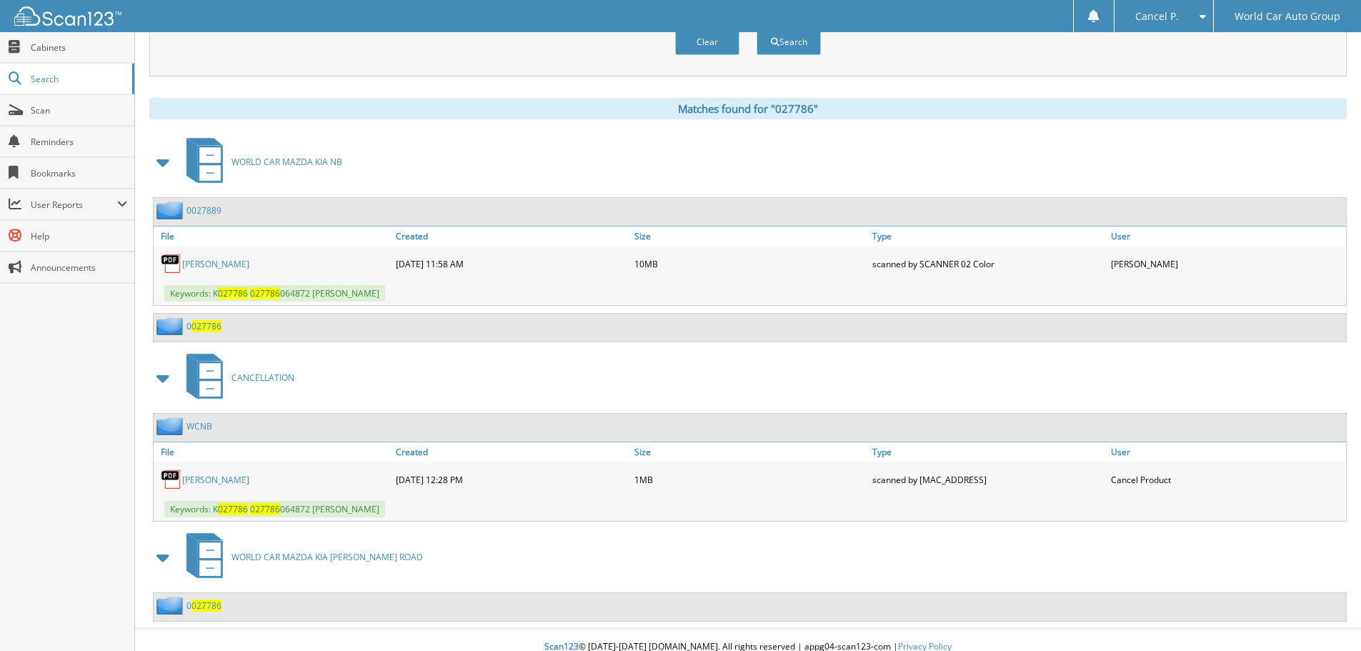
scroll to position [543, 0]
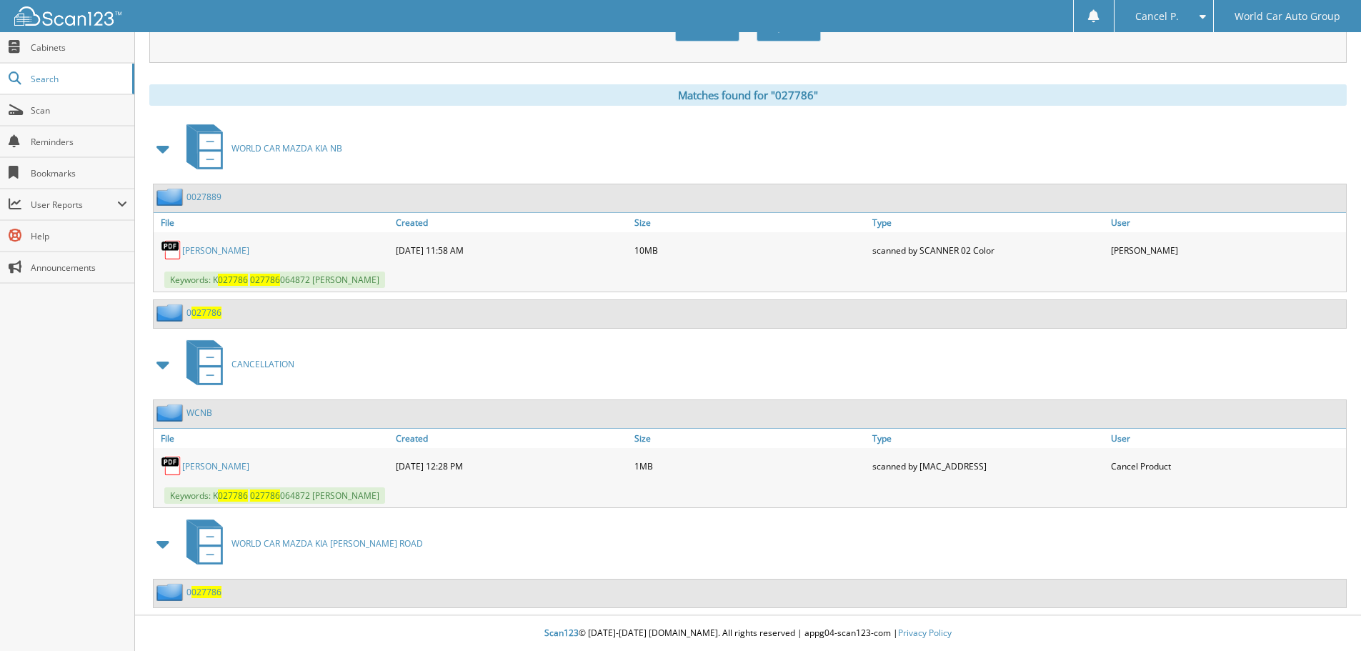
click at [216, 467] on link "[PERSON_NAME]" at bounding box center [215, 466] width 67 height 12
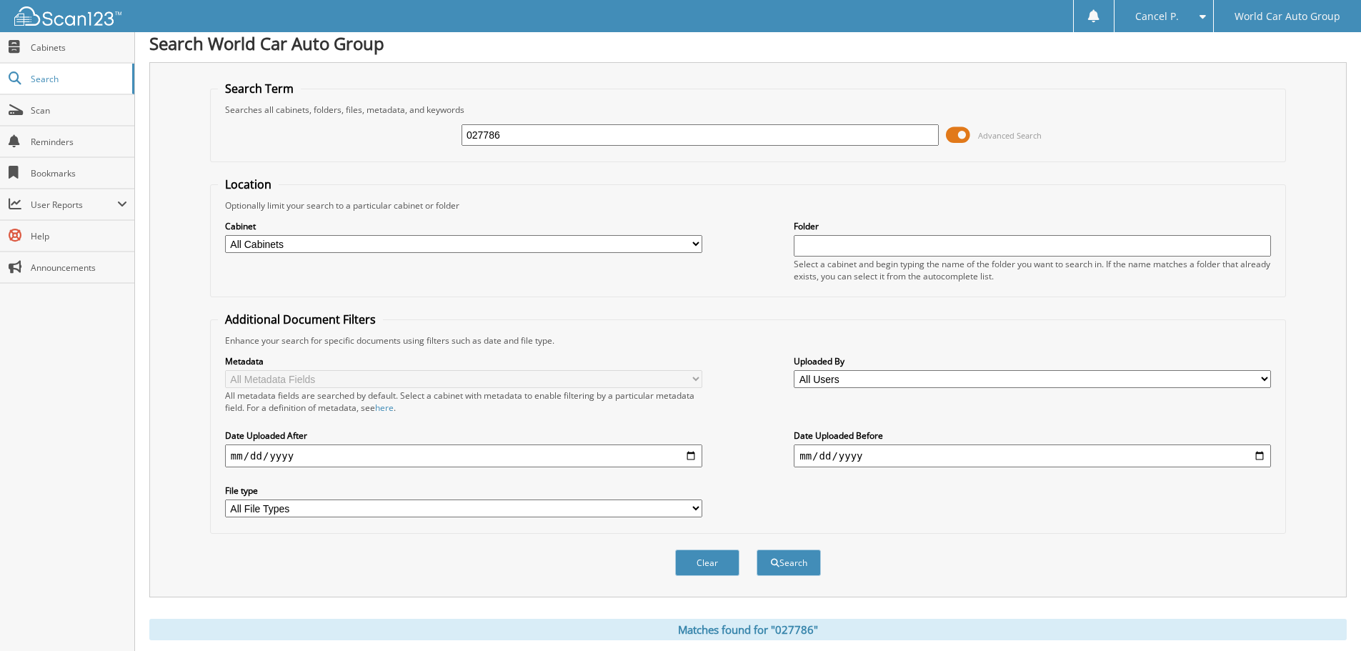
scroll to position [0, 0]
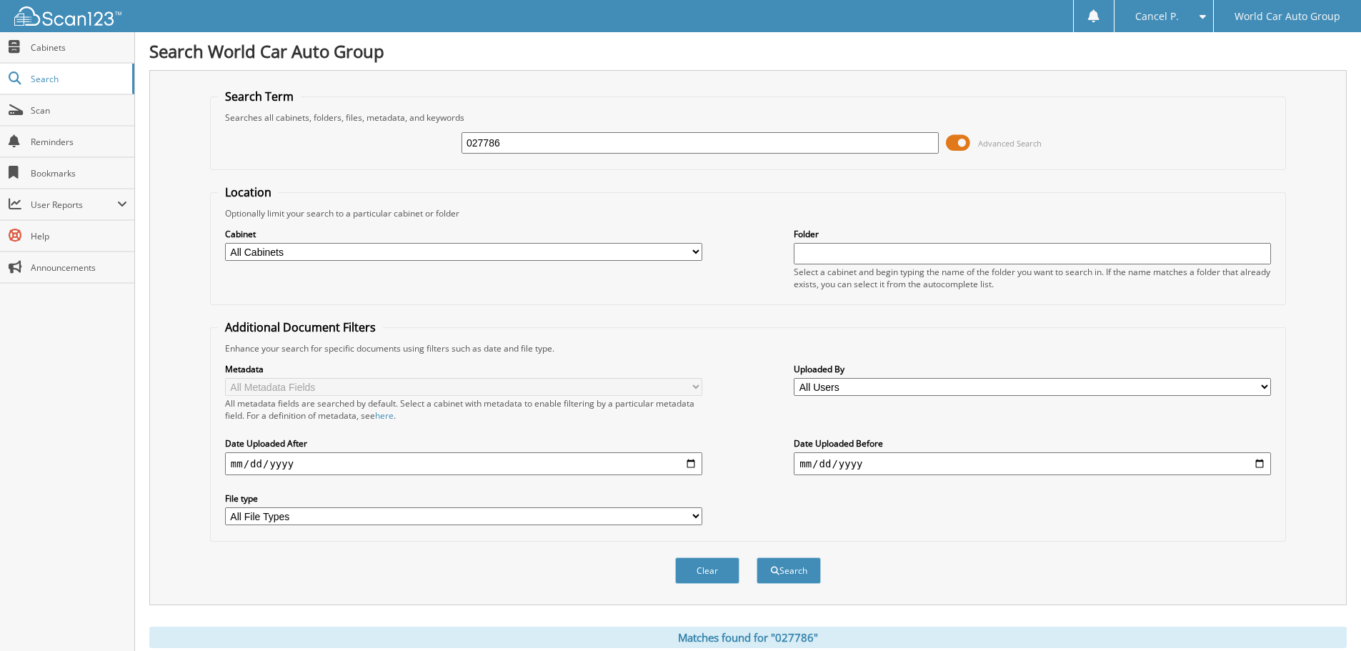
click at [559, 146] on input "027786" at bounding box center [700, 142] width 477 height 21
type input "459177"
click at [757, 557] on button "Search" at bounding box center [789, 570] width 64 height 26
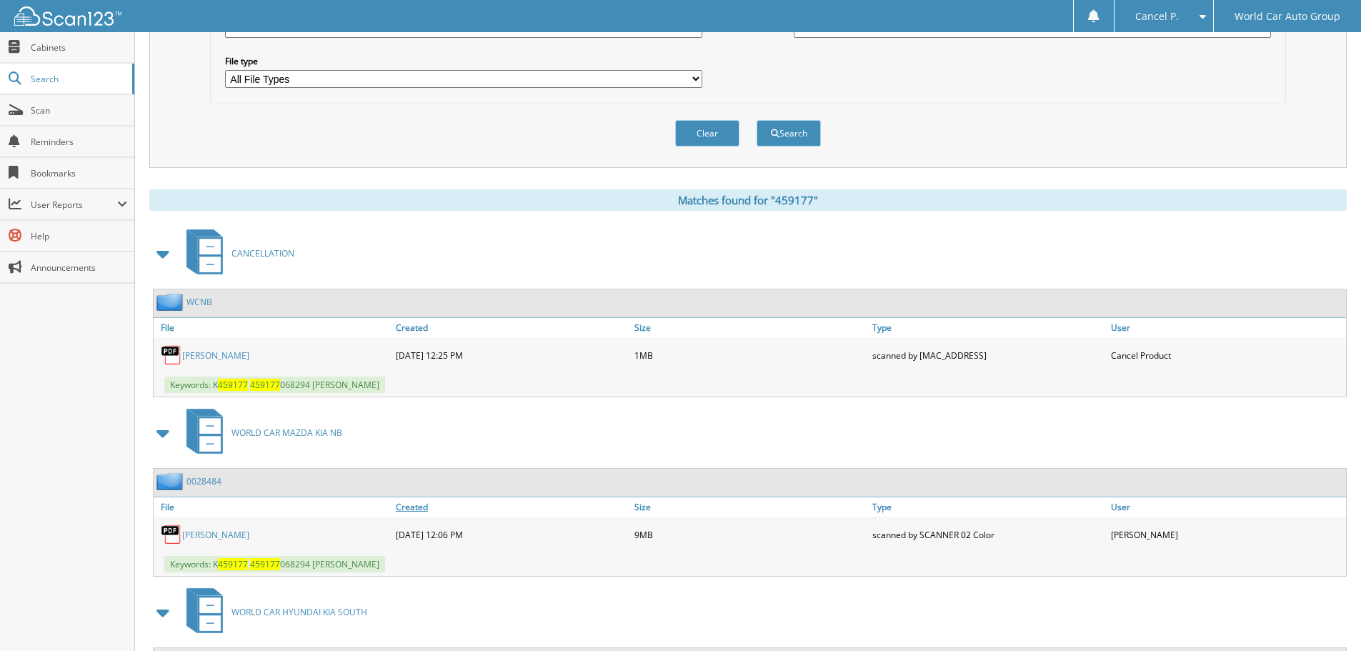
scroll to position [500, 0]
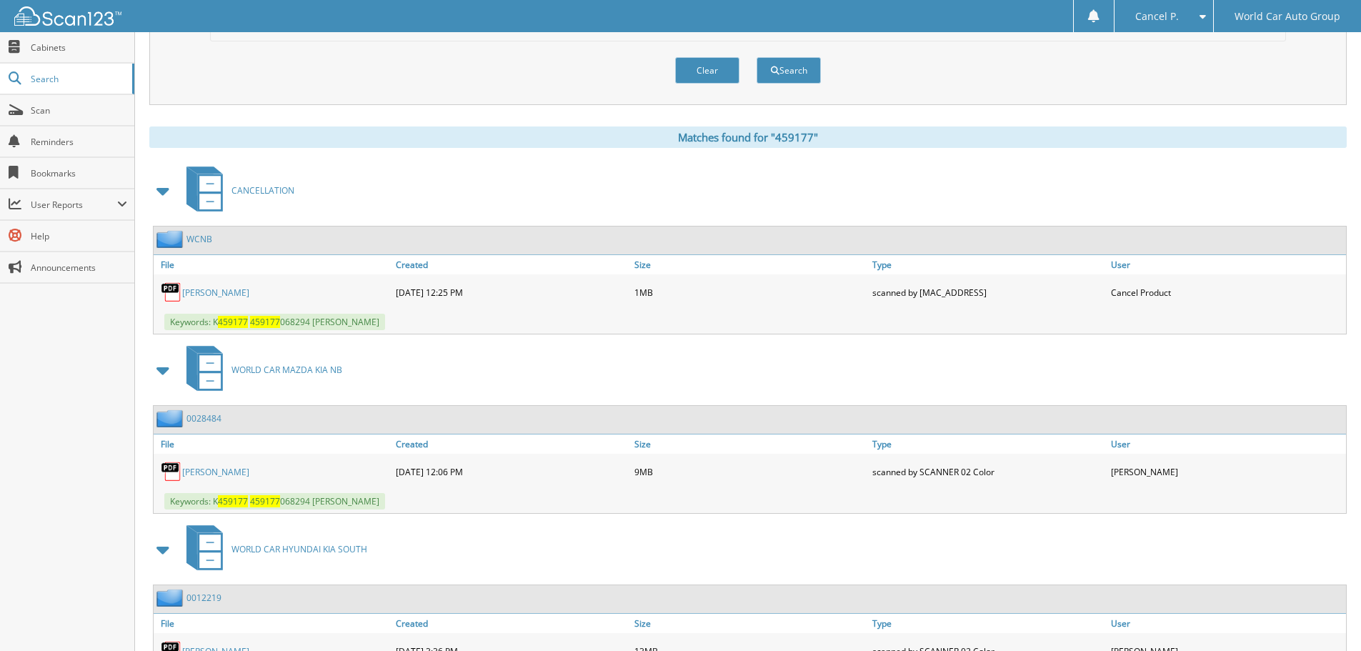
click at [233, 292] on link "[PERSON_NAME]" at bounding box center [215, 292] width 67 height 12
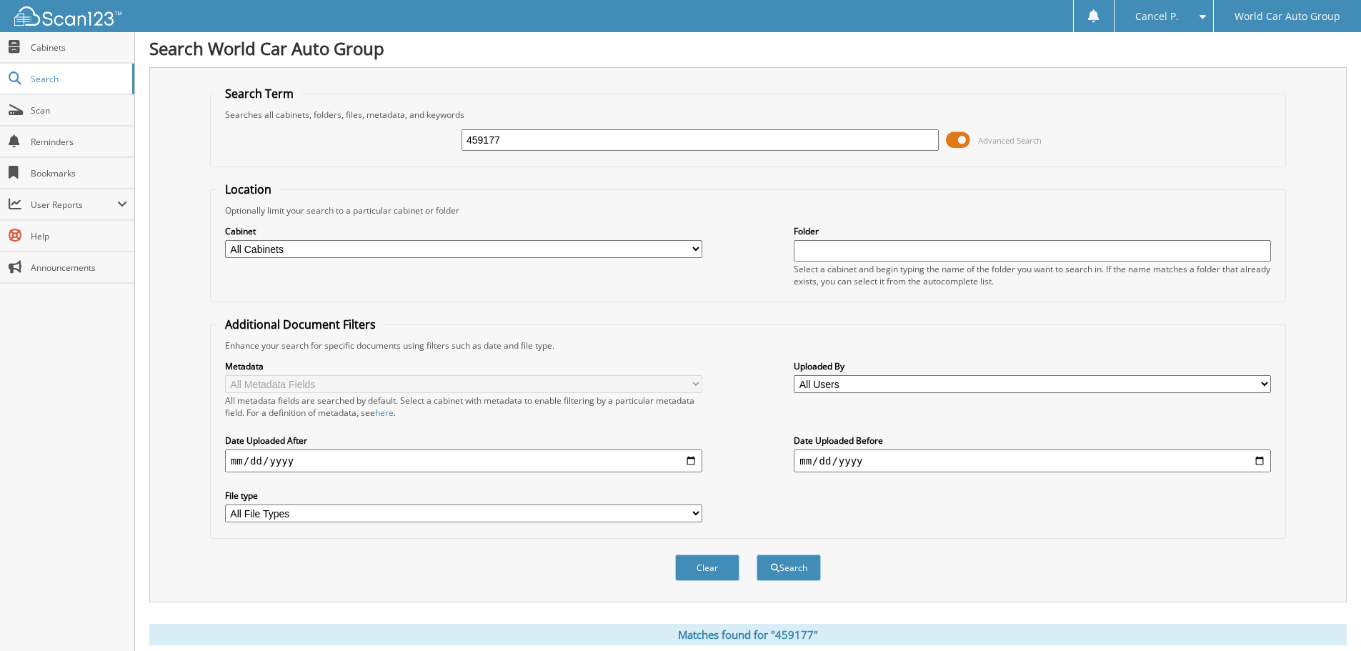
scroll to position [0, 0]
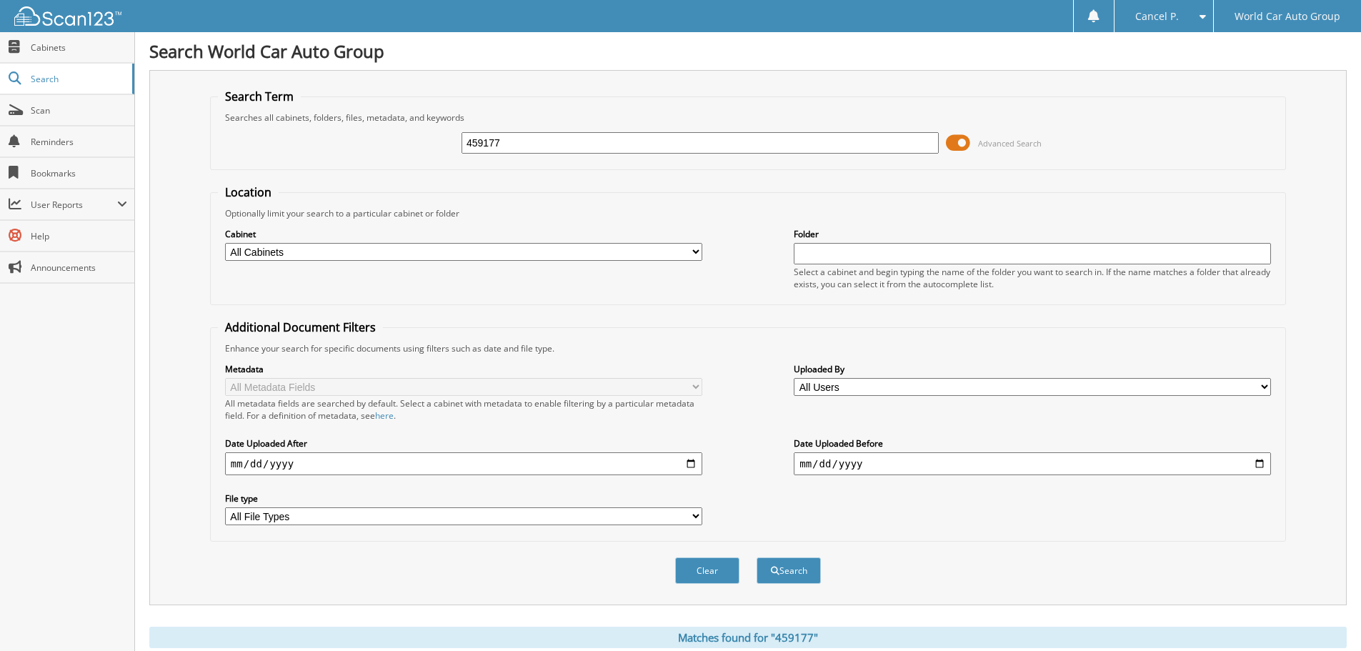
click at [604, 155] on div "459177 Advanced Search" at bounding box center [748, 143] width 1060 height 39
click at [604, 141] on input "459177" at bounding box center [700, 142] width 477 height 21
type input "021650"
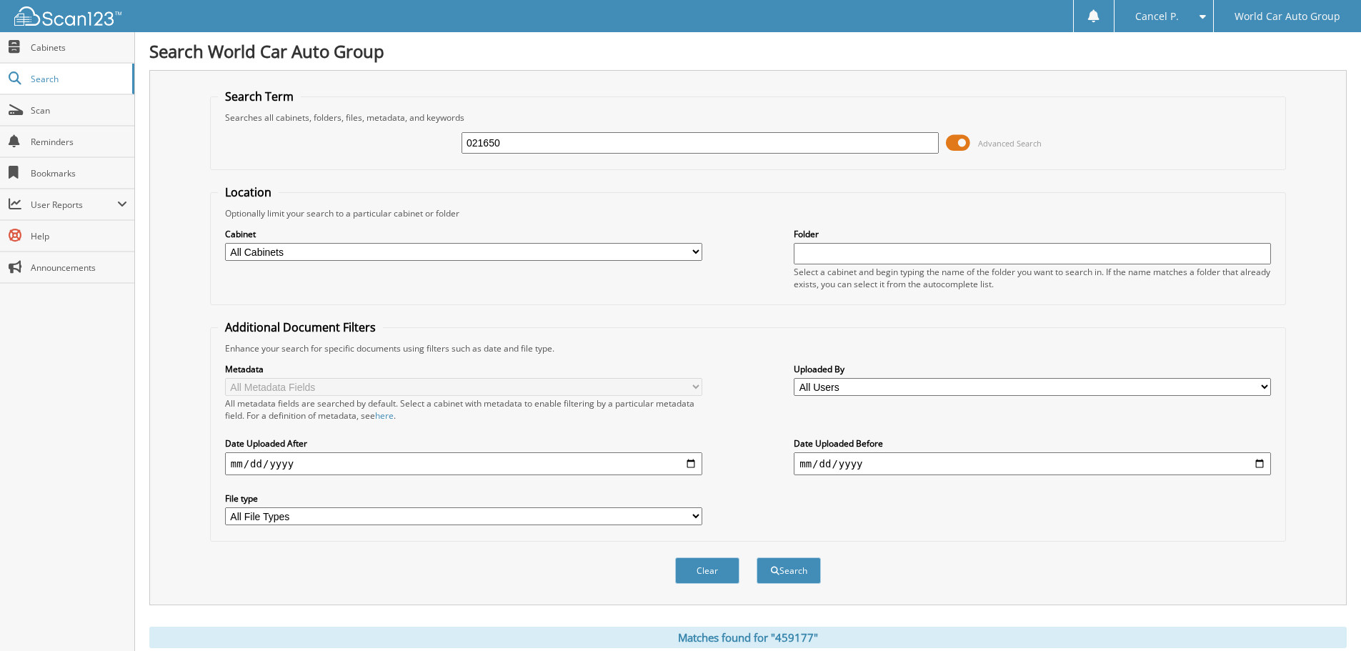
click at [757, 557] on button "Search" at bounding box center [789, 570] width 64 height 26
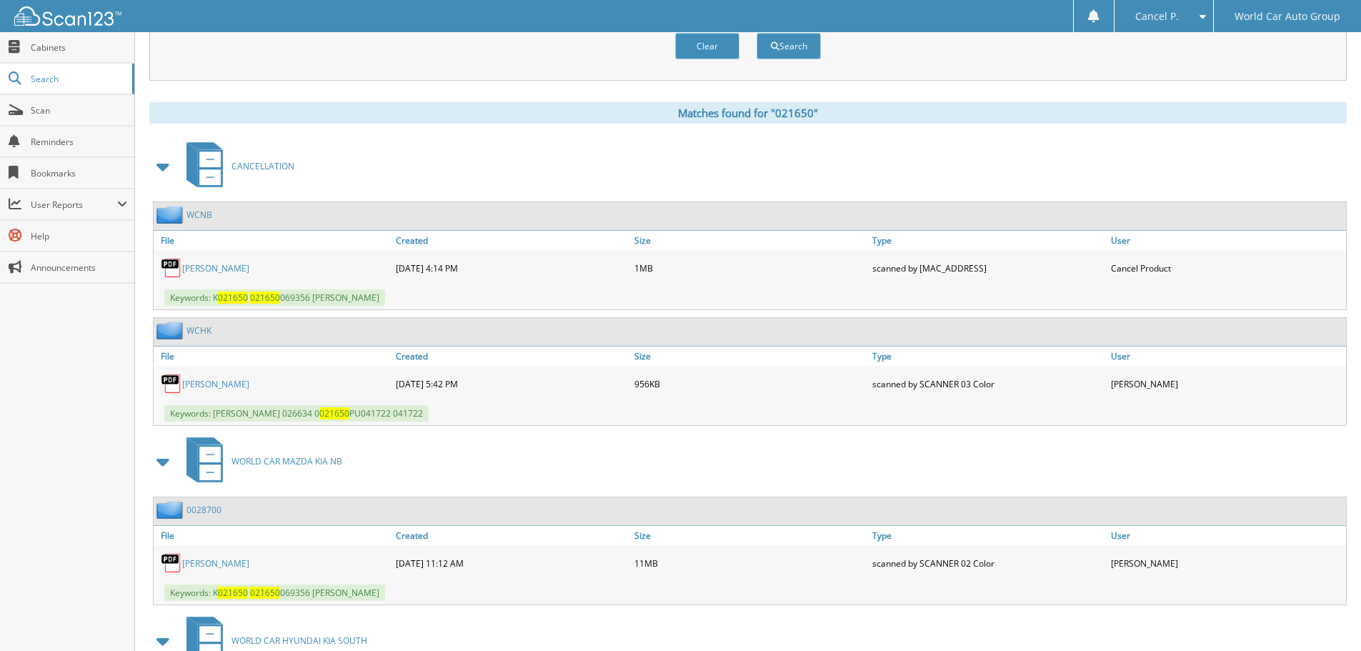
scroll to position [500, 0]
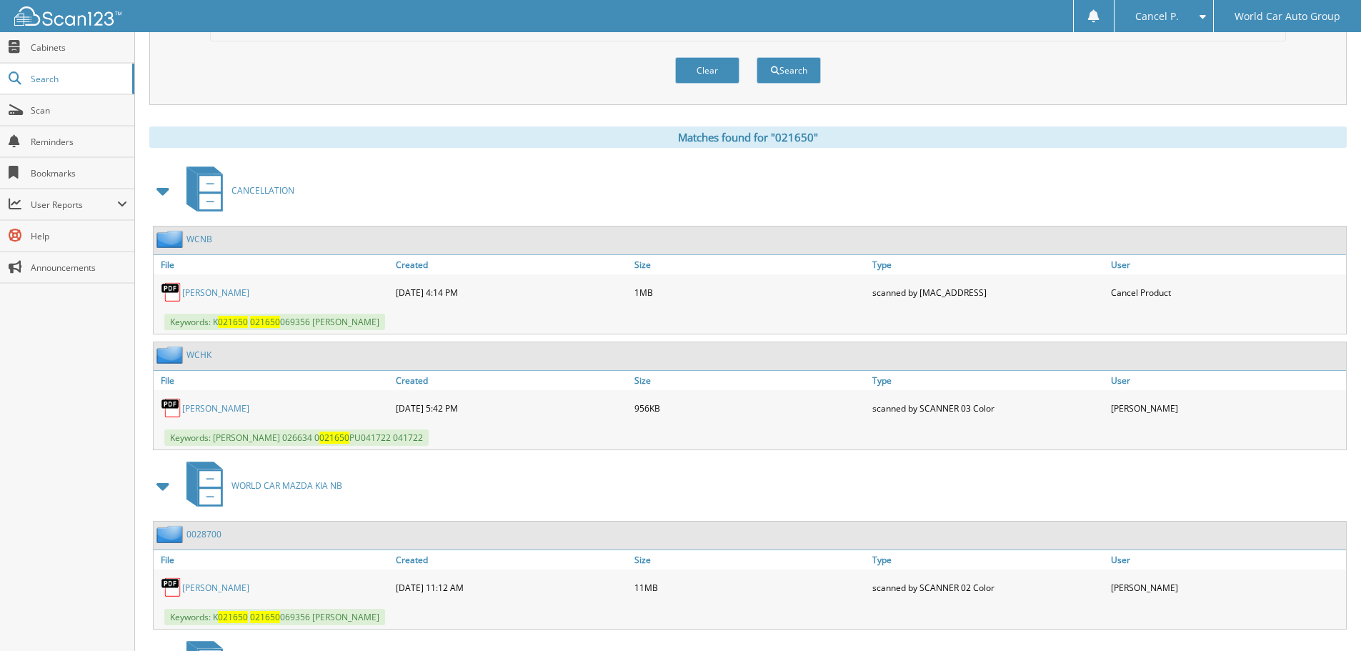
click at [239, 289] on link "[PERSON_NAME]" at bounding box center [215, 292] width 67 height 12
